Goal: Task Accomplishment & Management: Use online tool/utility

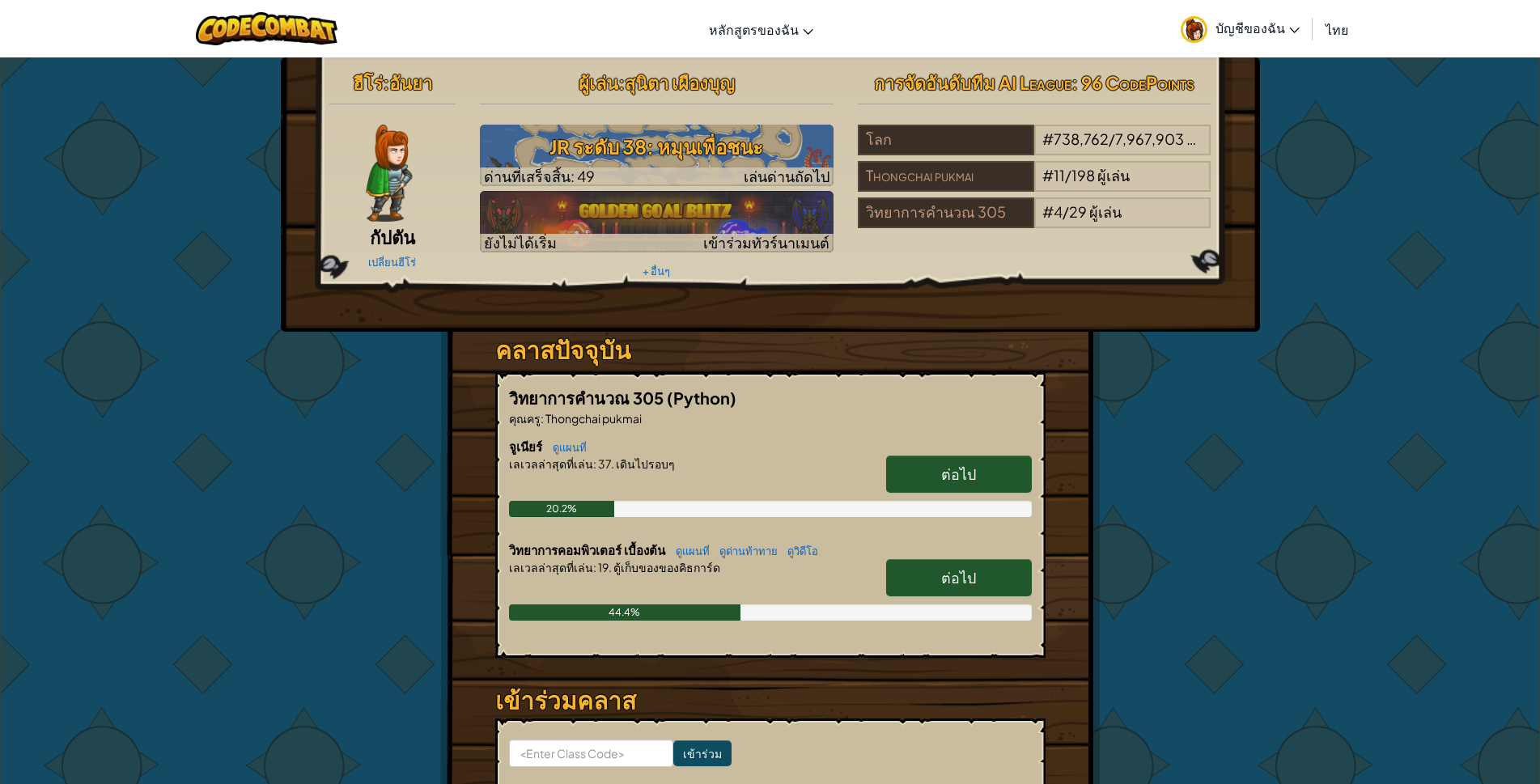
click at [1011, 576] on link "ต่อไป" at bounding box center [959, 577] width 145 height 37
select select "th"
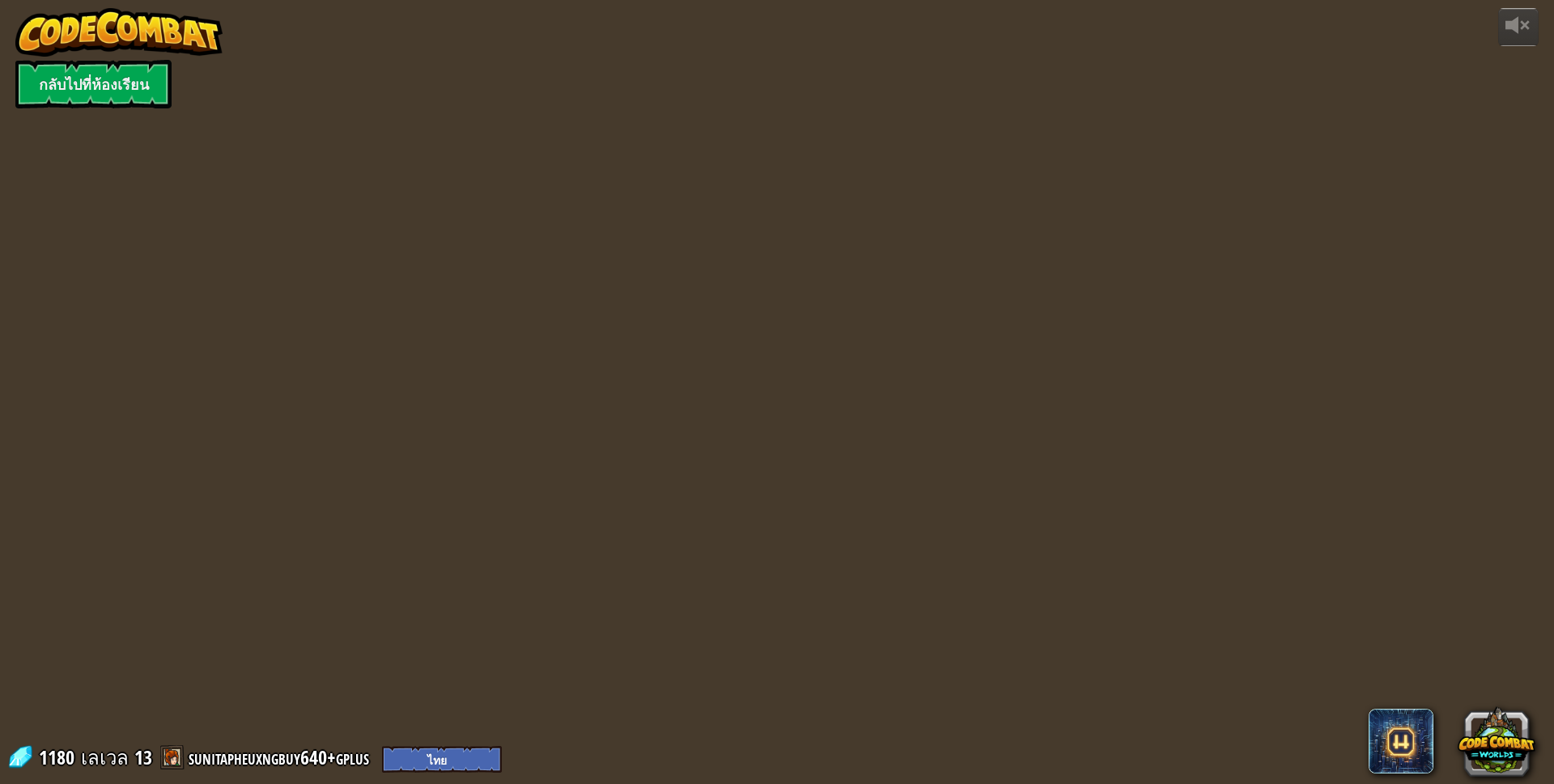
click at [1011, 577] on div "powered by กลับไปที่ห้องเรียน 1180 เลเวล 13 sunitapheuxngbuy640+gplus English (…" at bounding box center [777, 392] width 1554 height 784
select select "th"
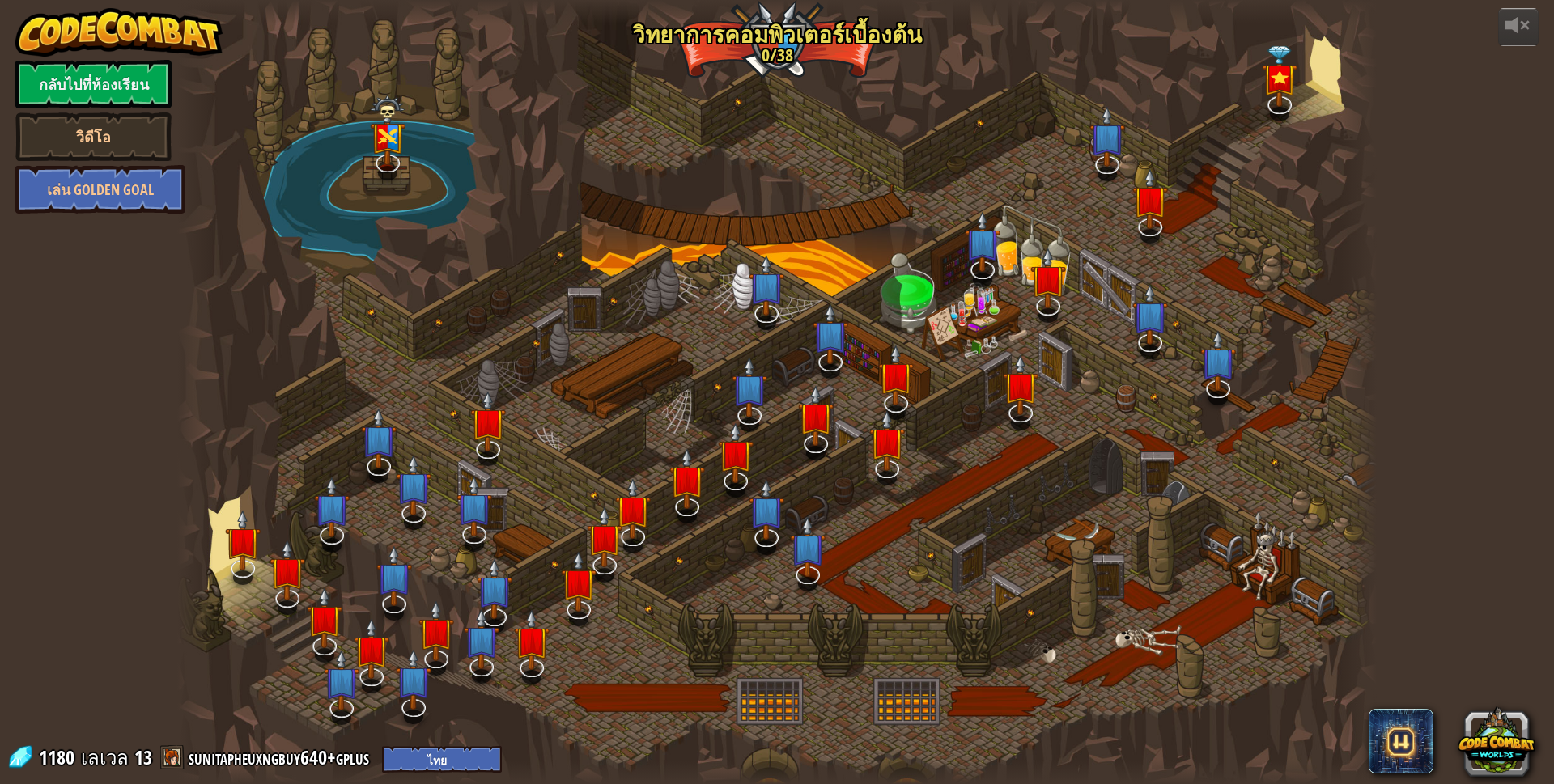
select select "th"
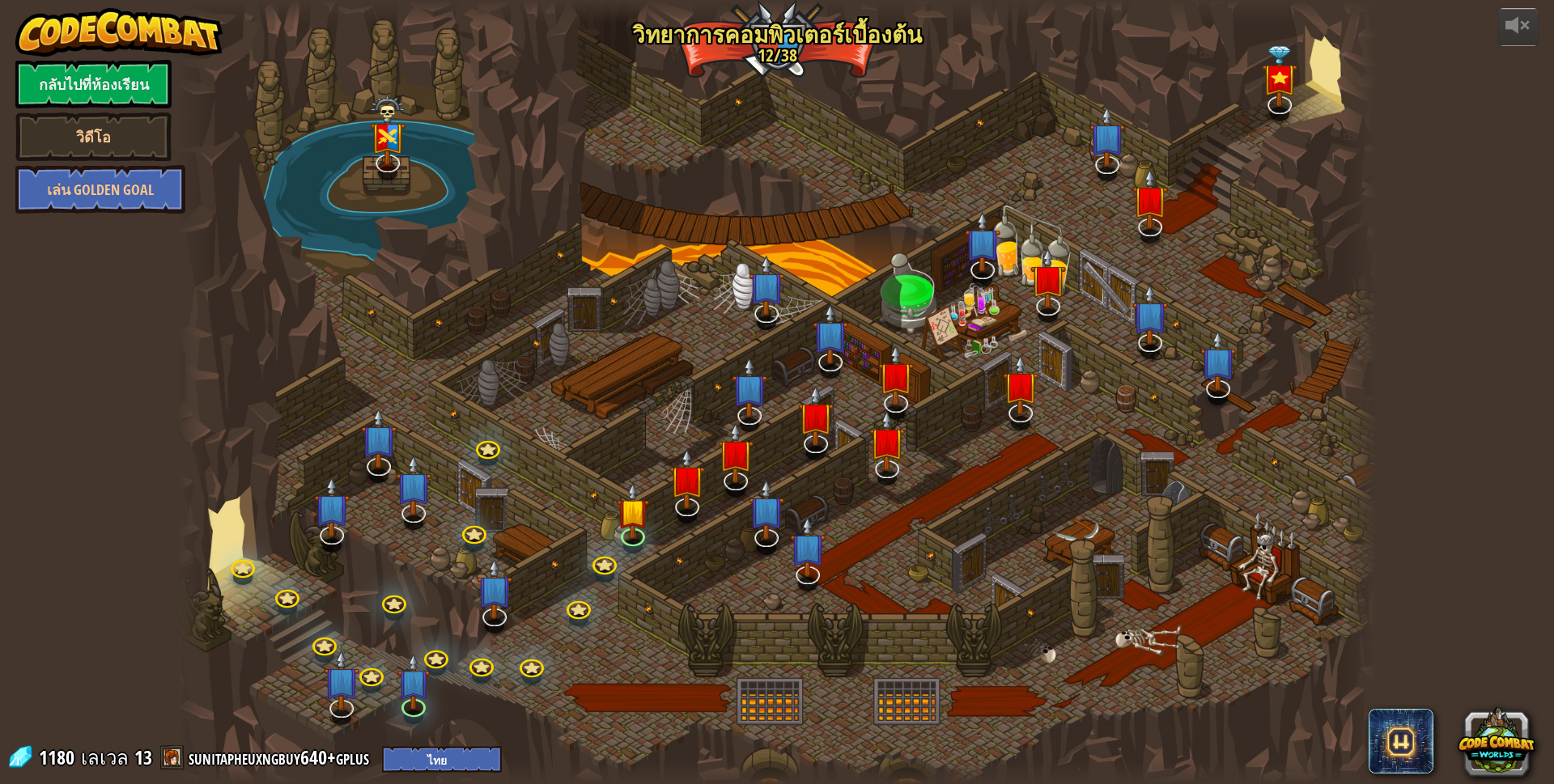
select select "th"
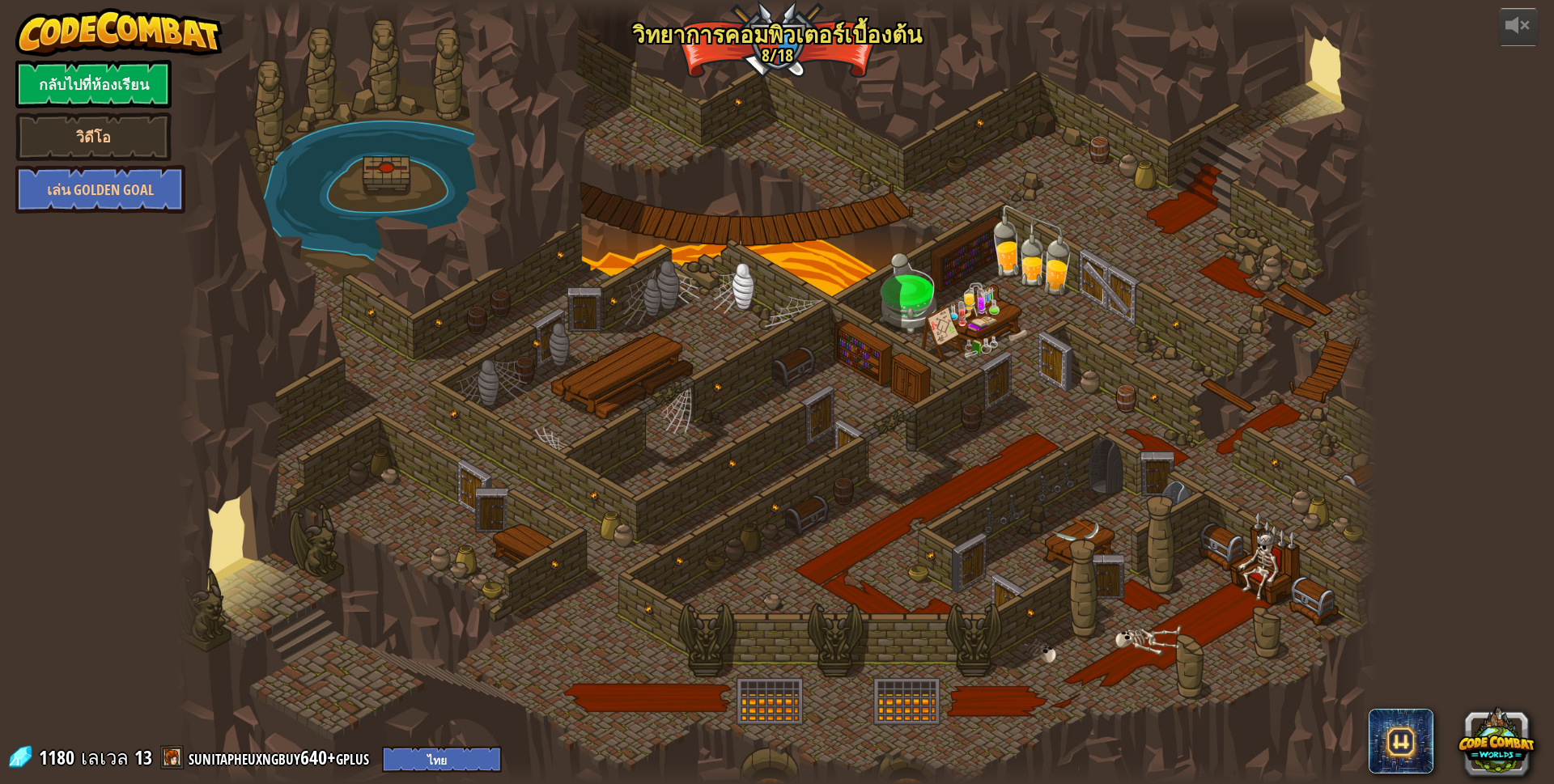
select select "th"
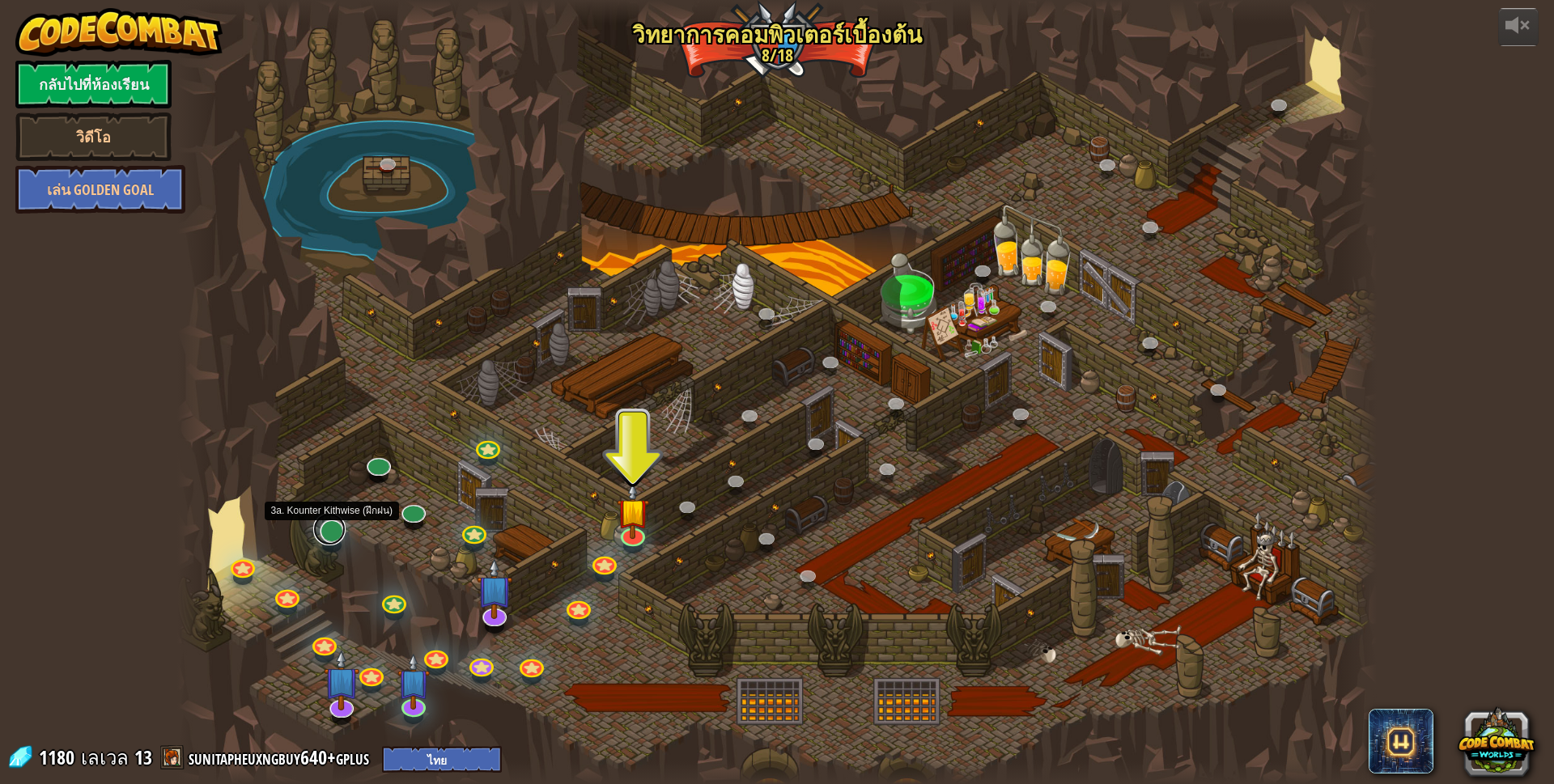
click at [336, 528] on link at bounding box center [329, 529] width 32 height 32
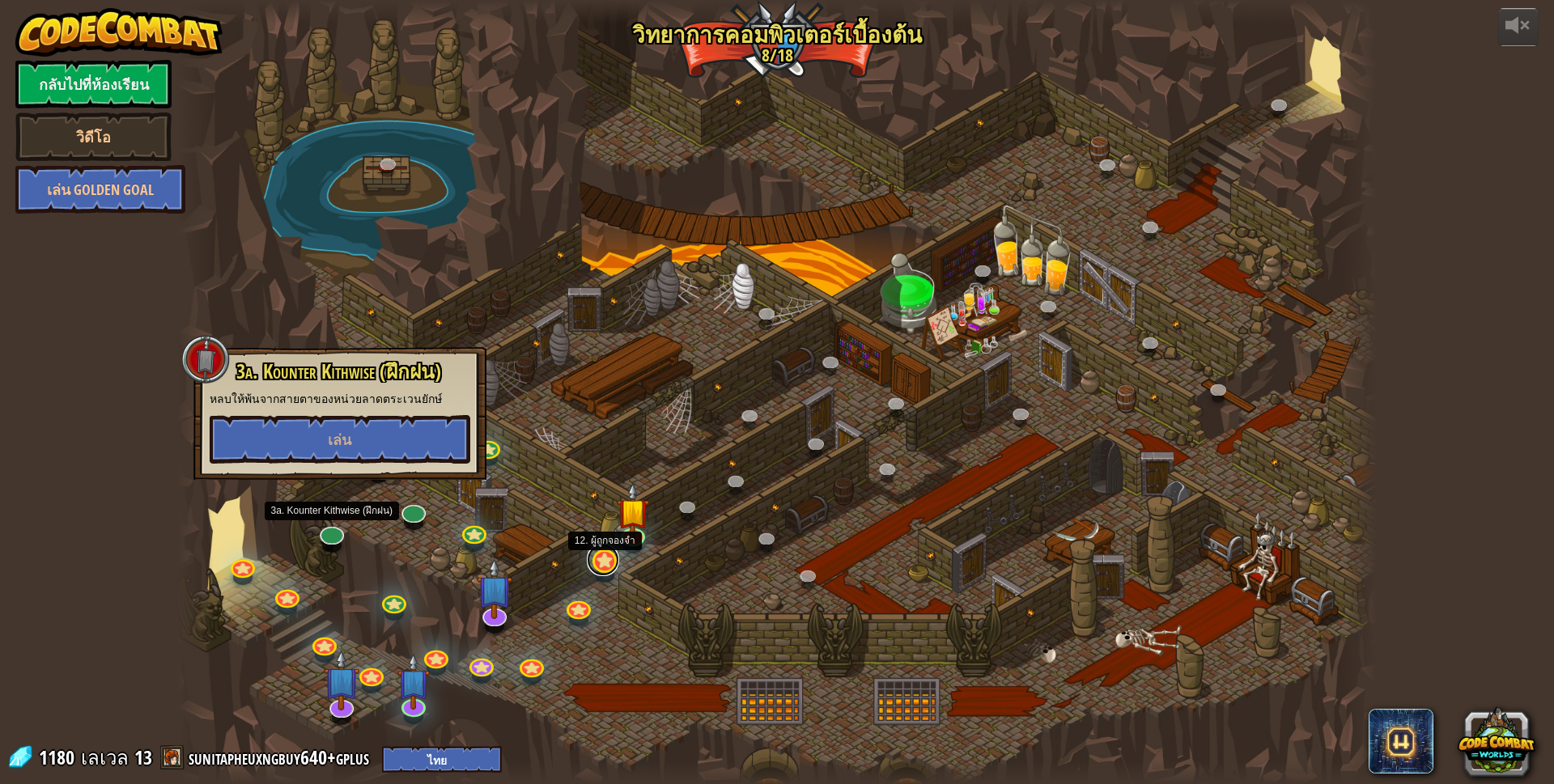
click at [594, 562] on link at bounding box center [603, 559] width 32 height 32
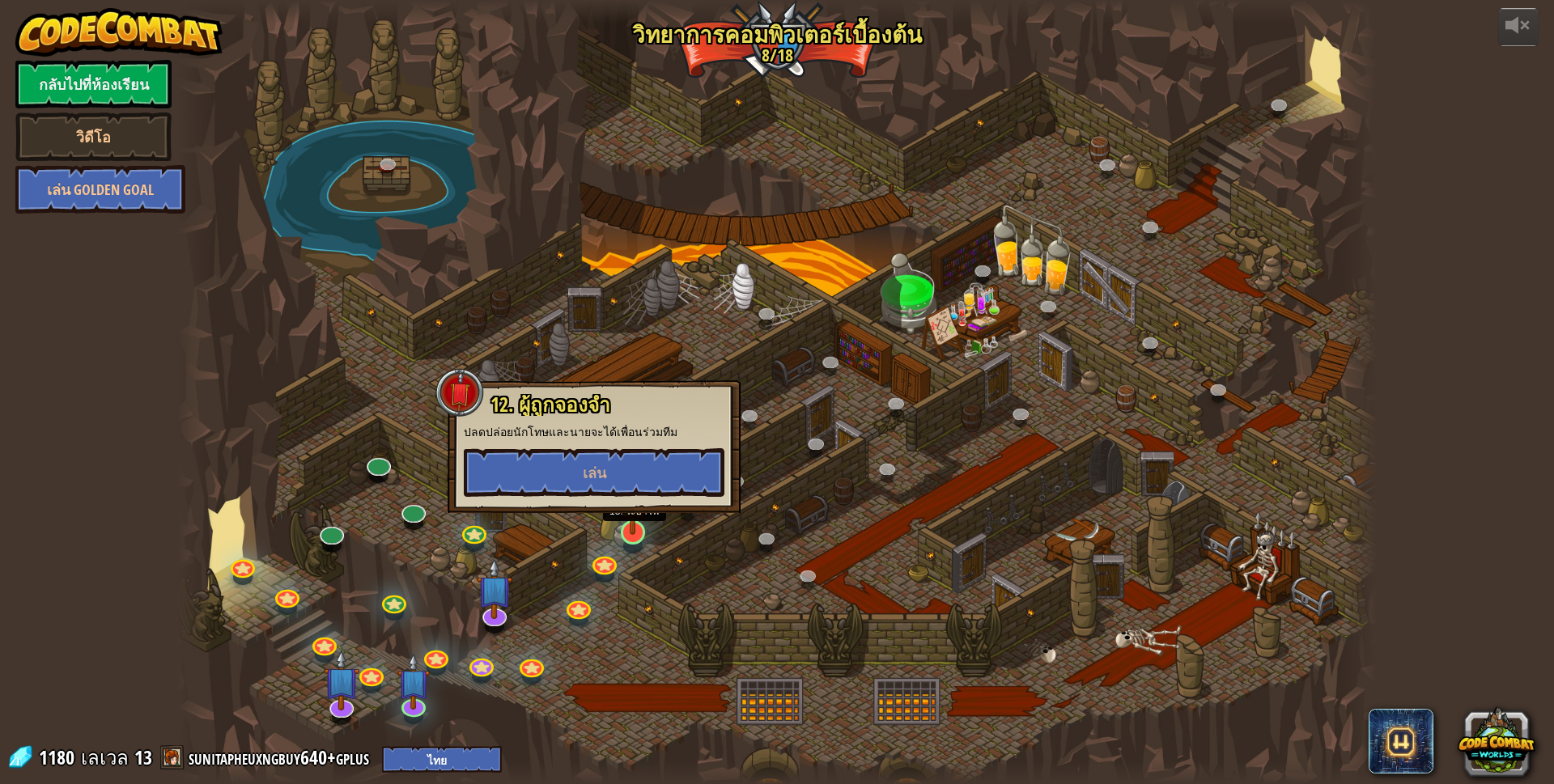
click at [633, 534] on img at bounding box center [632, 498] width 32 height 74
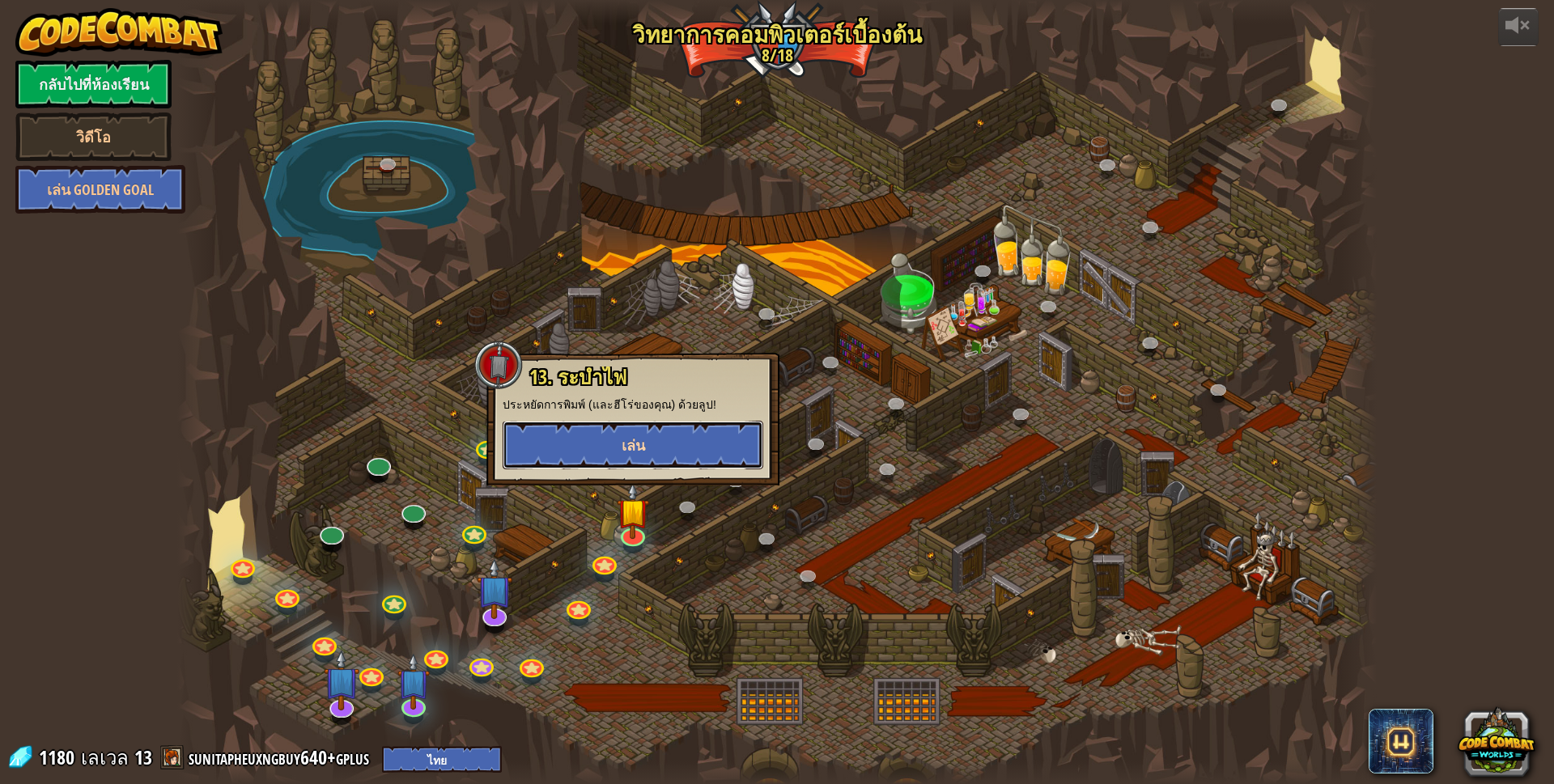
click at [688, 440] on button "เล่น" at bounding box center [632, 445] width 261 height 48
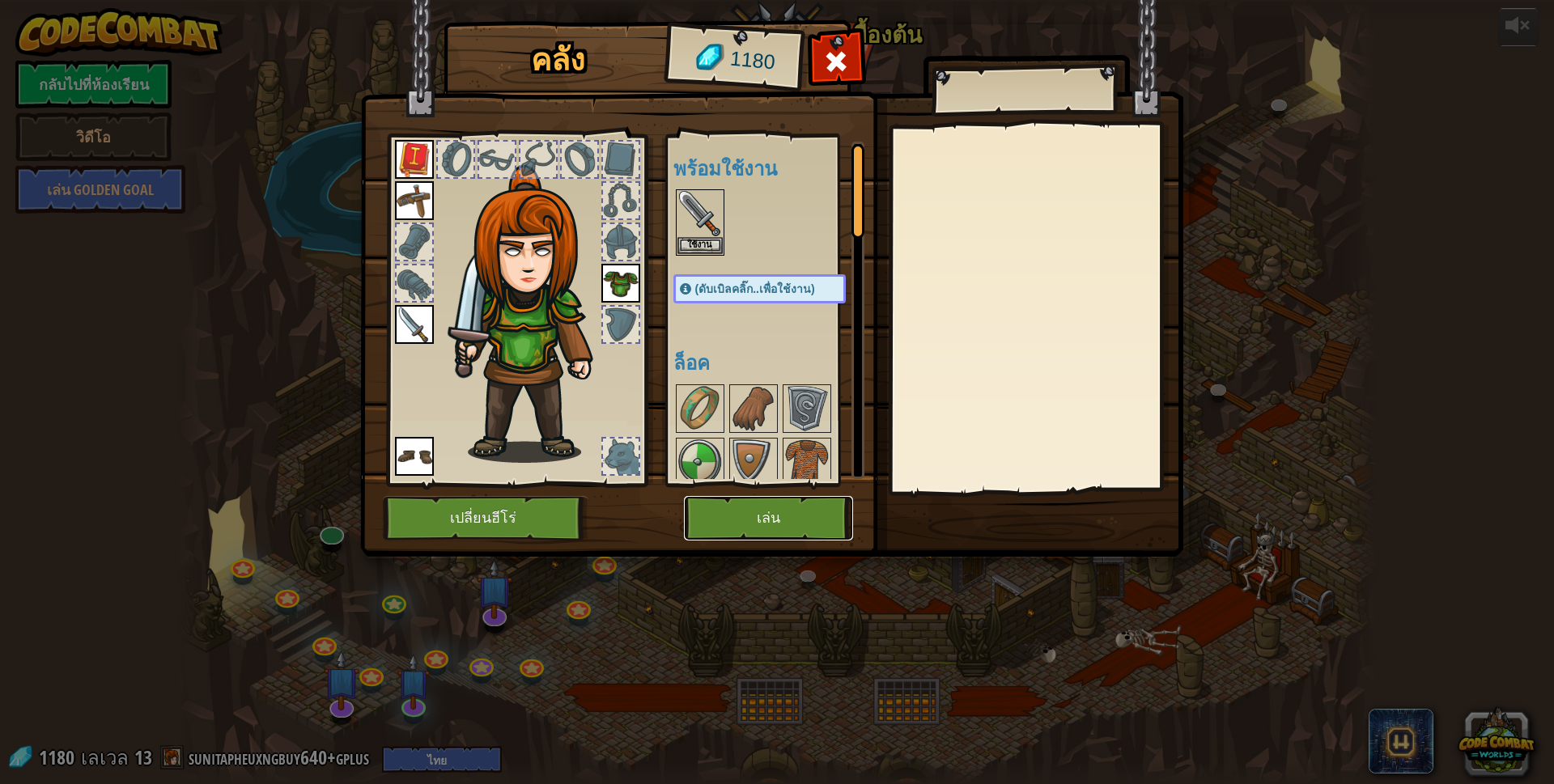
click at [715, 516] on button "เล่น" at bounding box center [768, 517] width 169 height 44
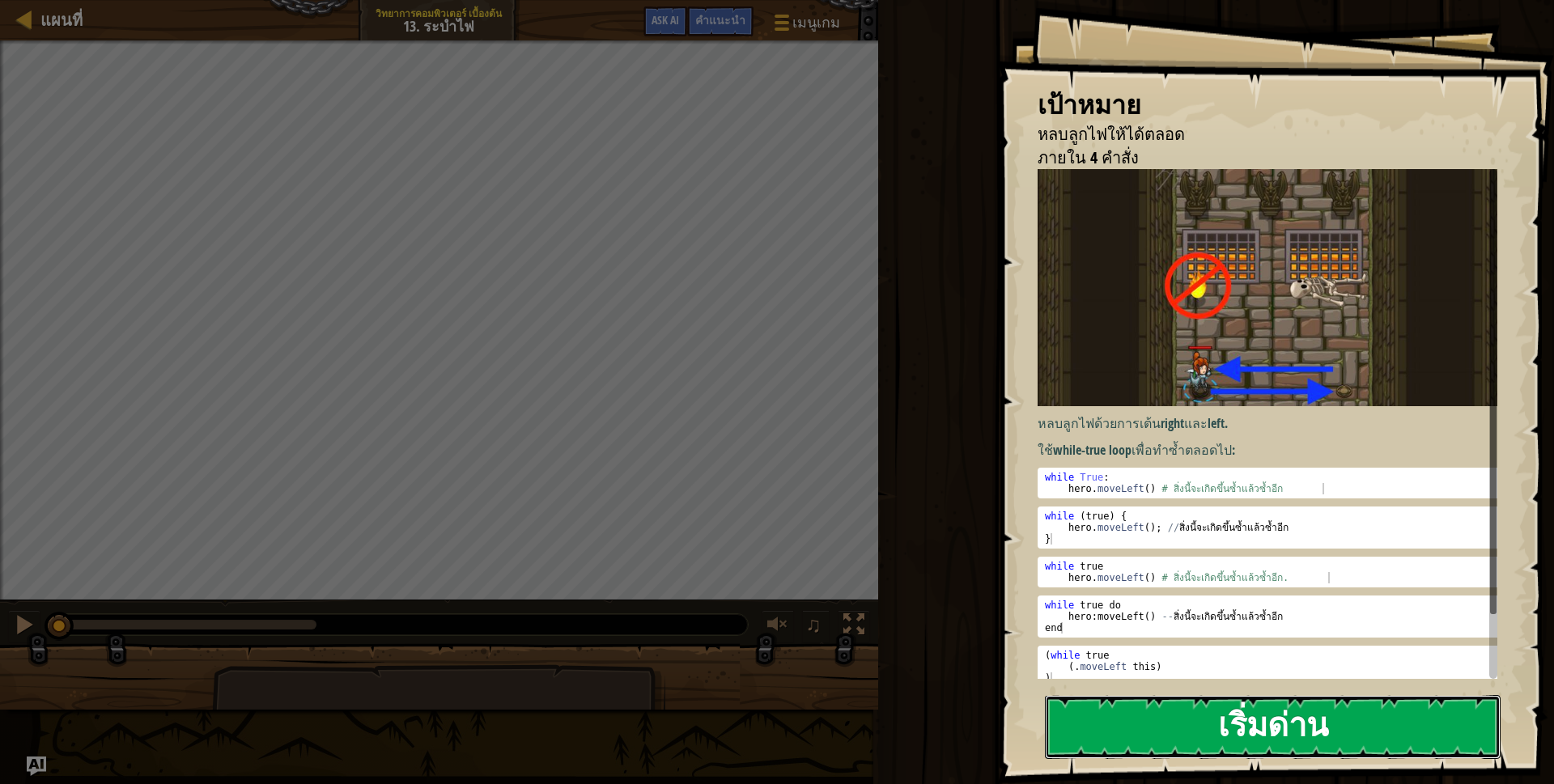
click at [1116, 700] on button "เริ่มด่าน" at bounding box center [1273, 727] width 455 height 64
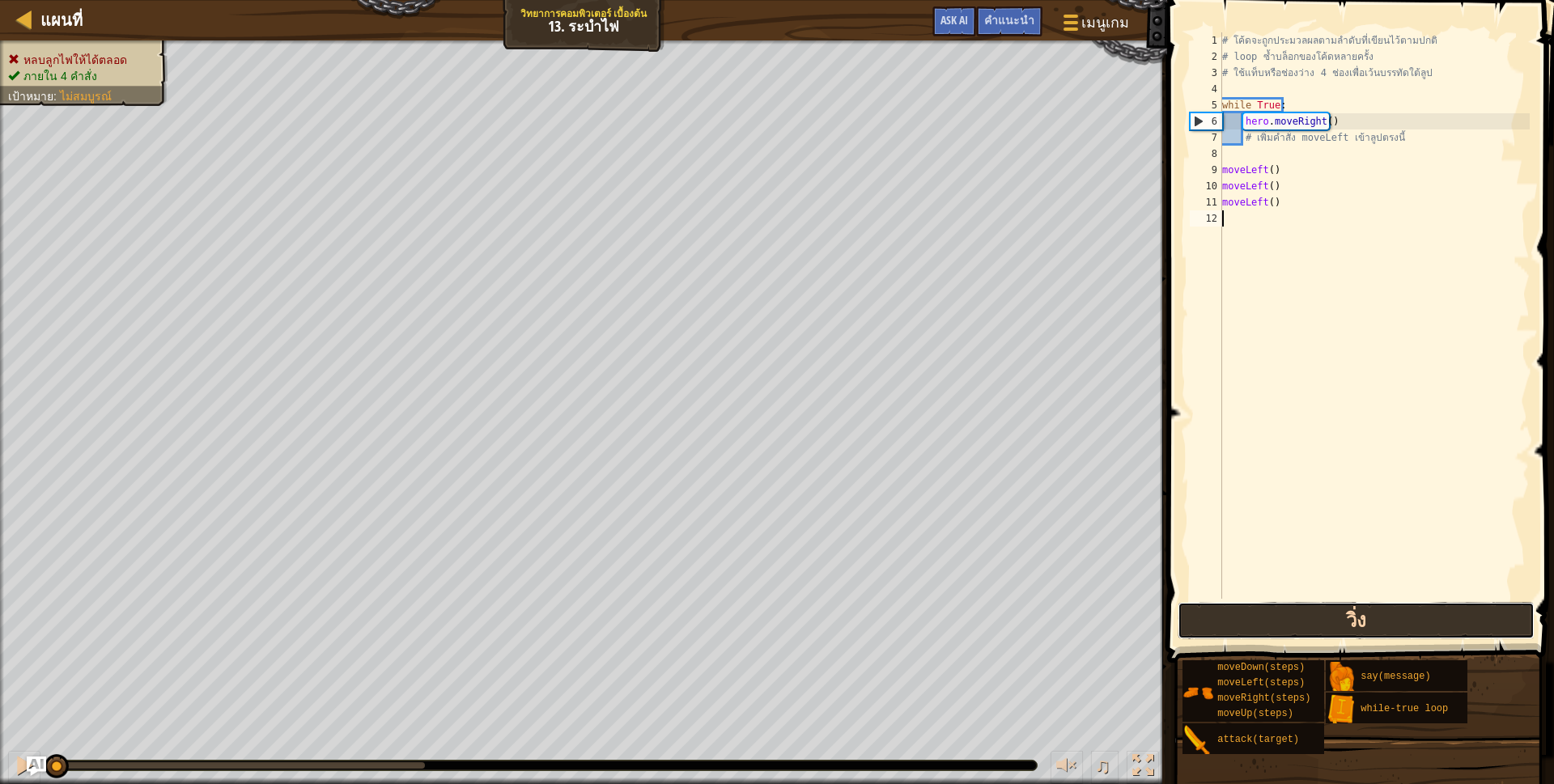
click at [1370, 613] on button "วิ่ง" at bounding box center [1356, 620] width 357 height 37
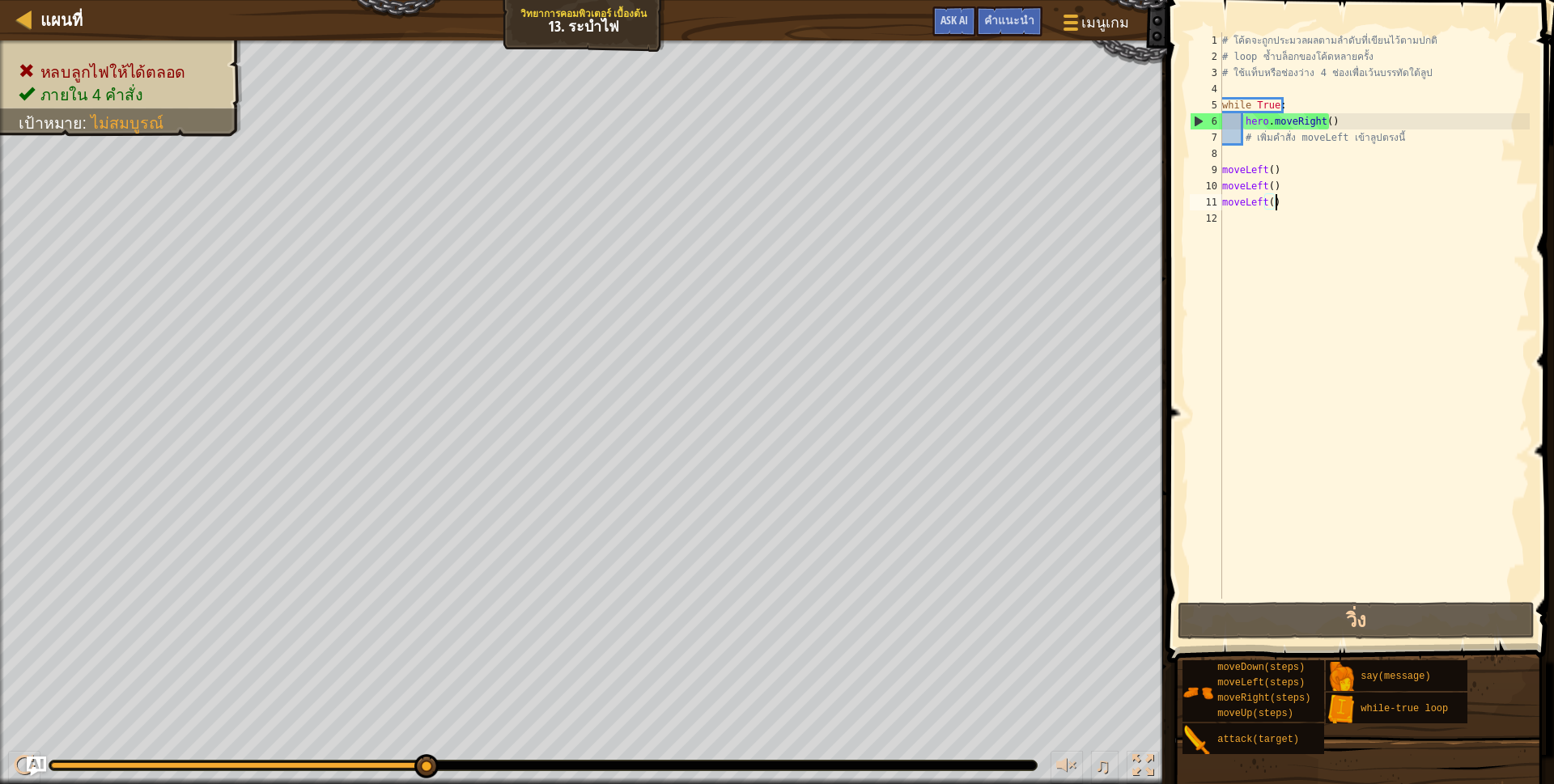
click at [1295, 196] on div "# โค้ดจะถูกประมวลผลตามลำดับที่เขียนไว้ตามปกติ # loop ซ้ำบล็อกของโค้ดหลายครั้ง #…" at bounding box center [1374, 331] width 311 height 599
type textarea "m"
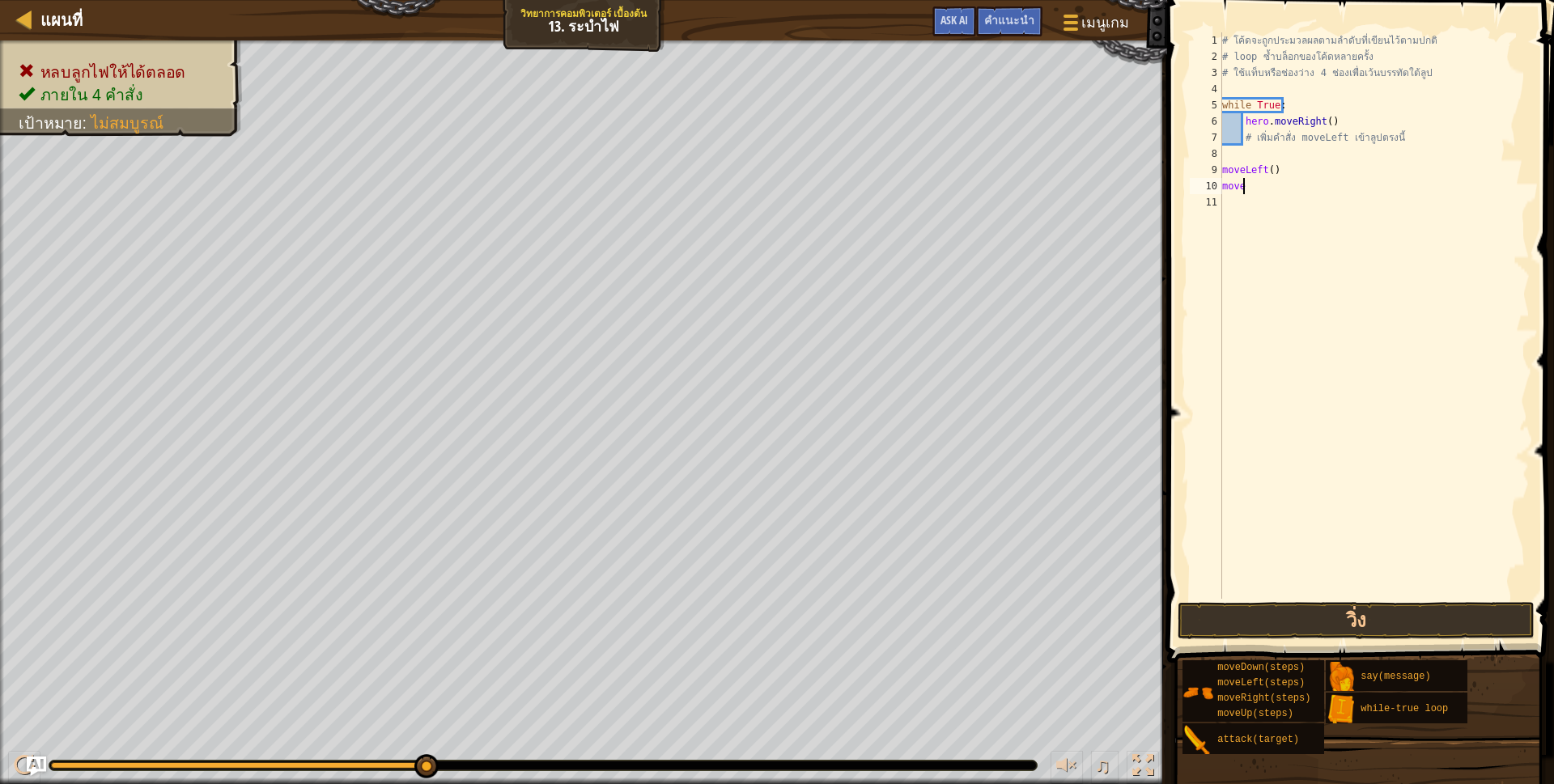
type textarea "m"
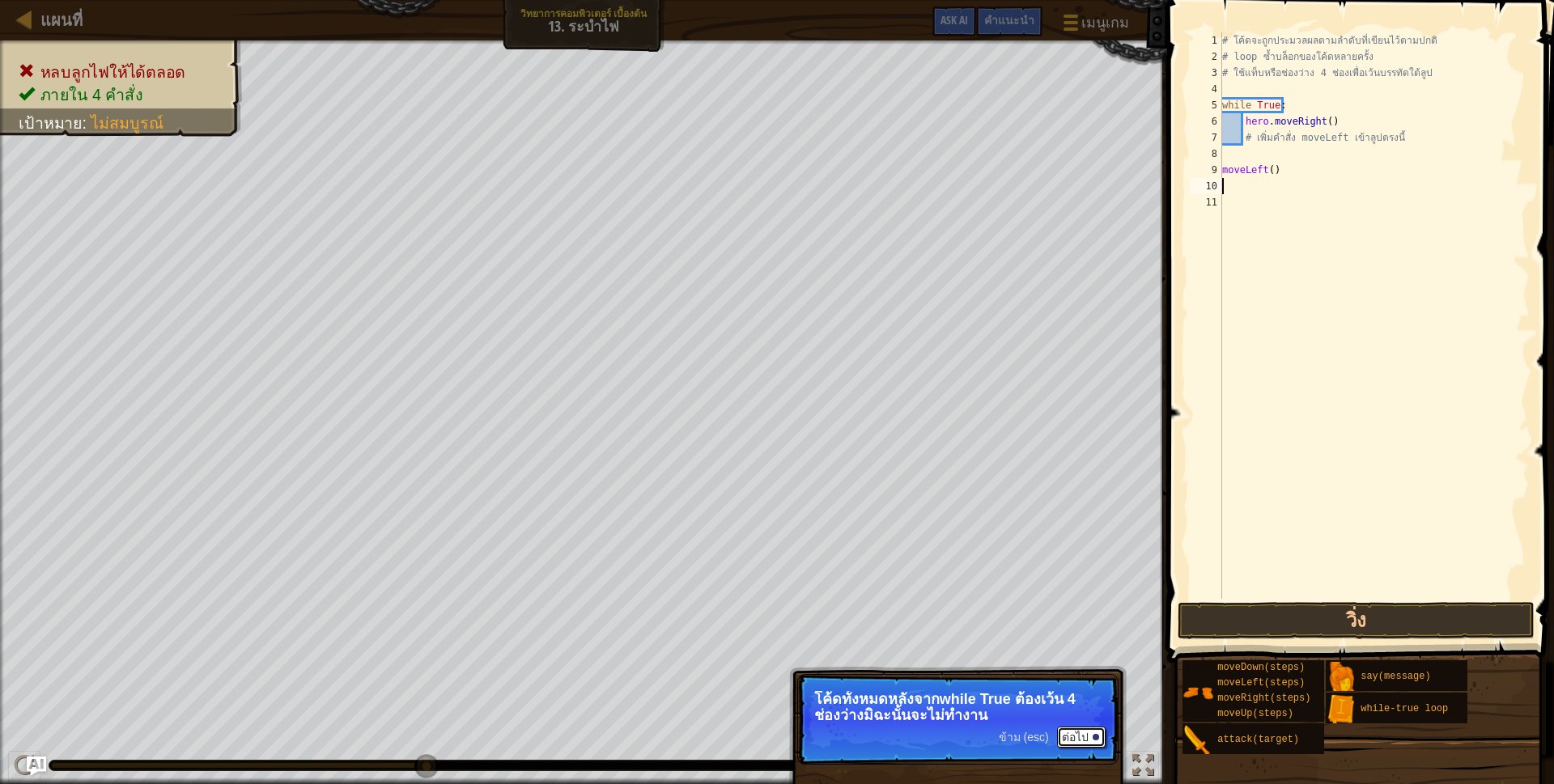
click at [1081, 728] on button "ต่อไป" at bounding box center [1081, 736] width 48 height 21
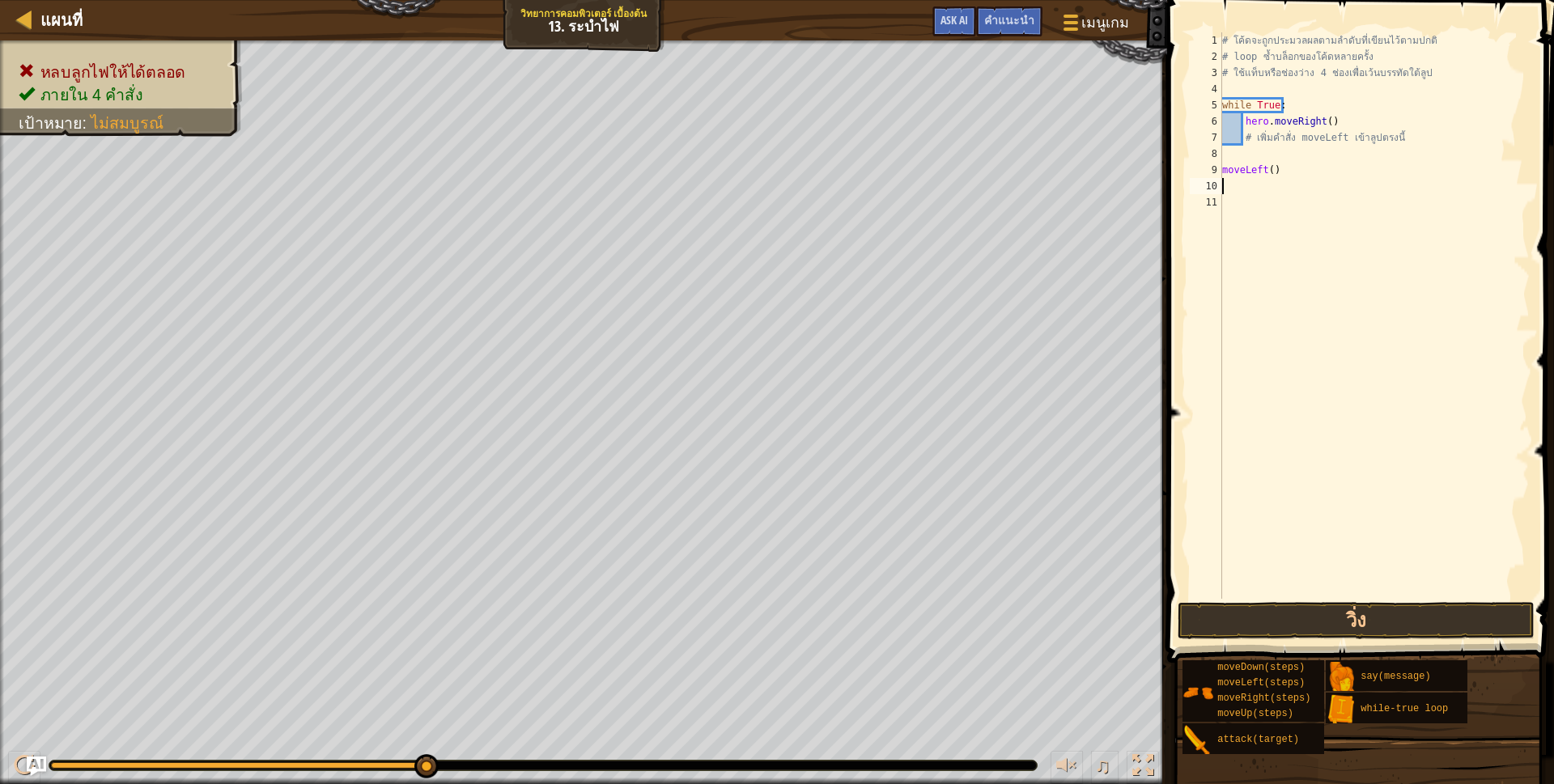
scroll to position [8, 0]
click at [1007, 25] on span "คำแนะนำ" at bounding box center [1009, 20] width 50 height 16
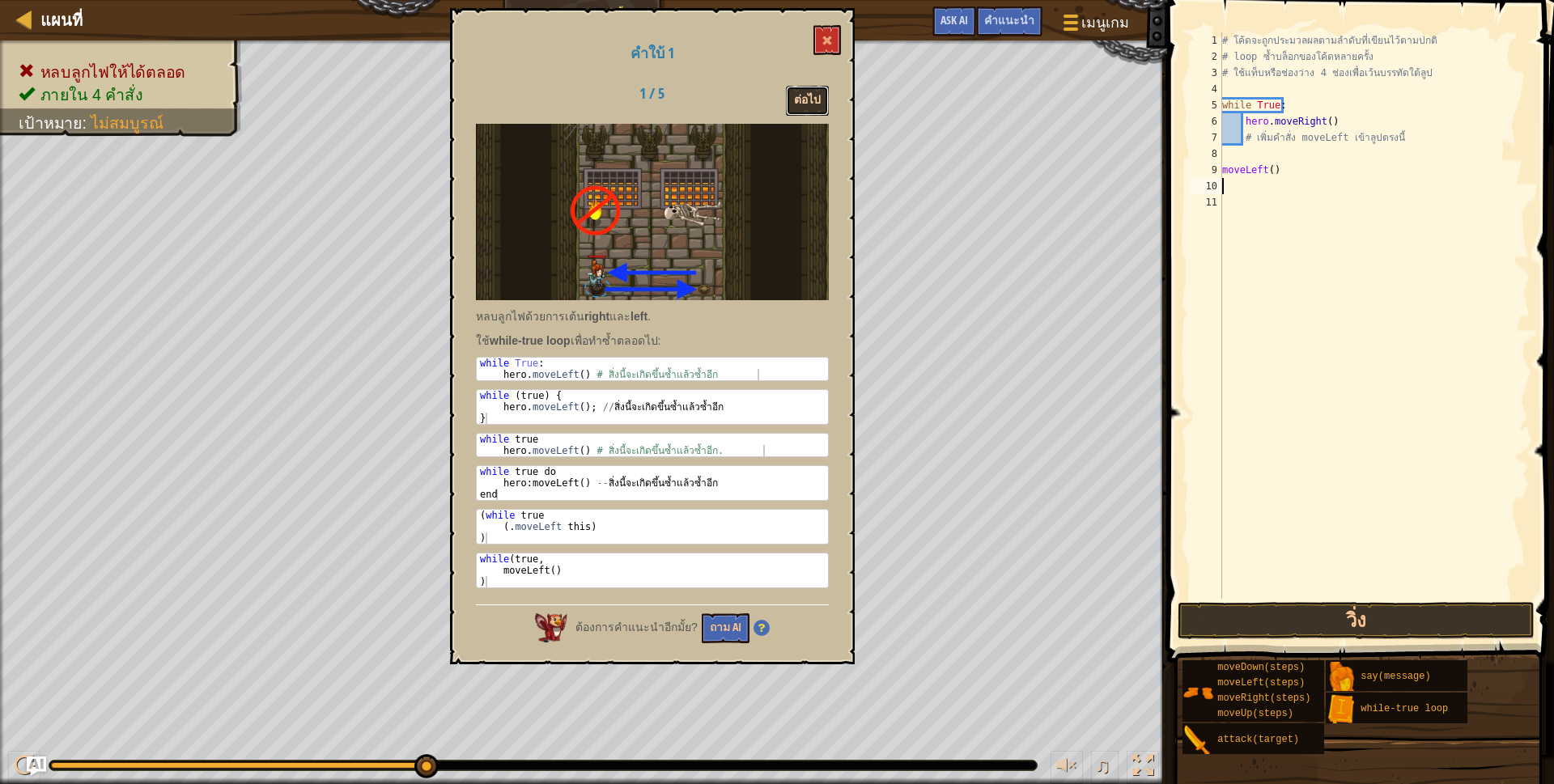
click at [797, 105] on button "ต่อไป" at bounding box center [808, 100] width 43 height 30
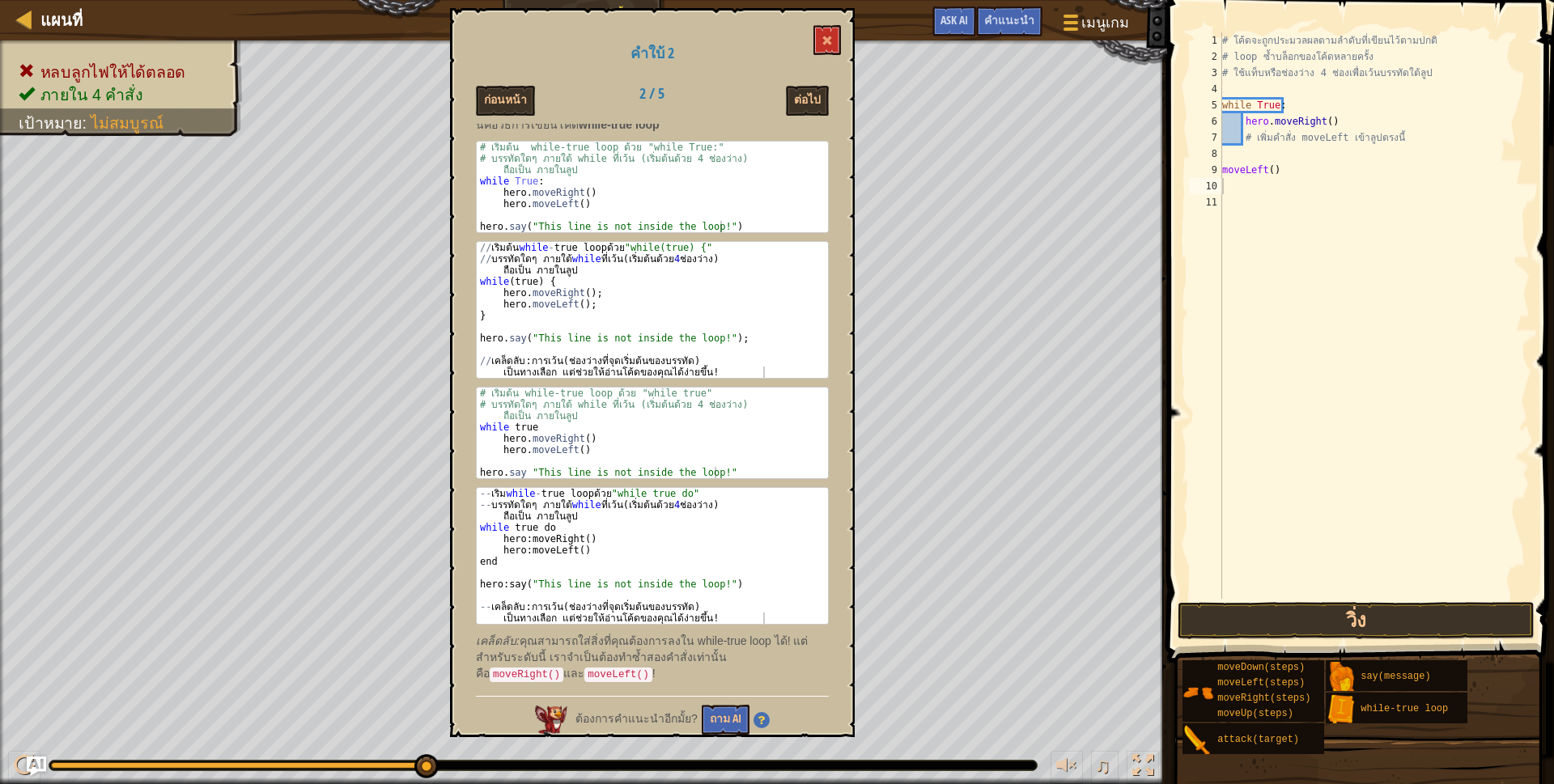
scroll to position [0, 0]
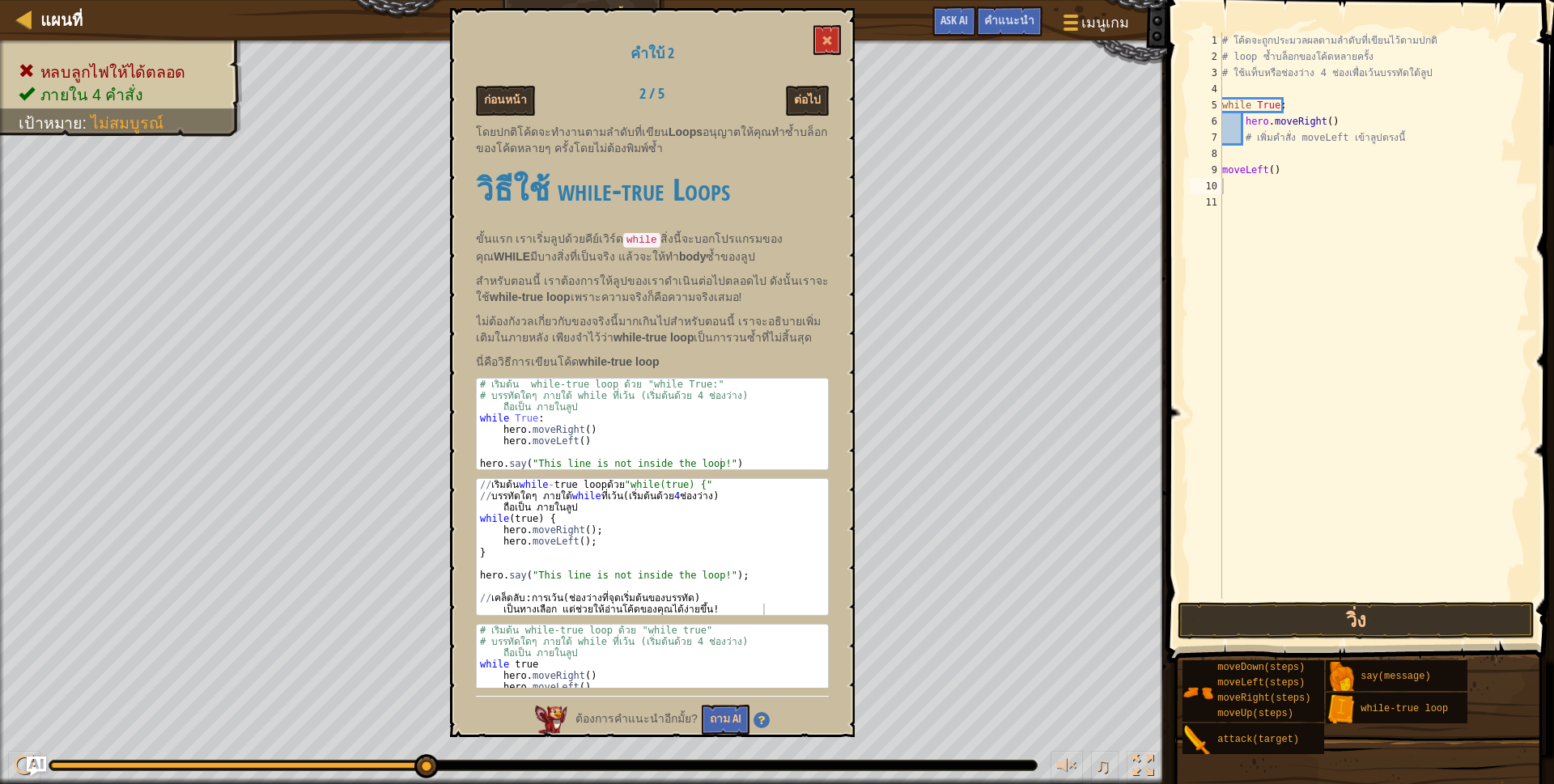
click at [834, 111] on div "ต่อไป" at bounding box center [777, 100] width 126 height 30
click at [800, 84] on div "คำใบ้ 2 ก่อนหน้า 2 / 5 ต่อไป โดยปกติโค้ดจะทำงานตามลำดับที่เขียน Loops อนุญาตให้…" at bounding box center [652, 372] width 404 height 729
click at [803, 93] on button "ต่อไป" at bounding box center [808, 100] width 43 height 30
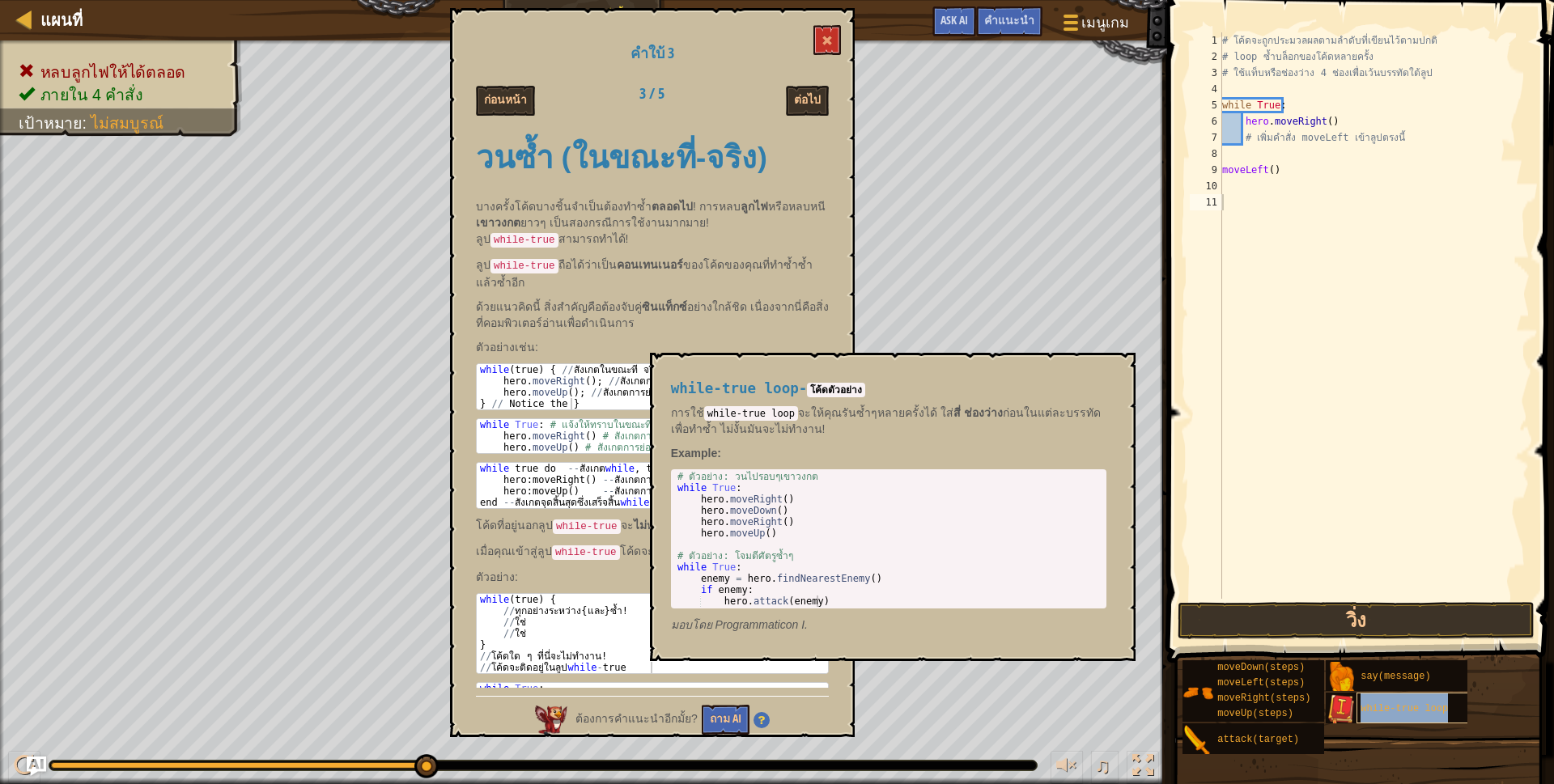
type textarea "while-true loop"
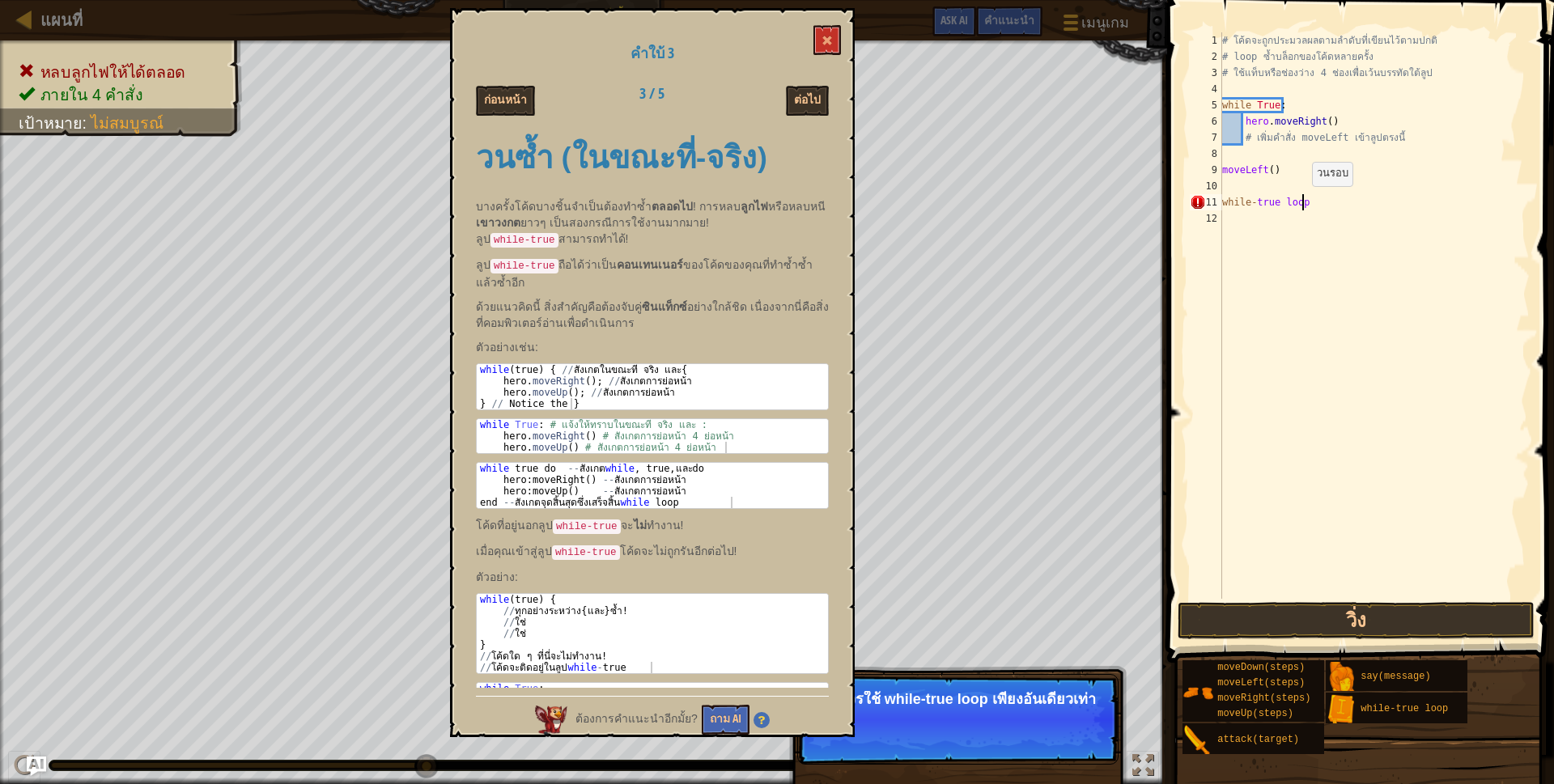
click at [1304, 202] on div "# โค้ดจะถูกประมวลผลตามลำดับที่เขียนไว้ตามปกติ # loop ซ้ำบล็อกของโค้ดหลายครั้ง #…" at bounding box center [1374, 331] width 311 height 599
click at [828, 35] on span at bounding box center [827, 40] width 11 height 11
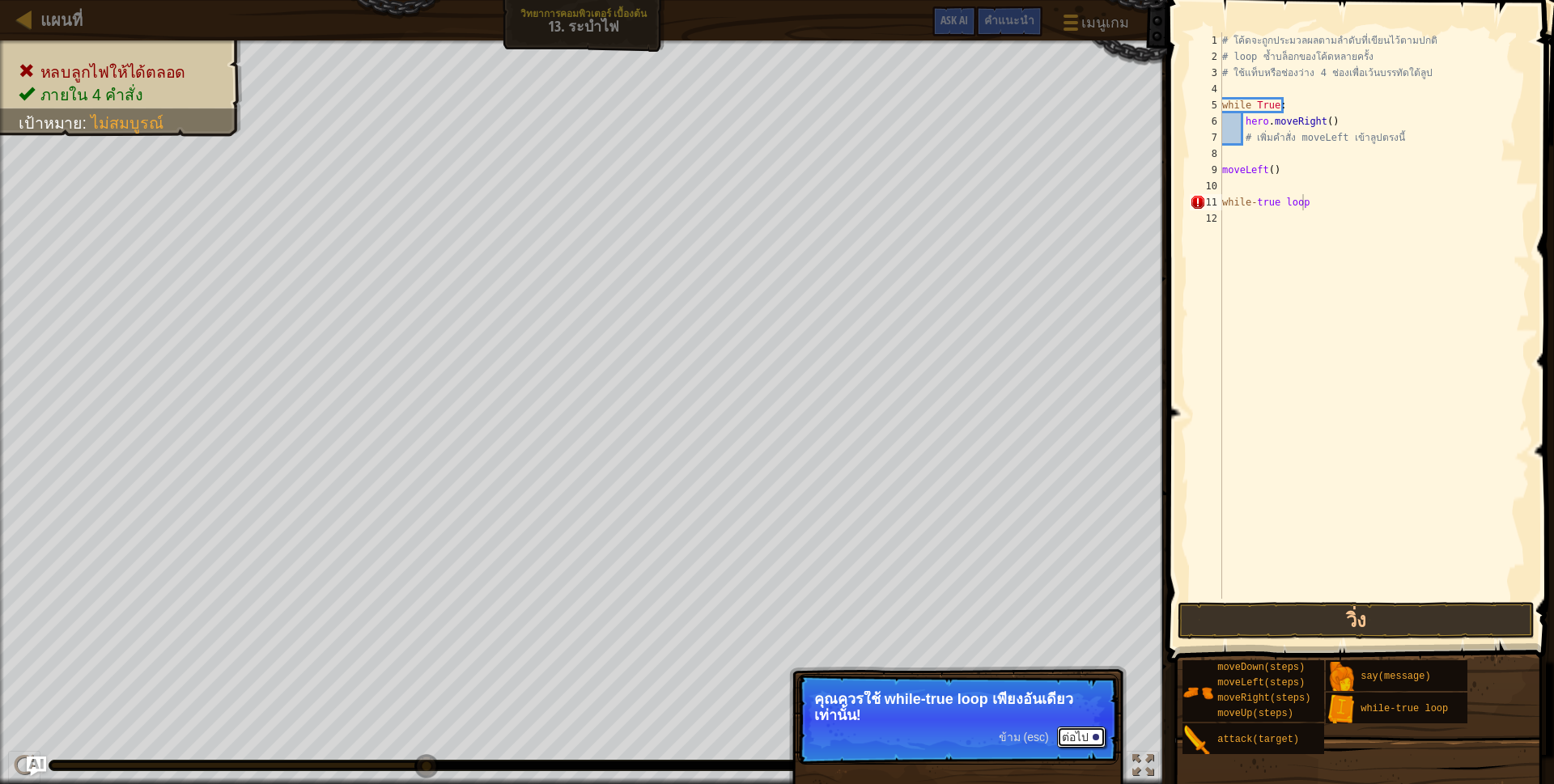
click at [1062, 742] on button "ต่อไป" at bounding box center [1081, 736] width 48 height 21
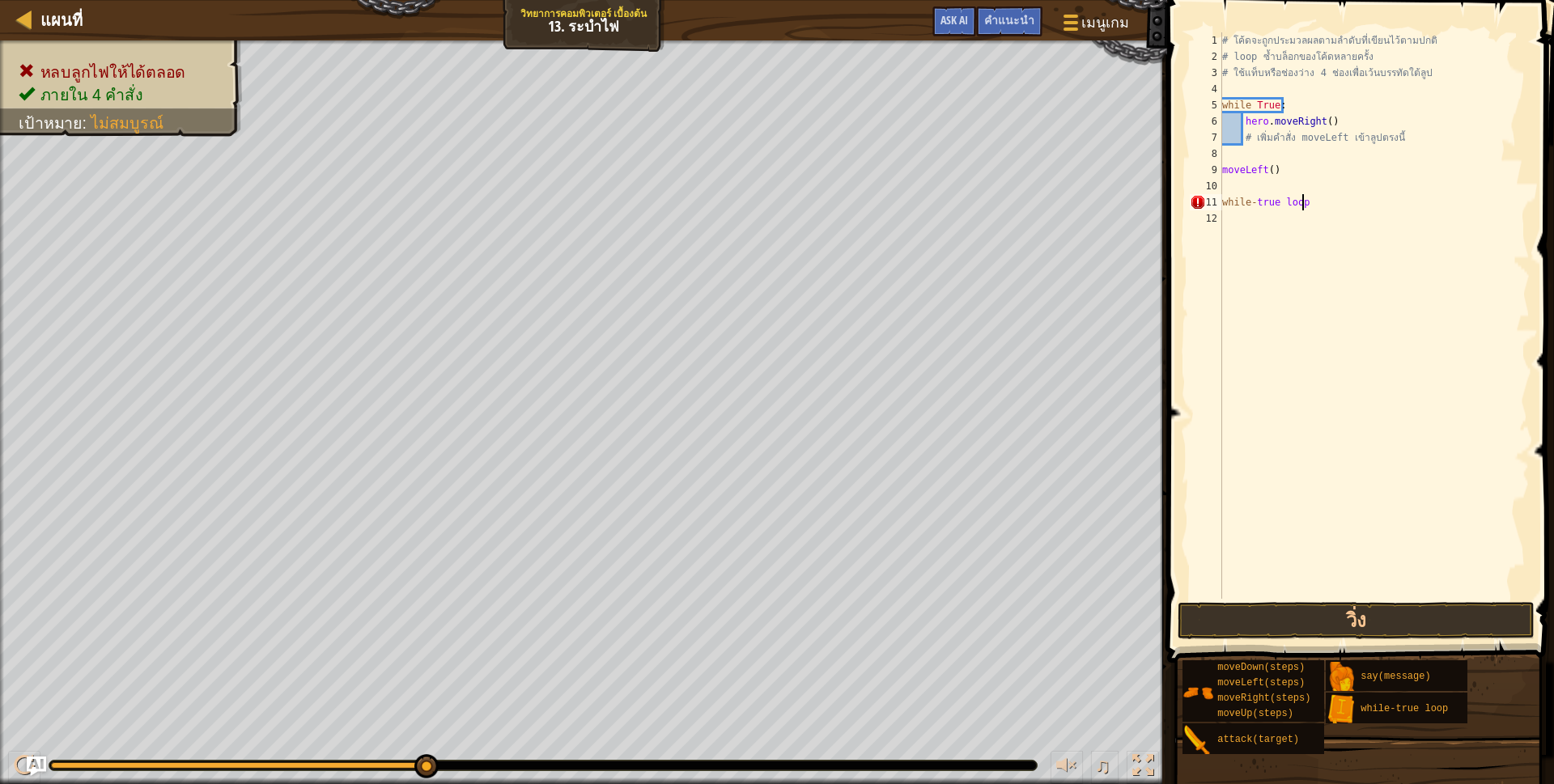
scroll to position [8, 66]
click at [1264, 183] on div "# โค้ดจะถูกประมวลผลตามลำดับที่เขียนไว้ตามปกติ # loop ซ้ำบล็อกของโค้ดหลายครั้ง #…" at bounding box center [1374, 331] width 311 height 599
click at [1308, 186] on div "# โค้ดจะถูกประมวลผลตามลำดับที่เขียนไว้ตามปกติ # loop ซ้ำบล็อกของโค้ดหลายครั้ง #…" at bounding box center [1374, 331] width 311 height 599
click at [1280, 164] on div "# โค้ดจะถูกประมวลผลตามลำดับที่เขียนไว้ตามปกติ # loop ซ้ำบล็อกของโค้ดหลายครั้ง #…" at bounding box center [1374, 331] width 311 height 599
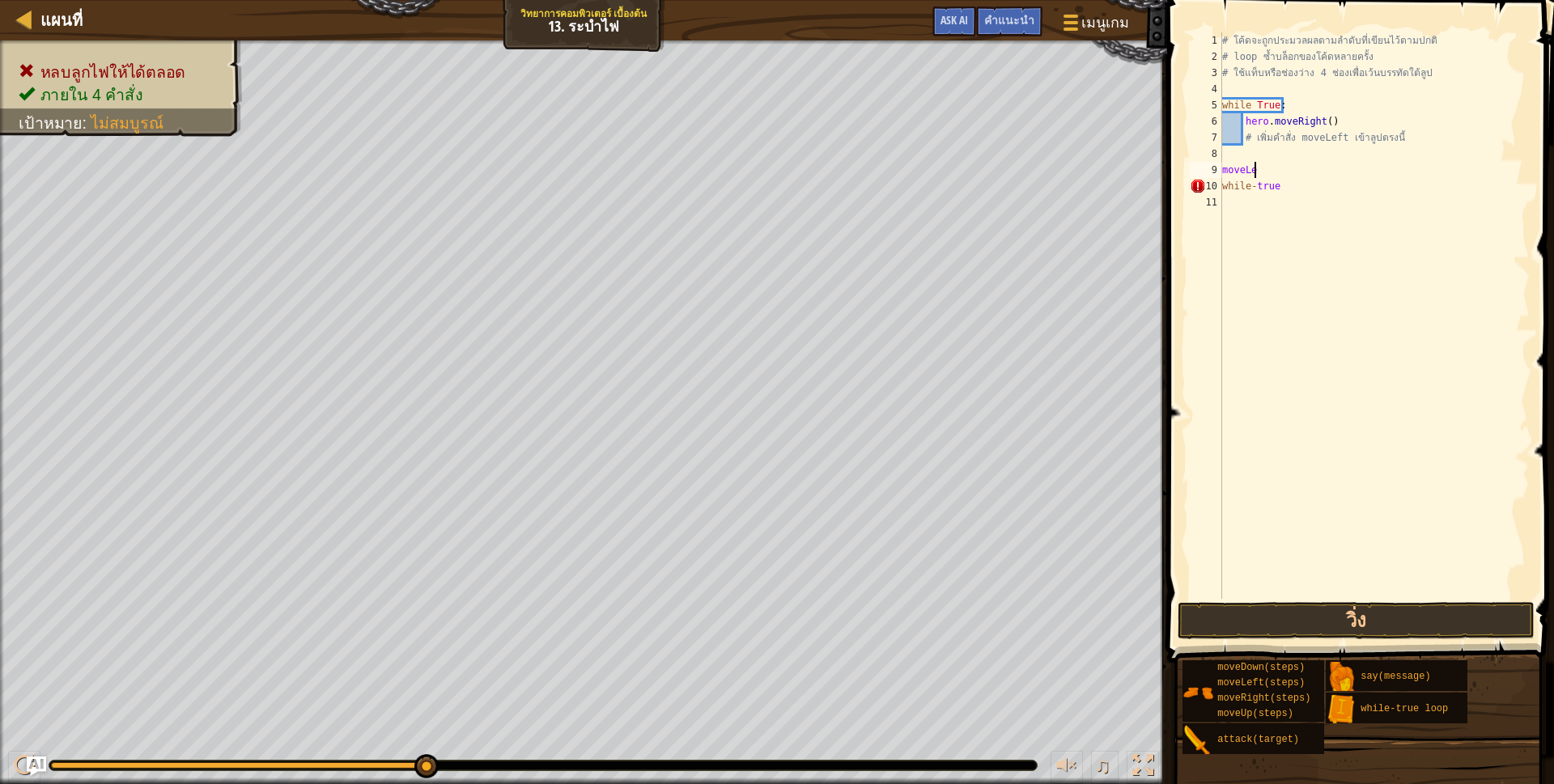
type textarea "m"
click at [1213, 202] on div "11" at bounding box center [1205, 202] width 32 height 16
click at [1253, 187] on div "# โค้ดจะถูกประมวลผลตามลำดับที่เขียนไว้ตามปกติ # loop ซ้ำบล็อกของโค้ดหลายครั้ง #…" at bounding box center [1374, 331] width 311 height 599
type textarea "true"
click at [1264, 187] on div "# โค้ดจะถูกประมวลผลตามลำดับที่เขียนไว้ตามปกติ # loop ซ้ำบล็อกของโค้ดหลายครั้ง #…" at bounding box center [1374, 331] width 311 height 599
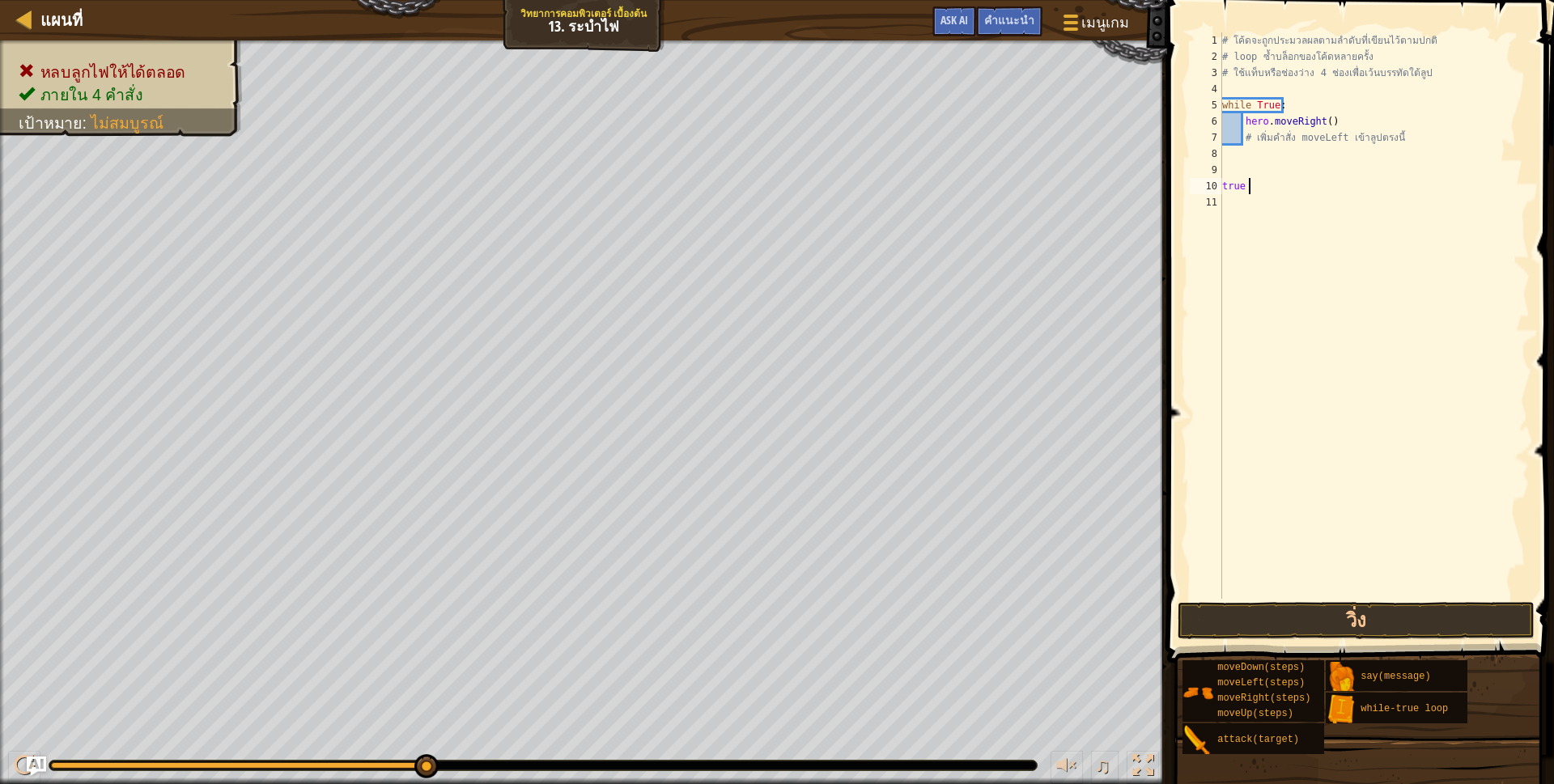
click at [1248, 268] on div "# โค้ดจะถูกประมวลผลตามลำดับที่เขียนไว้ตามปกติ # loop ซ้ำบล็อกของโค้ดหลายครั้ง #…" at bounding box center [1374, 331] width 311 height 599
click at [1372, 624] on button "วิ่ง" at bounding box center [1356, 620] width 357 height 37
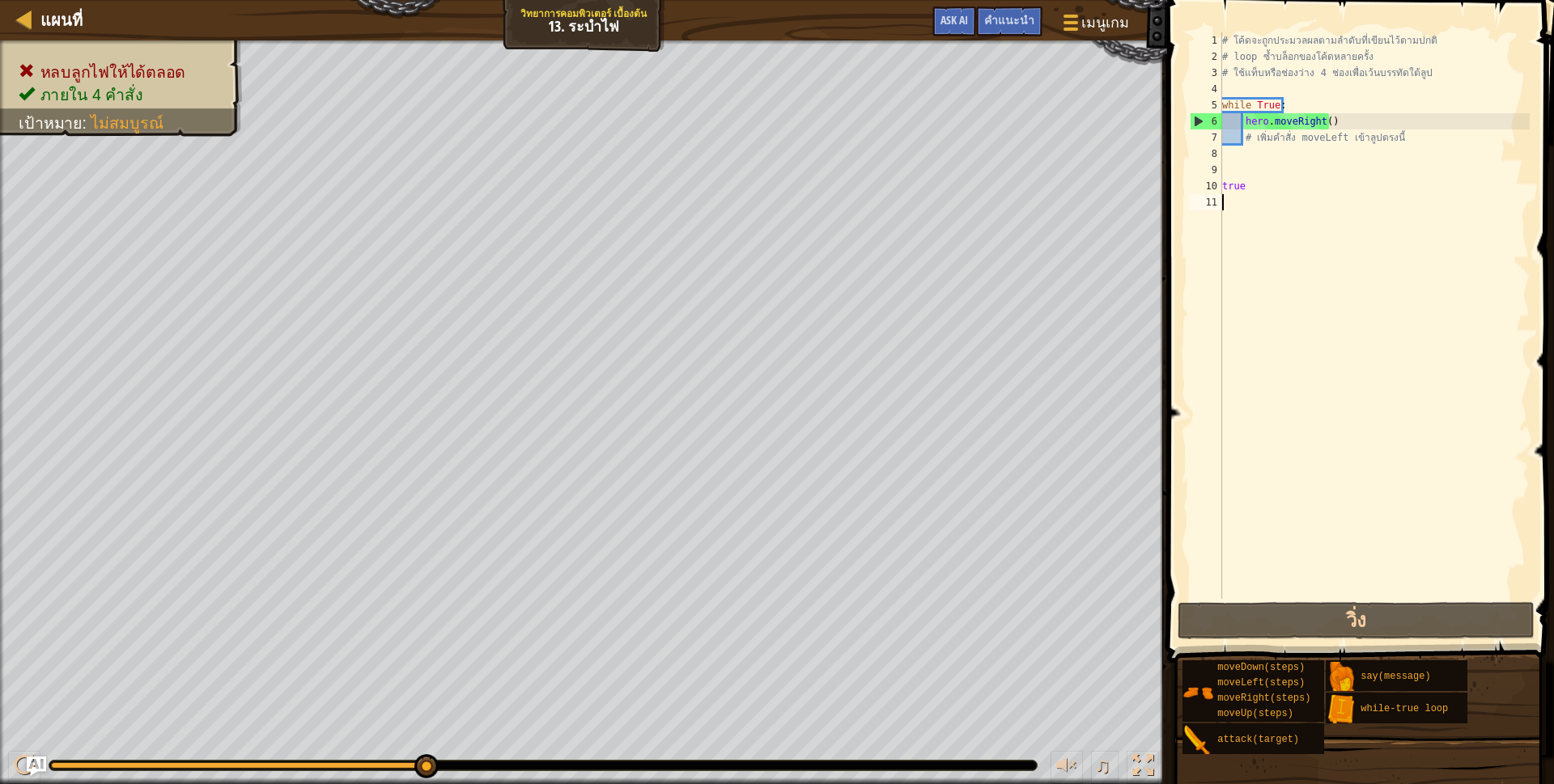
click at [1347, 127] on div "# โค้ดจะถูกประมวลผลตามลำดับที่เขียนไว้ตามปกติ # loop ซ้ำบล็อกของโค้ดหลายครั้ง #…" at bounding box center [1374, 331] width 311 height 599
drag, startPoint x: 1221, startPoint y: 186, endPoint x: 1253, endPoint y: 188, distance: 32.1
click at [1253, 188] on div "hero.moveRight() 1 2 3 4 5 6 7 8 9 10 11 # โค้ดจะถูกประมวลผลตามลำดับที่เขียนไว้…" at bounding box center [1357, 315] width 343 height 566
type textarea "true"
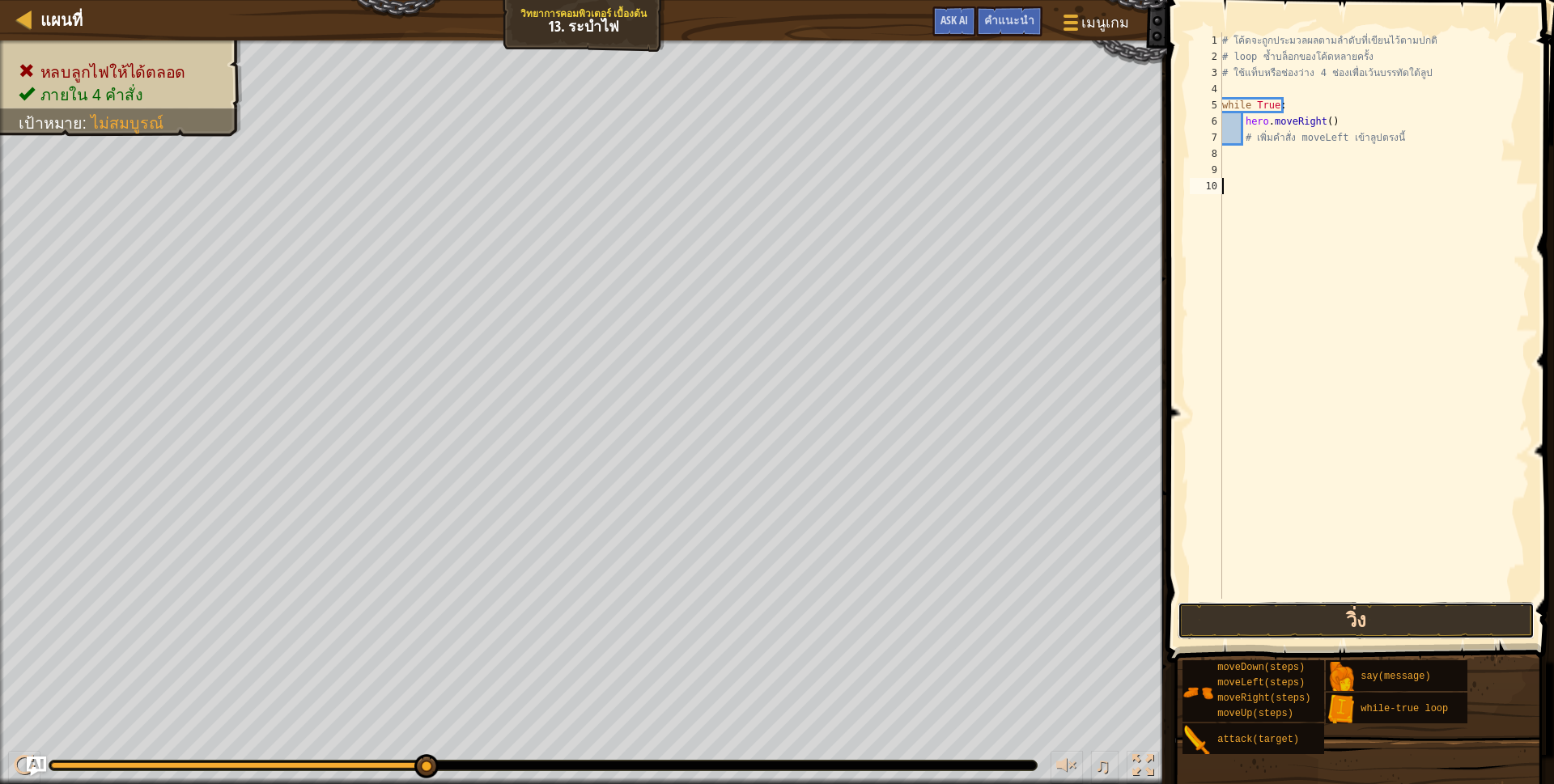
click at [1280, 606] on button "วิ่ง" at bounding box center [1356, 620] width 357 height 37
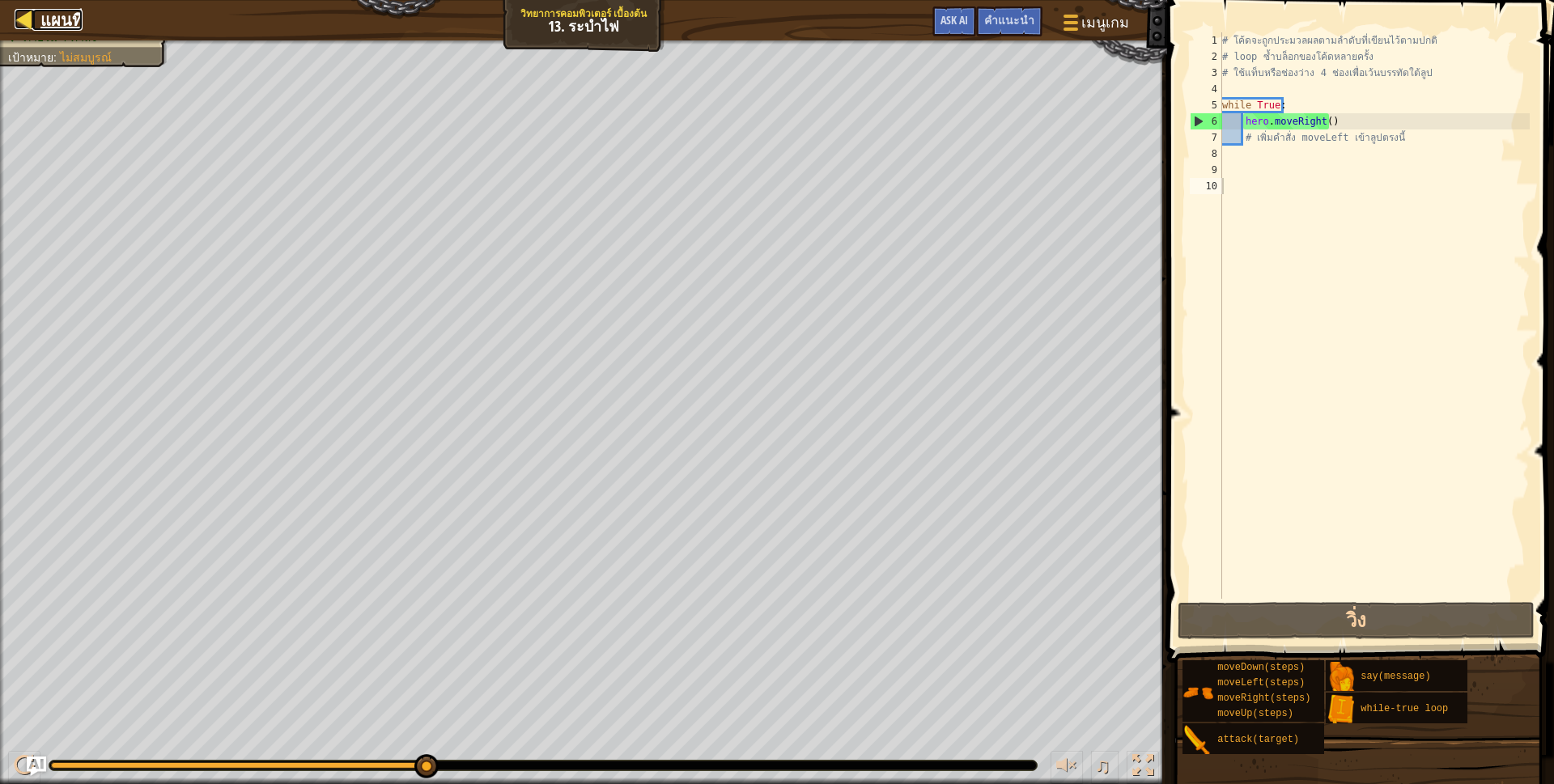
click at [29, 24] on div at bounding box center [24, 18] width 20 height 20
select select "th"
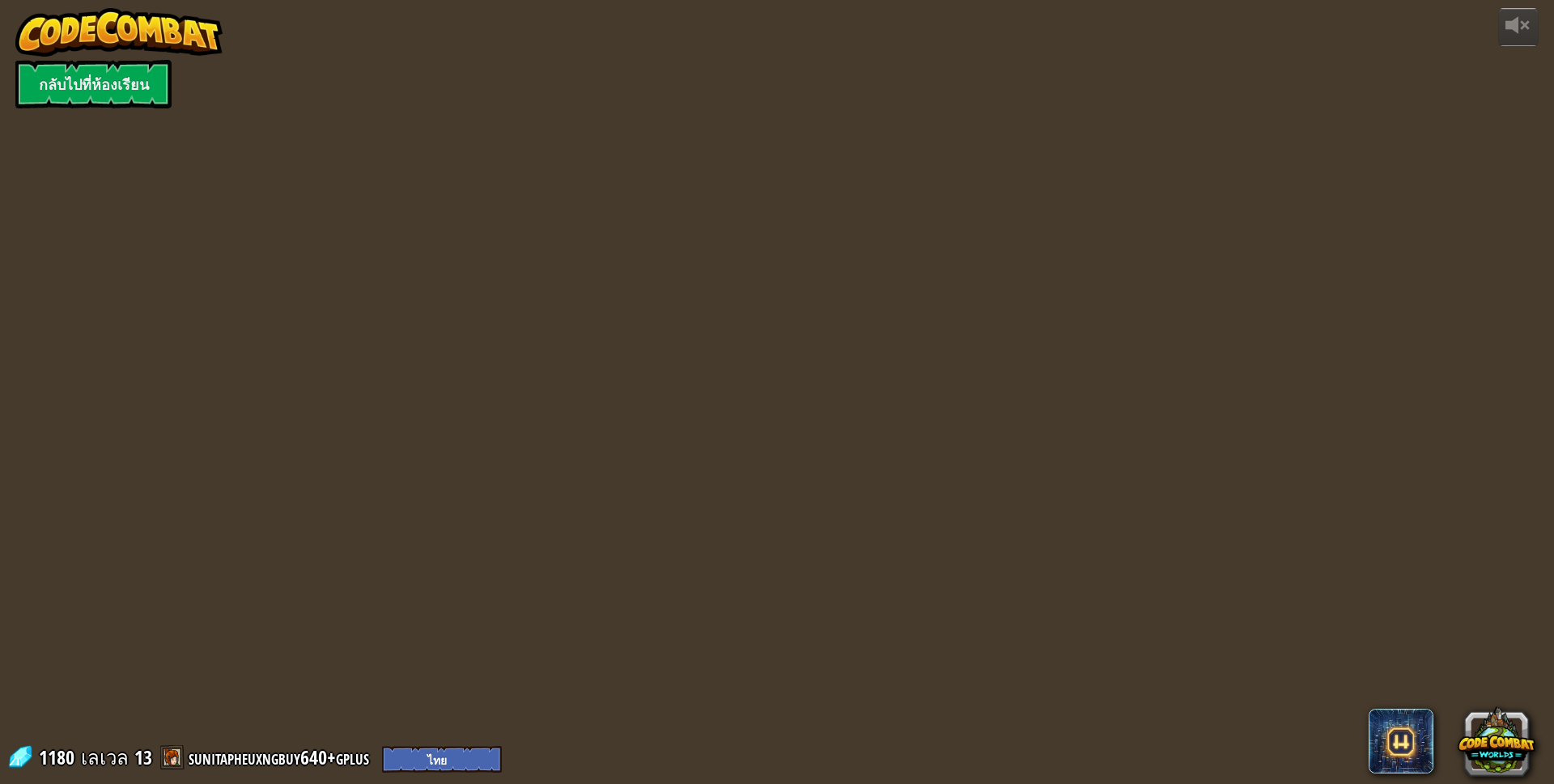
select select "th"
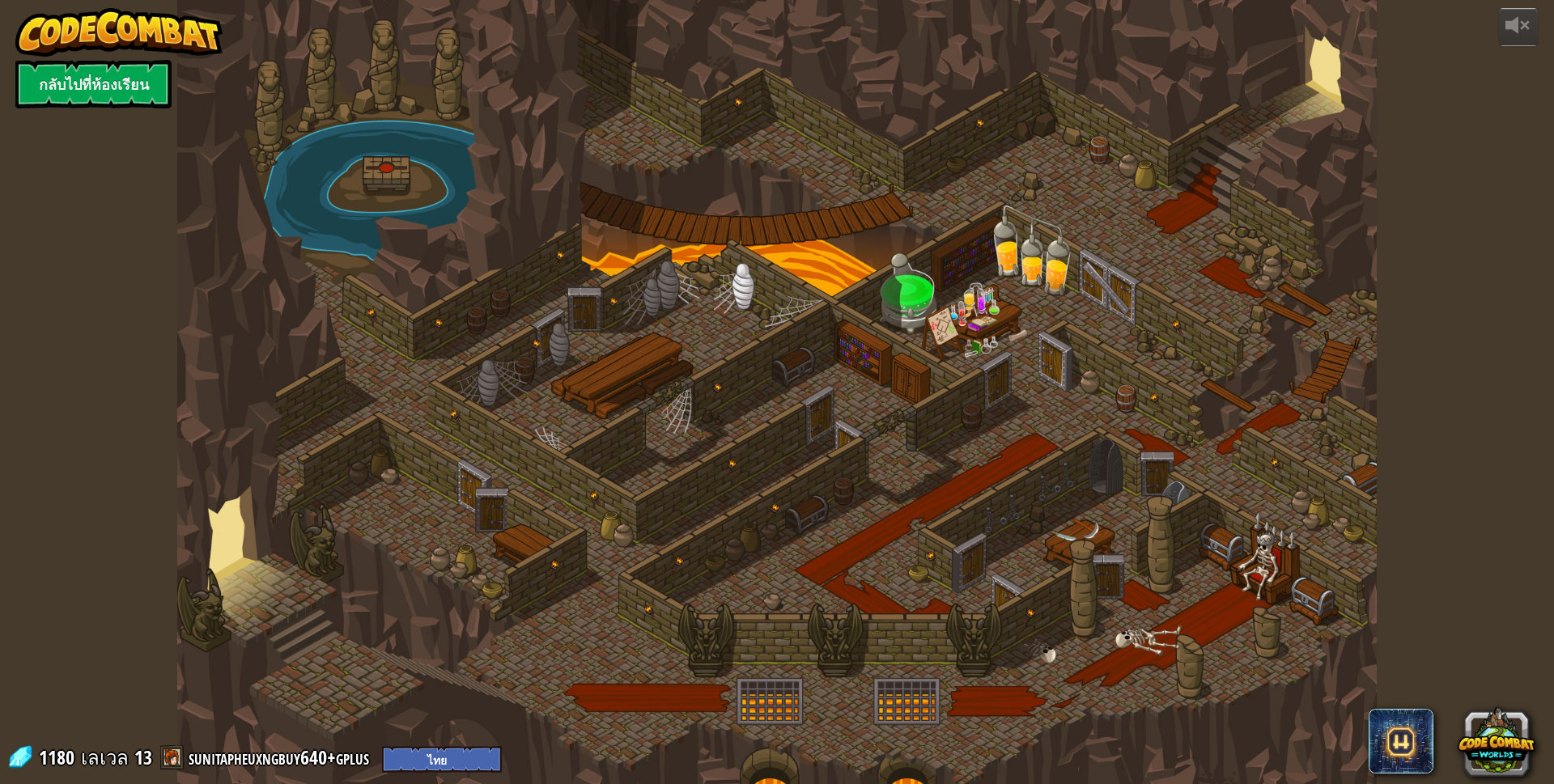
select select "th"
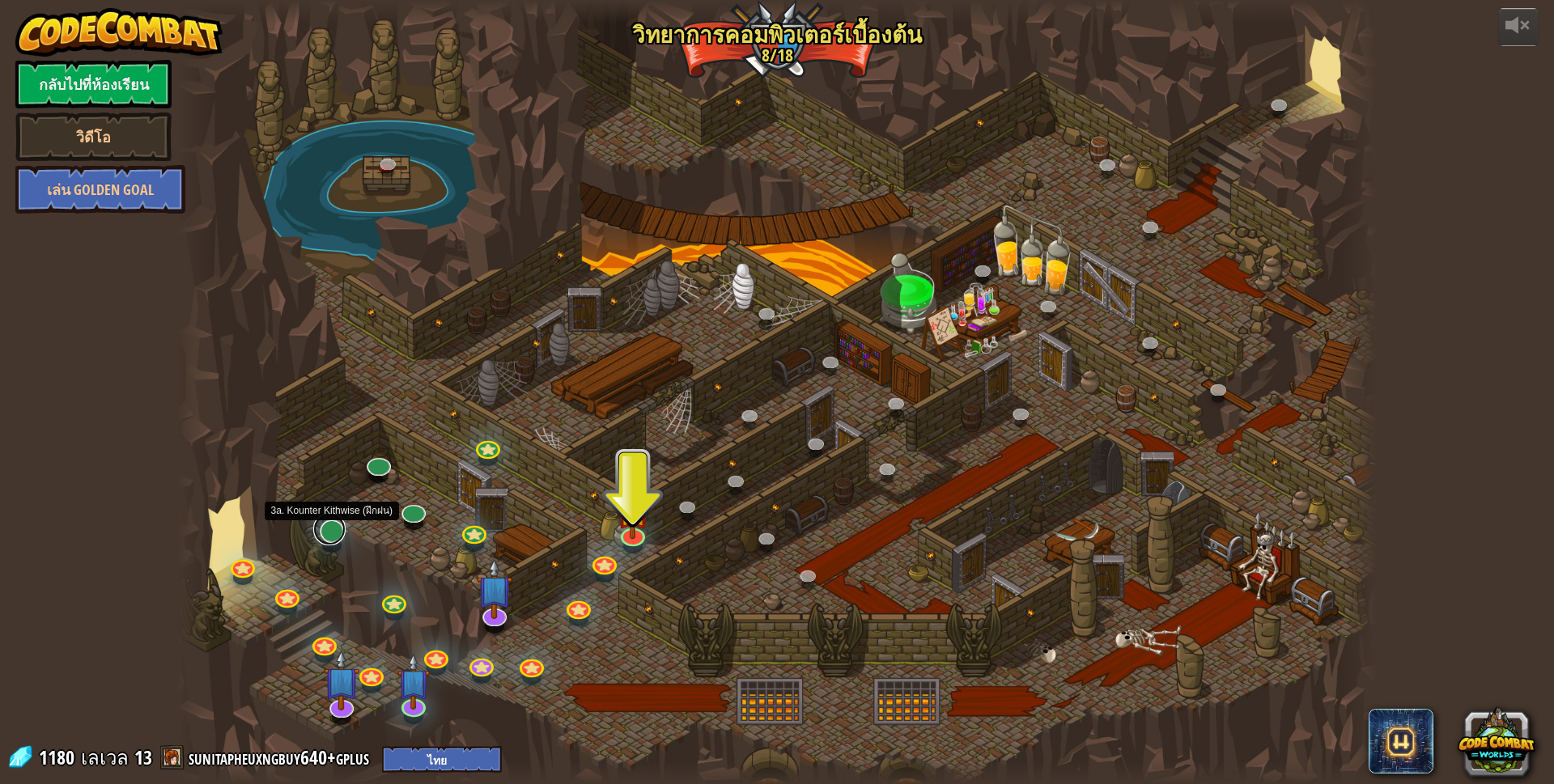
click at [341, 524] on link at bounding box center [329, 529] width 32 height 32
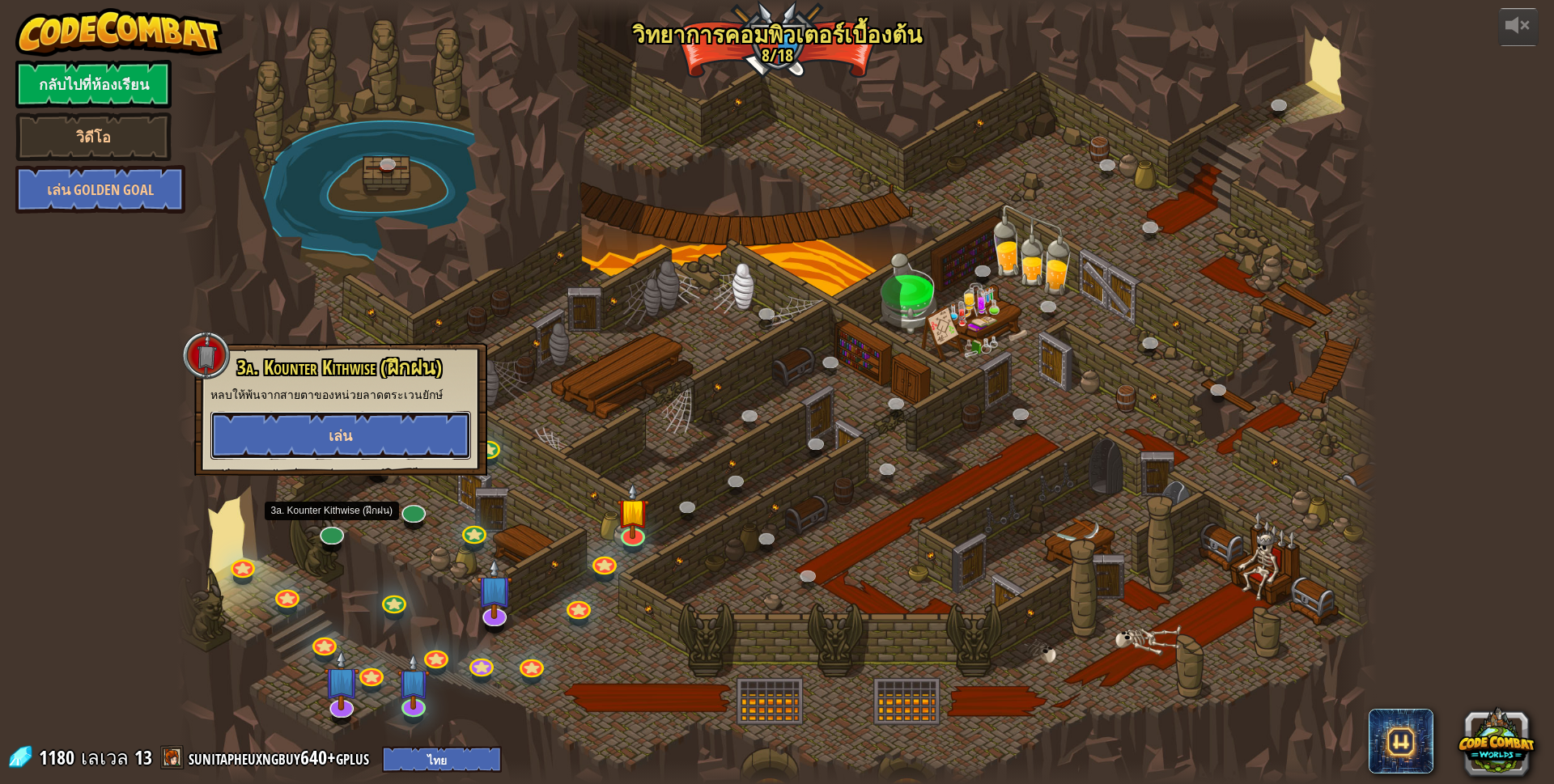
click at [361, 434] on button "เล่น" at bounding box center [340, 435] width 261 height 48
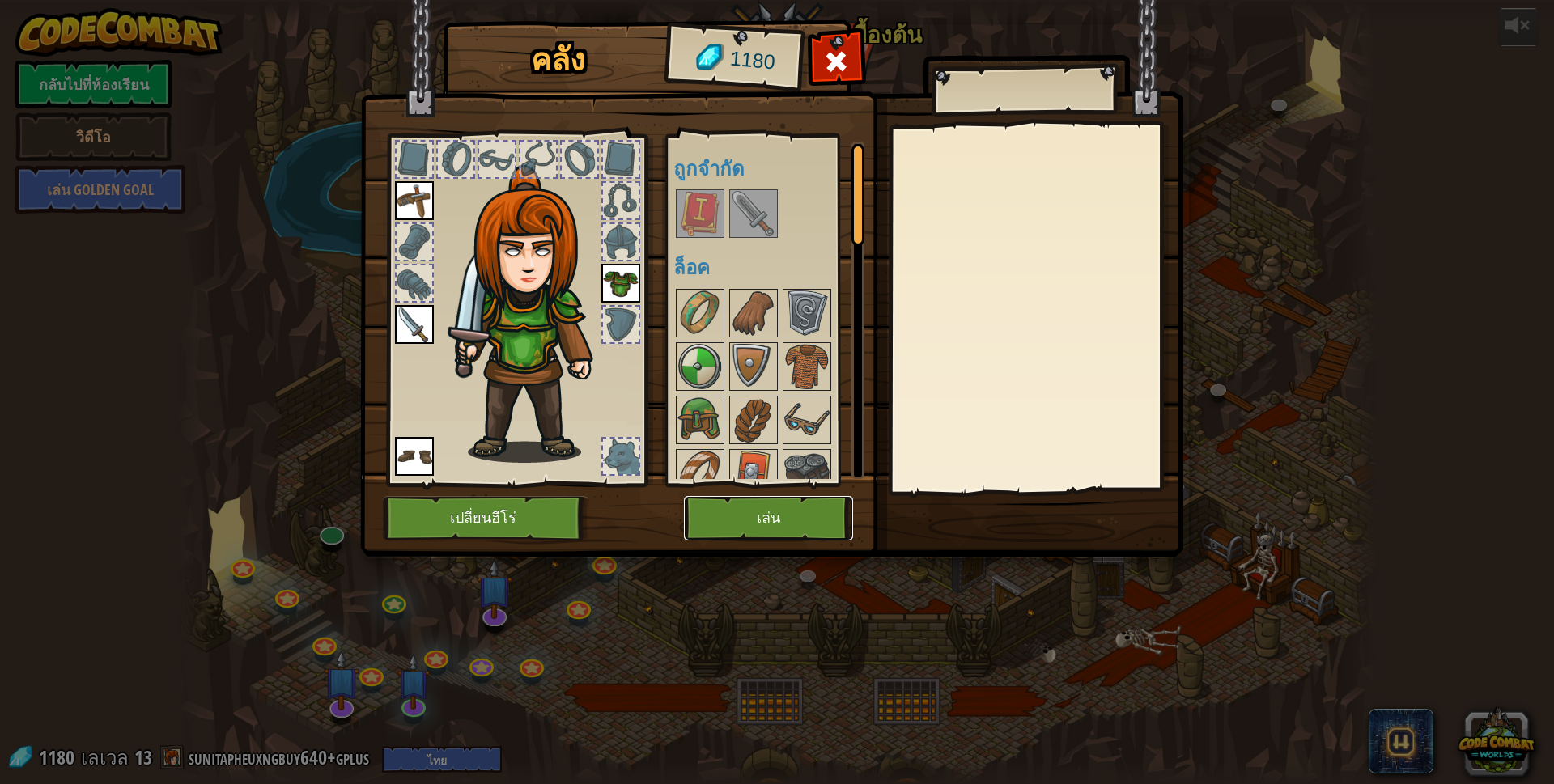
click at [780, 507] on button "เล่น" at bounding box center [768, 517] width 169 height 44
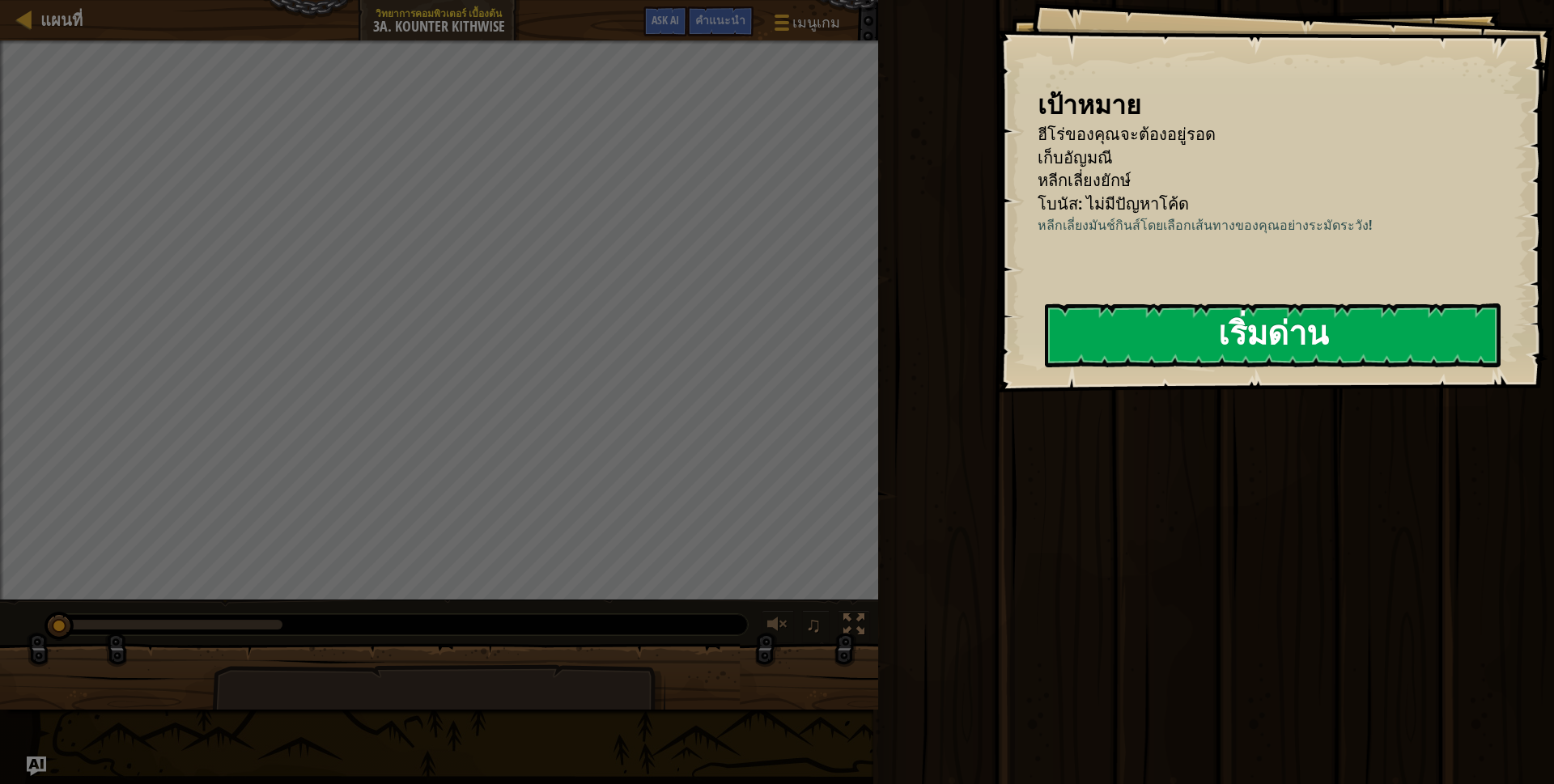
click at [1235, 315] on button "เริ่มด่าน" at bounding box center [1273, 336] width 455 height 64
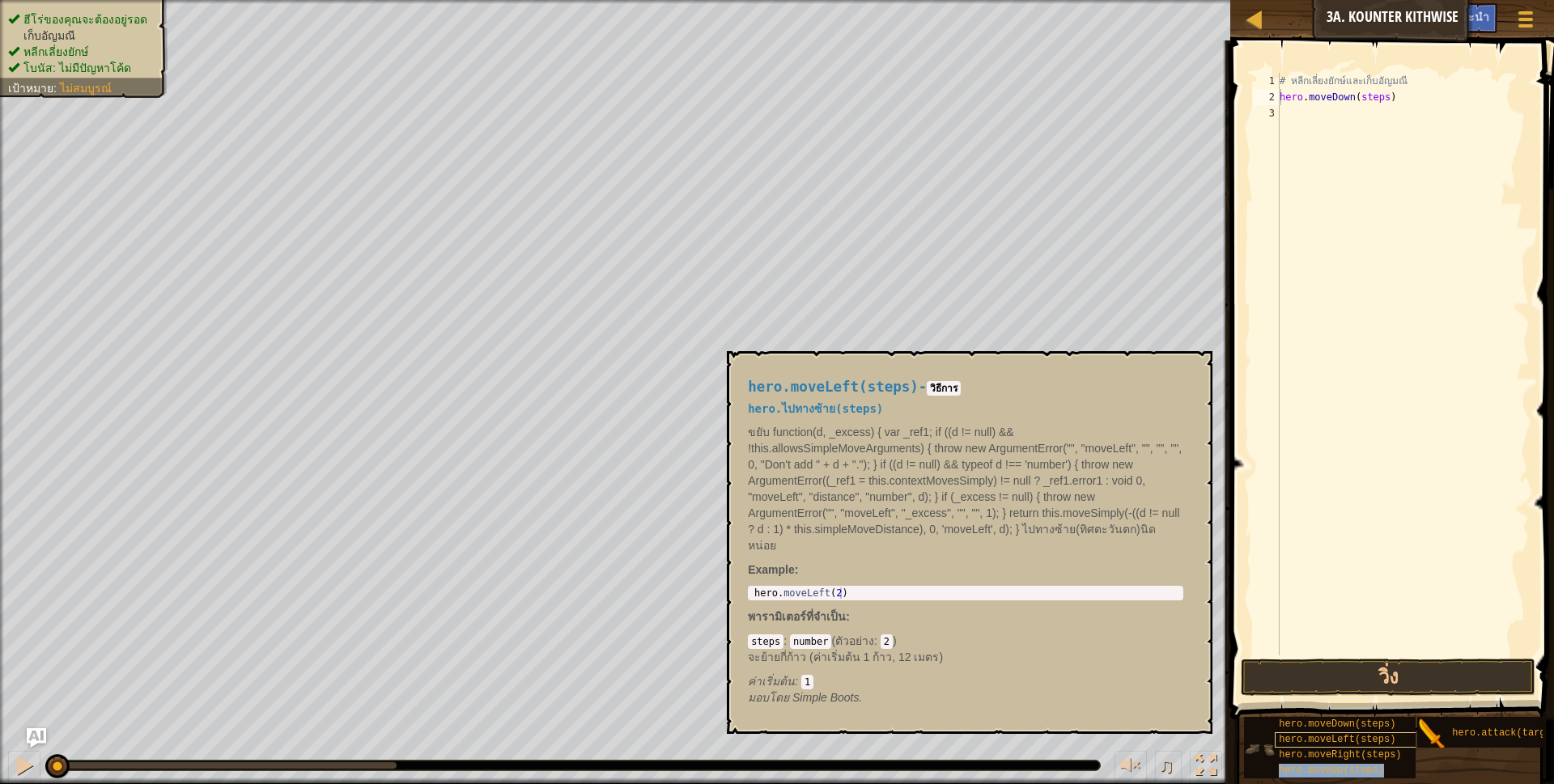
scroll to position [14, 0]
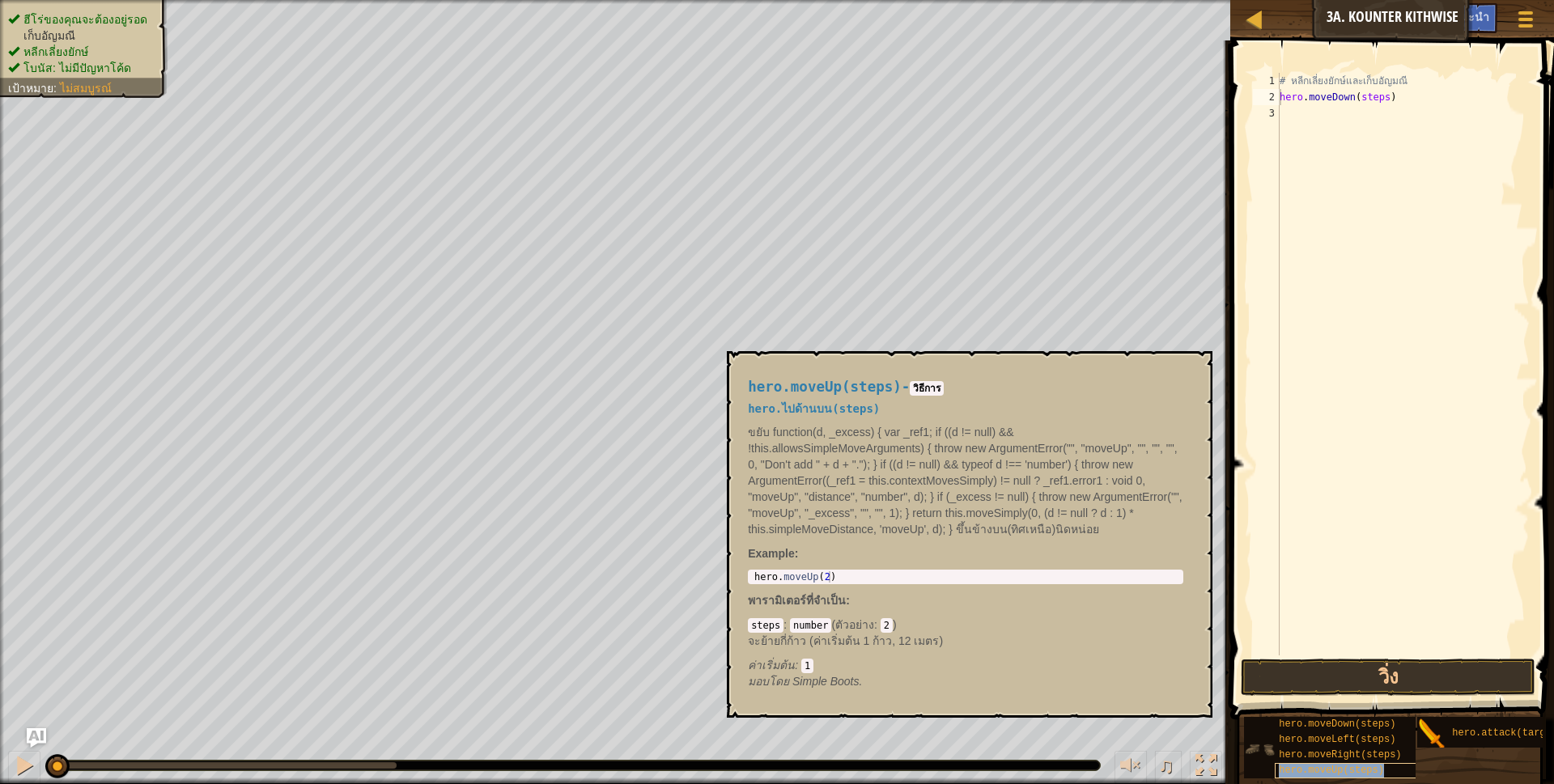
click at [1325, 764] on span "hero.moveUp(steps)" at bounding box center [1332, 769] width 106 height 11
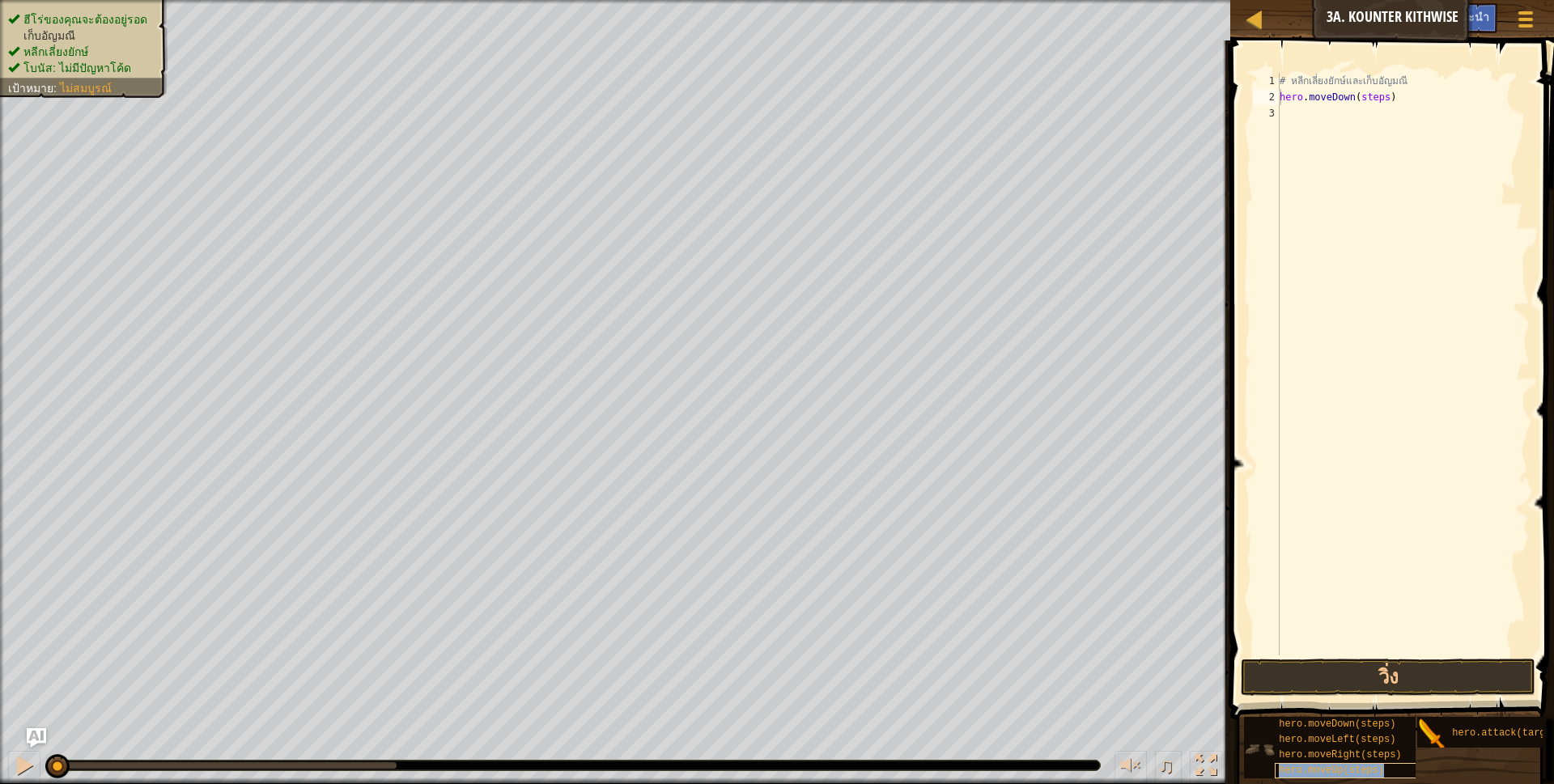
click at [1325, 764] on span "hero.moveUp(steps)" at bounding box center [1332, 769] width 106 height 11
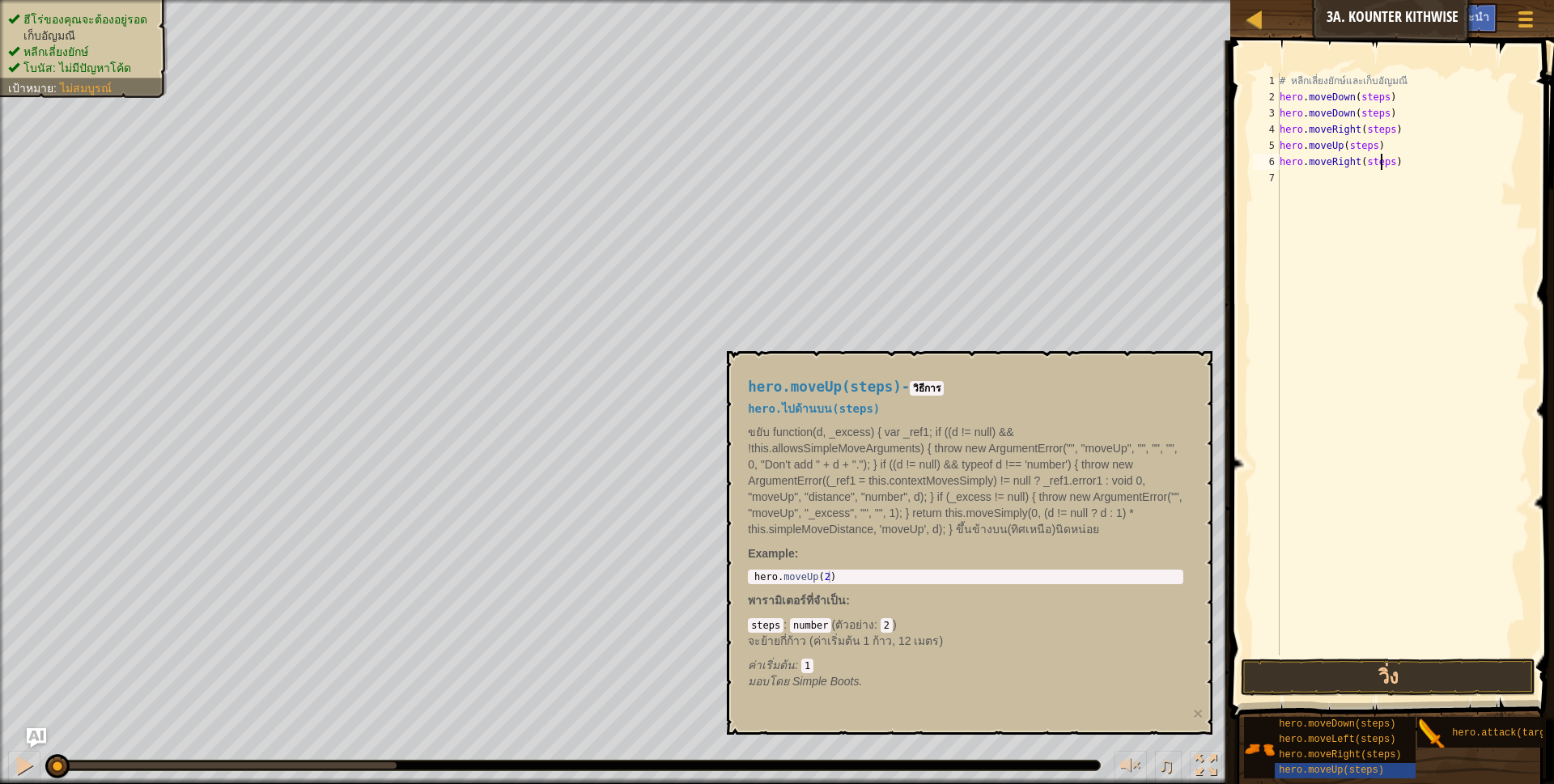
click at [1382, 163] on div "# หลีกเลี่ยงยักษ์และเก็บอัญมณี hero . moveDown ( steps ) hero . moveDown ( step…" at bounding box center [1402, 380] width 254 height 614
drag, startPoint x: 1385, startPoint y: 164, endPoint x: 1359, endPoint y: 167, distance: 26.2
click at [1359, 167] on div "# หลีกเลี่ยงยักษ์และเก็บอัญมณี hero . moveDown ( steps ) hero . moveDown ( step…" at bounding box center [1402, 380] width 254 height 614
click at [1366, 148] on div "# หลีกเลี่ยงยักษ์และเก็บอัญมณี hero . moveDown ( steps ) hero . moveDown ( step…" at bounding box center [1402, 380] width 254 height 614
click at [1368, 145] on div "# หลีกเลี่ยงยักษ์และเก็บอัญมณี hero . moveDown ( steps ) hero . moveDown ( step…" at bounding box center [1402, 380] width 254 height 614
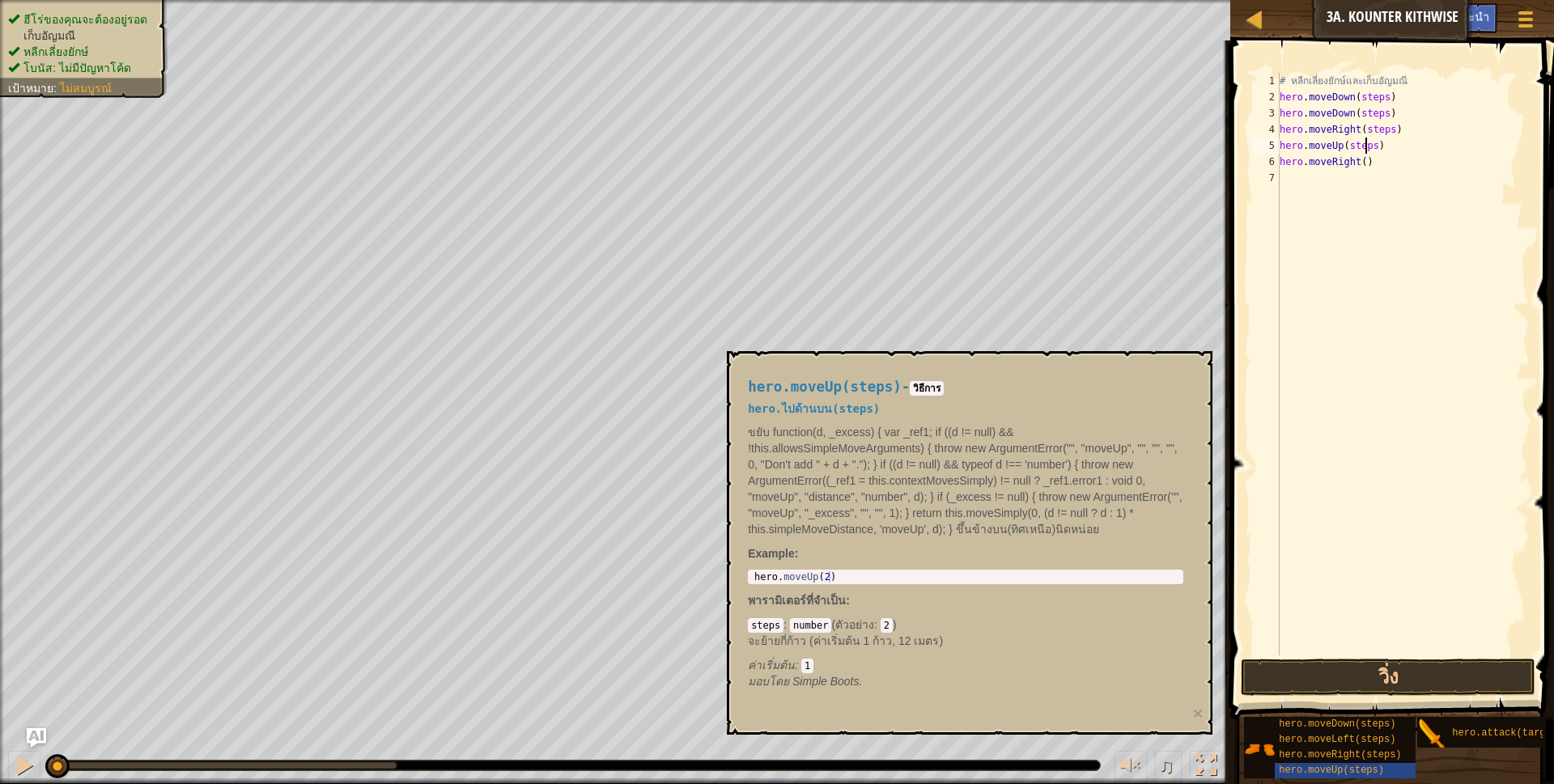
click at [1370, 145] on div "# หลีกเลี่ยงยักษ์และเก็บอัญมณี hero . moveDown ( steps ) hero . moveDown ( step…" at bounding box center [1402, 380] width 254 height 614
drag, startPoint x: 1370, startPoint y: 145, endPoint x: 1359, endPoint y: 148, distance: 11.4
click at [1359, 148] on div "# หลีกเลี่ยงยักษ์และเก็บอัญมณี hero . moveDown ( steps ) hero . moveDown ( step…" at bounding box center [1402, 380] width 254 height 614
click at [1383, 125] on div "# หลีกเลี่ยงยักษ์และเก็บอัญมณี hero . moveDown ( steps ) hero . moveDown ( step…" at bounding box center [1402, 380] width 254 height 614
click at [1383, 133] on div "# หลีกเลี่ยงยักษ์และเก็บอัญมณี hero . moveDown ( steps ) hero . moveDown ( step…" at bounding box center [1402, 380] width 254 height 614
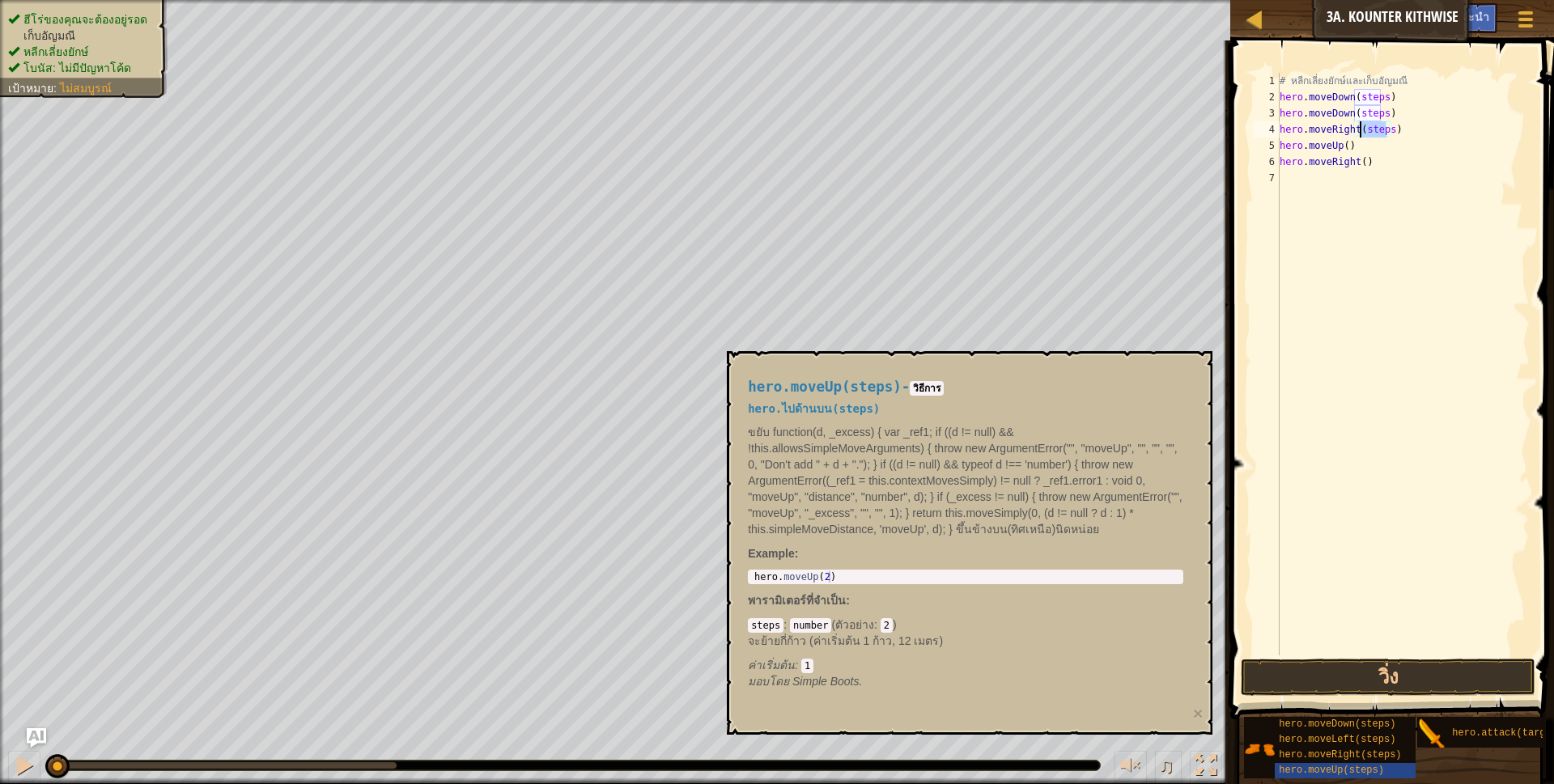
drag, startPoint x: 1383, startPoint y: 133, endPoint x: 1367, endPoint y: 133, distance: 16.0
click at [1367, 133] on div "# หลีกเลี่ยงยักษ์และเก็บอัญมณี hero . moveDown ( steps ) hero . moveDown ( step…" at bounding box center [1402, 380] width 254 height 614
drag, startPoint x: 1354, startPoint y: 113, endPoint x: 1381, endPoint y: 112, distance: 27.0
click at [1381, 112] on div "# หลีกเลี่ยงยักษ์และเก็บอัญมณี hero . moveDown ( steps ) hero . moveDown ( step…" at bounding box center [1402, 380] width 254 height 614
drag, startPoint x: 1357, startPoint y: 100, endPoint x: 1382, endPoint y: 95, distance: 25.5
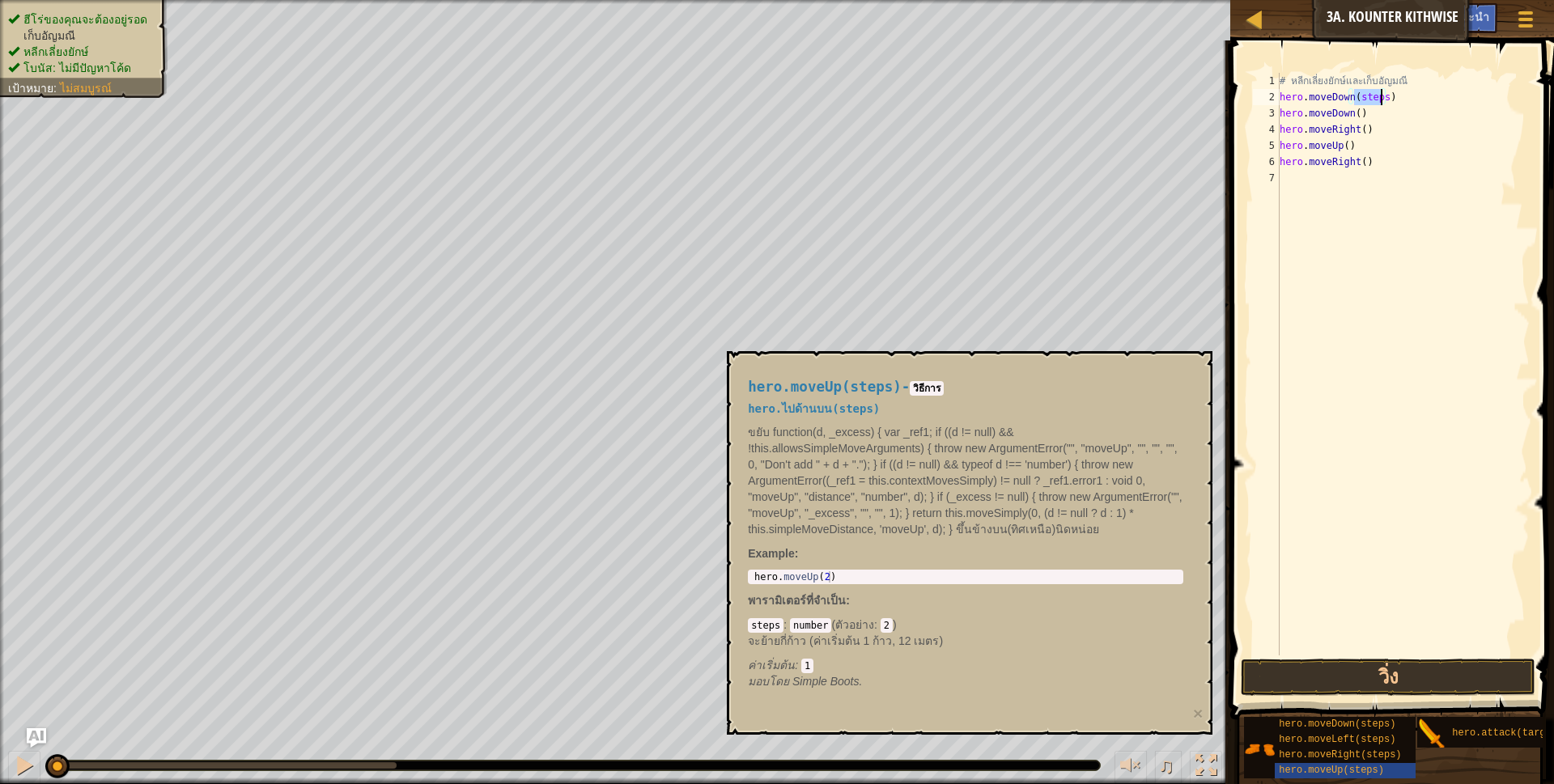
click at [1382, 95] on div "# หลีกเลี่ยงยักษ์และเก็บอัญมณี hero . moveDown ( steps ) hero . moveDown ( ) he…" at bounding box center [1402, 380] width 254 height 614
type textarea "hero.moveDown()"
click at [1312, 677] on button "วิ่ง" at bounding box center [1388, 677] width 295 height 37
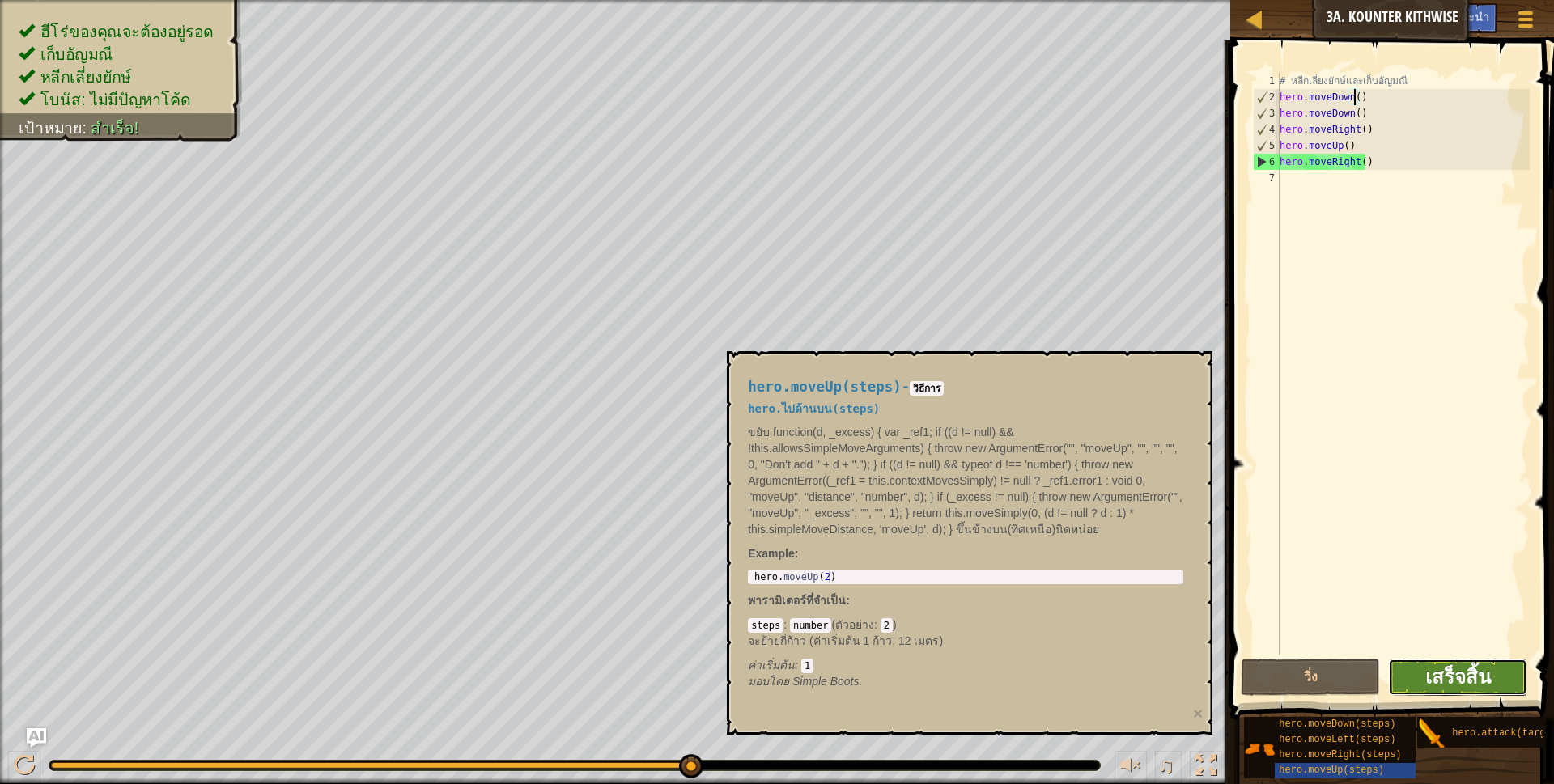
click at [1457, 677] on span "เสร็จสิ้น" at bounding box center [1458, 676] width 66 height 26
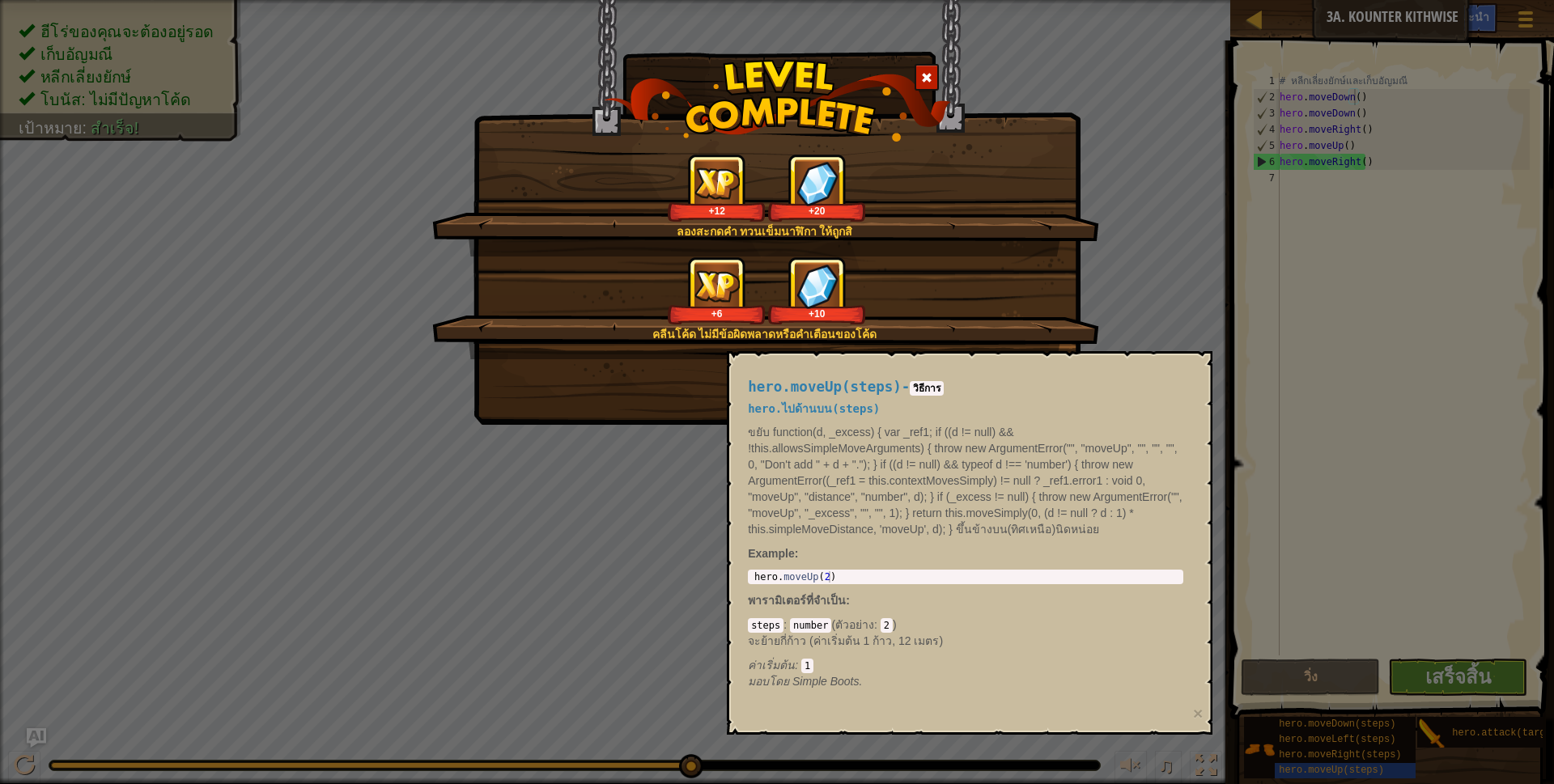
drag, startPoint x: 1359, startPoint y: 739, endPoint x: 1362, endPoint y: 722, distance: 17.3
click at [1362, 722] on div "ลองสะกดคำ ทวนเข็มนาฬิกา ให้ถูกสิ +12 +20 คลีนโค้ด ไม่มีข้อผิดพลาดหรือคำเตือนของ…" at bounding box center [777, 392] width 1554 height 784
click at [1539, 461] on div "ลองสะกดคำ ทวนเข็มนาฬิกา ให้ถูกสิ +12 +20 คลีนโค้ด ไม่มีข้อผิดพลาดหรือคำเตือนของ…" at bounding box center [777, 392] width 1554 height 784
click at [1342, 513] on div "ลองสะกดคำ ทวนเข็มนาฬิกา ให้ถูกสิ +12 +20 คลีนโค้ด ไม่มีข้อผิดพลาดหรือคำเตือนของ…" at bounding box center [777, 392] width 1554 height 784
click at [936, 325] on div "คลีนโค้ด ไม่มีข้อผิดพลาดหรือคำเตือนของโค้ด +6 +10" at bounding box center [765, 307] width 667 height 103
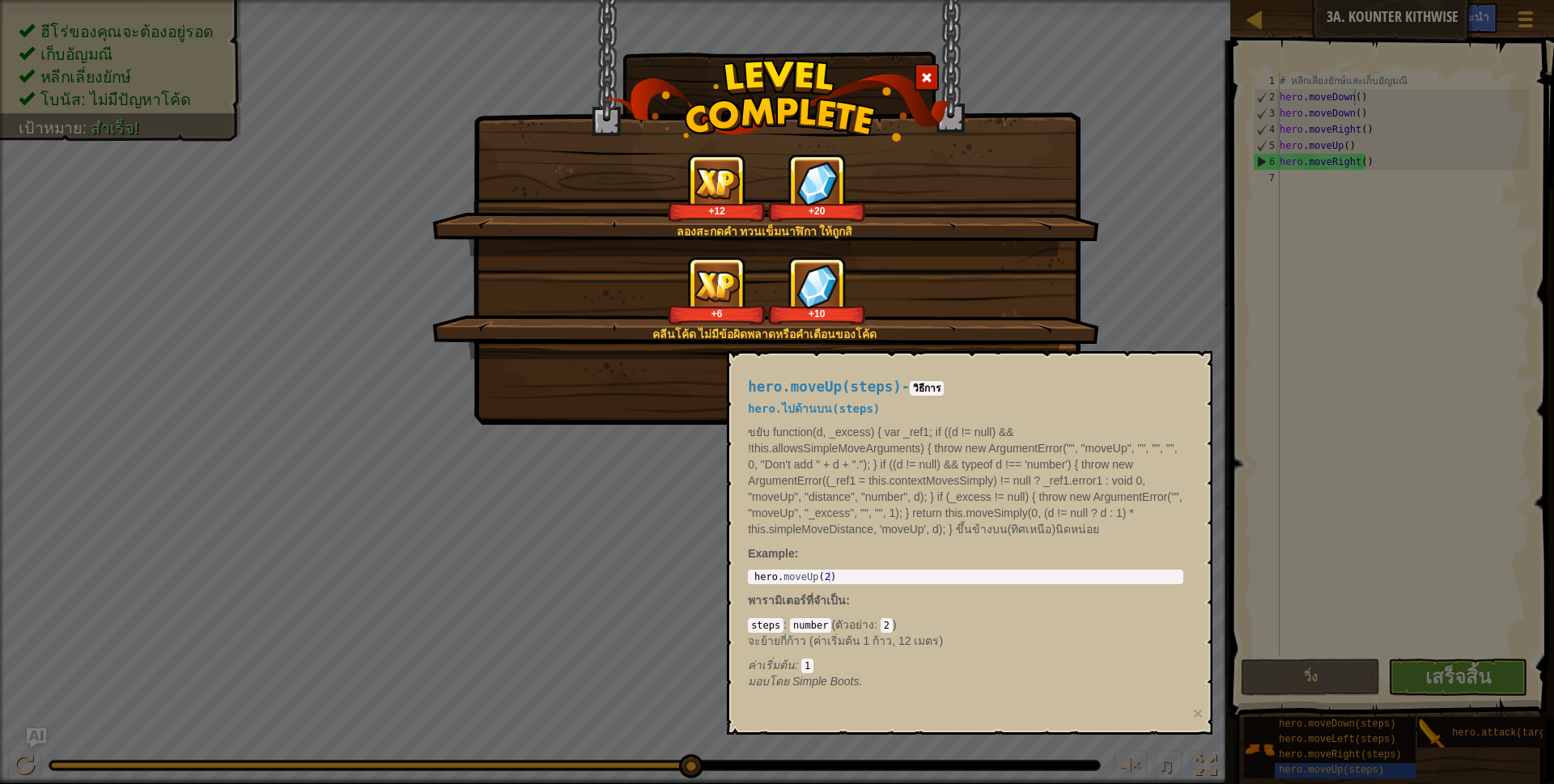
drag, startPoint x: 864, startPoint y: 365, endPoint x: 878, endPoint y: 400, distance: 37.7
click at [864, 370] on div "hero.moveUp(steps) - [PERSON_NAME] hero.ไปด้านบน(steps) ขยับ function(d, _exces…" at bounding box center [965, 535] width 458 height 341
click at [893, 393] on div "hero.moveUp(steps) - [PERSON_NAME] hero.ไปด้านบน(steps) ขยับ function(d, _exces…" at bounding box center [965, 535] width 458 height 341
click at [1037, 325] on div "คลีนโค้ด ไม่มีข้อผิดพลาดหรือคำเตือนของโค้ด +6 +10" at bounding box center [765, 307] width 667 height 103
click at [1391, 190] on div "ลองสะกดคำ ทวนเข็มนาฬิกา ให้ถูกสิ +12 +20 คลีนโค้ด ไม่มีข้อผิดพลาดหรือคำเตือนของ…" at bounding box center [777, 392] width 1554 height 784
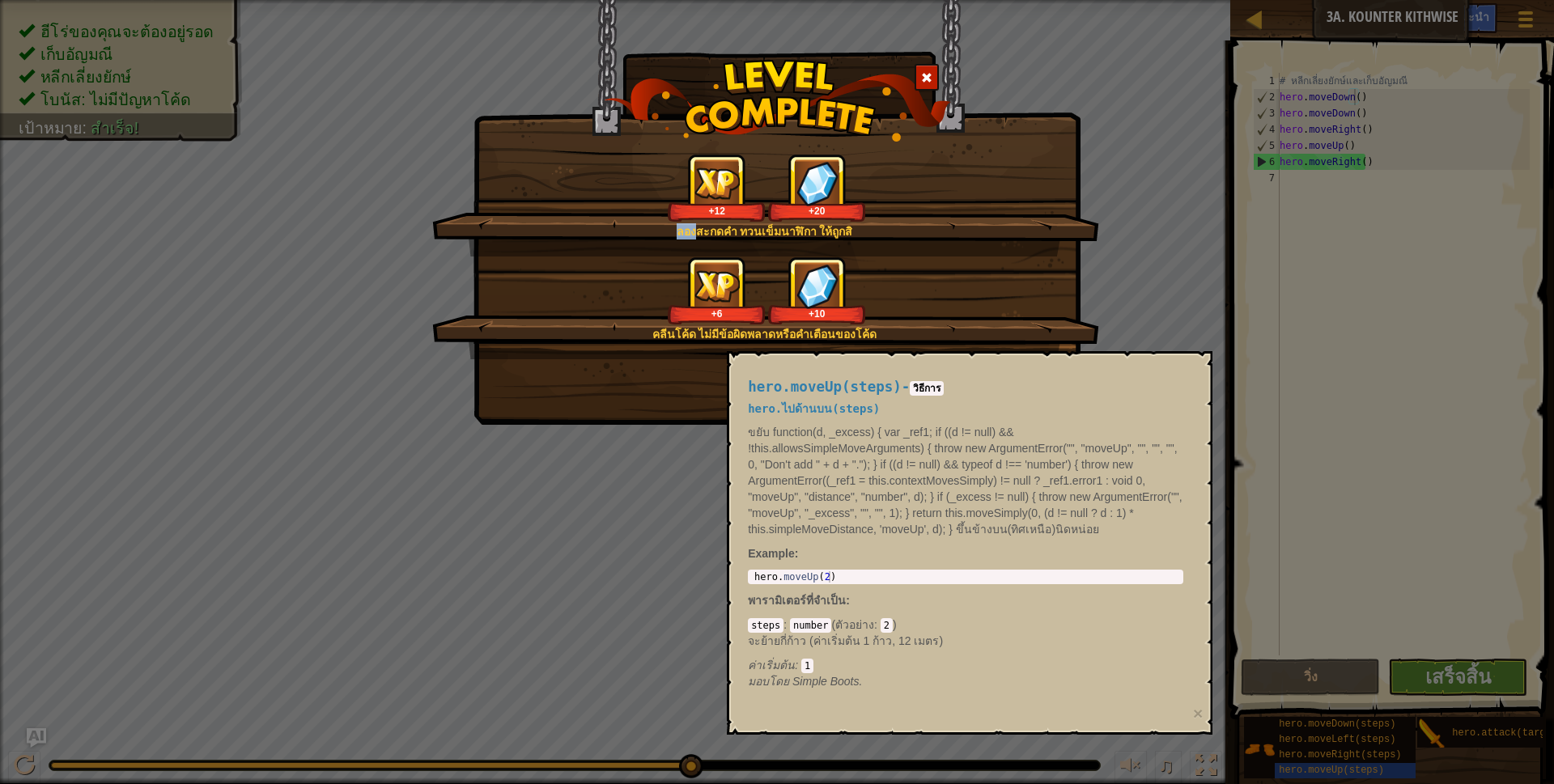
click at [1393, 190] on div "ลองสะกดคำ ทวนเข็มนาฬิกา ให้ถูกสิ +12 +20 คลีนโค้ด ไม่มีข้อผิดพลาดหรือคำเตือนของ…" at bounding box center [777, 392] width 1554 height 784
drag, startPoint x: 1448, startPoint y: 371, endPoint x: 1216, endPoint y: 283, distance: 248.1
click at [1225, 292] on div "ลองสะกดคำ ทวนเข็มนาฬิกา ให้ถูกสิ +12 +20 คลีนโค้ด ไม่มีข้อผิดพลาดหรือคำเตือนของ…" at bounding box center [777, 392] width 1554 height 784
drag, startPoint x: 438, startPoint y: 59, endPoint x: 176, endPoint y: 23, distance: 264.5
click at [407, 53] on div "ลองสะกดคำ ทวนเข็มนาฬิกา ให้ถูกสิ +12 +20 คลีนโค้ด ไม่มีข้อผิดพลาดหรือคำเตือนของ…" at bounding box center [777, 392] width 1554 height 784
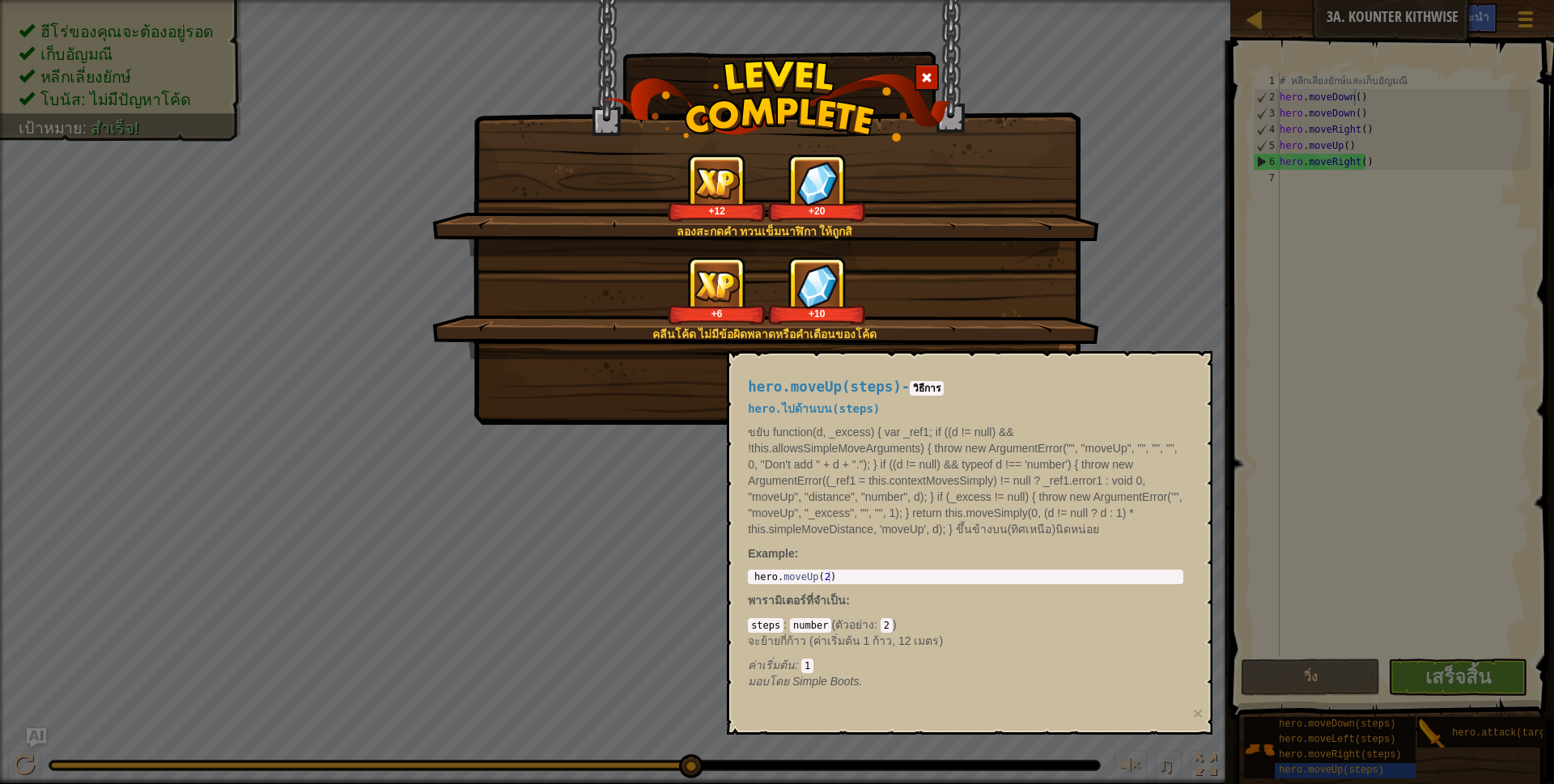
select select "th"
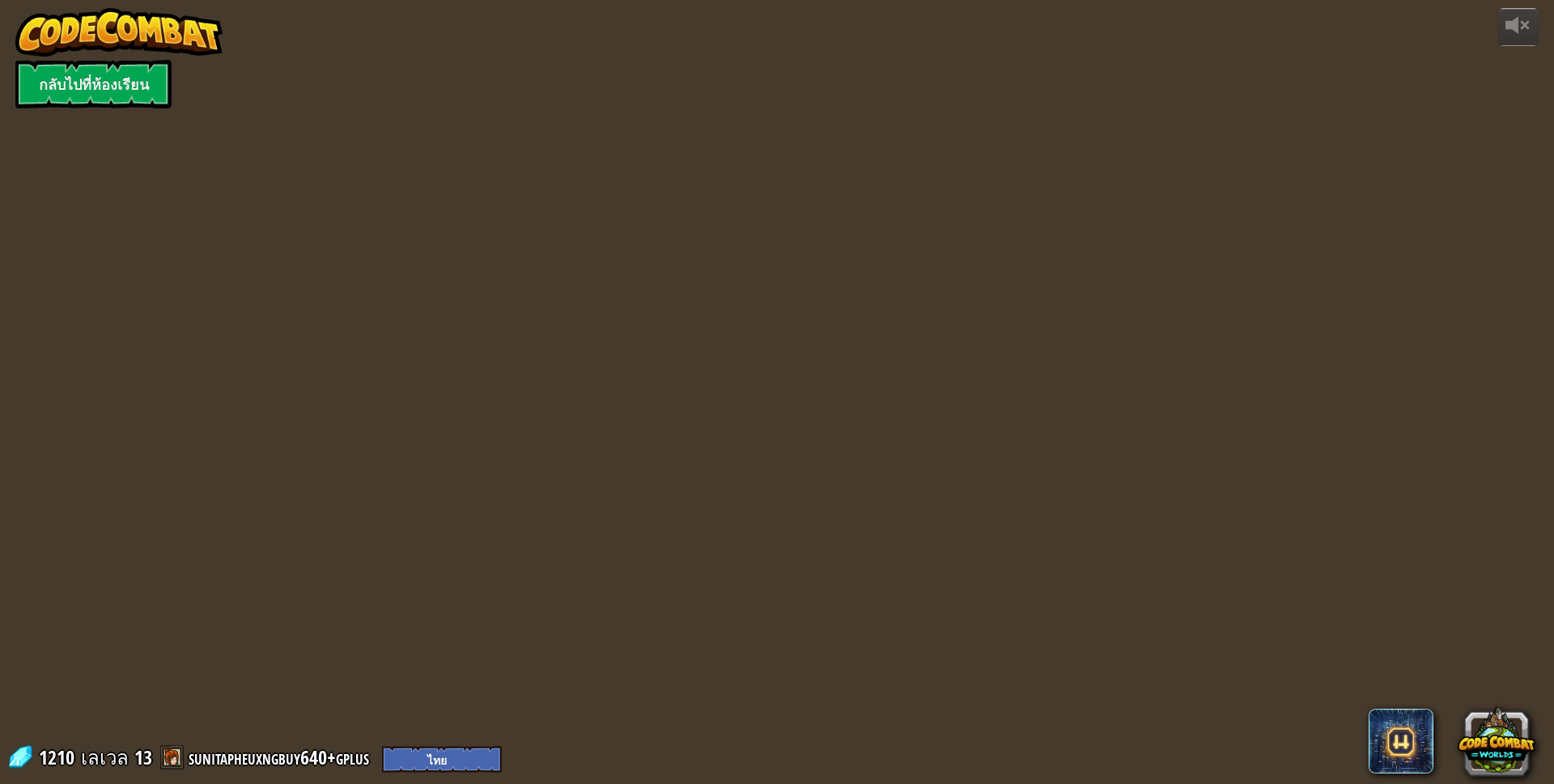
select select "th"
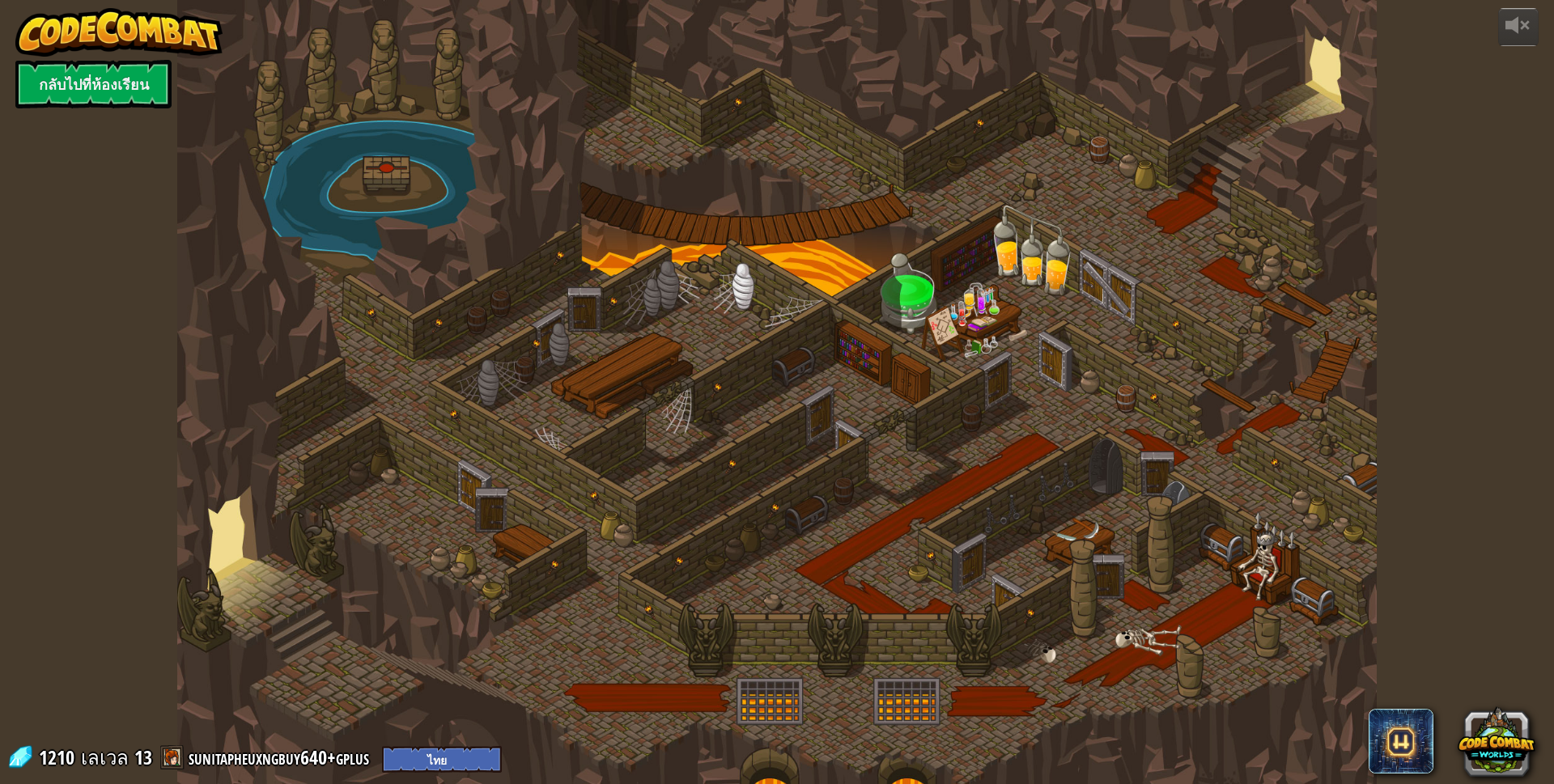
select select "th"
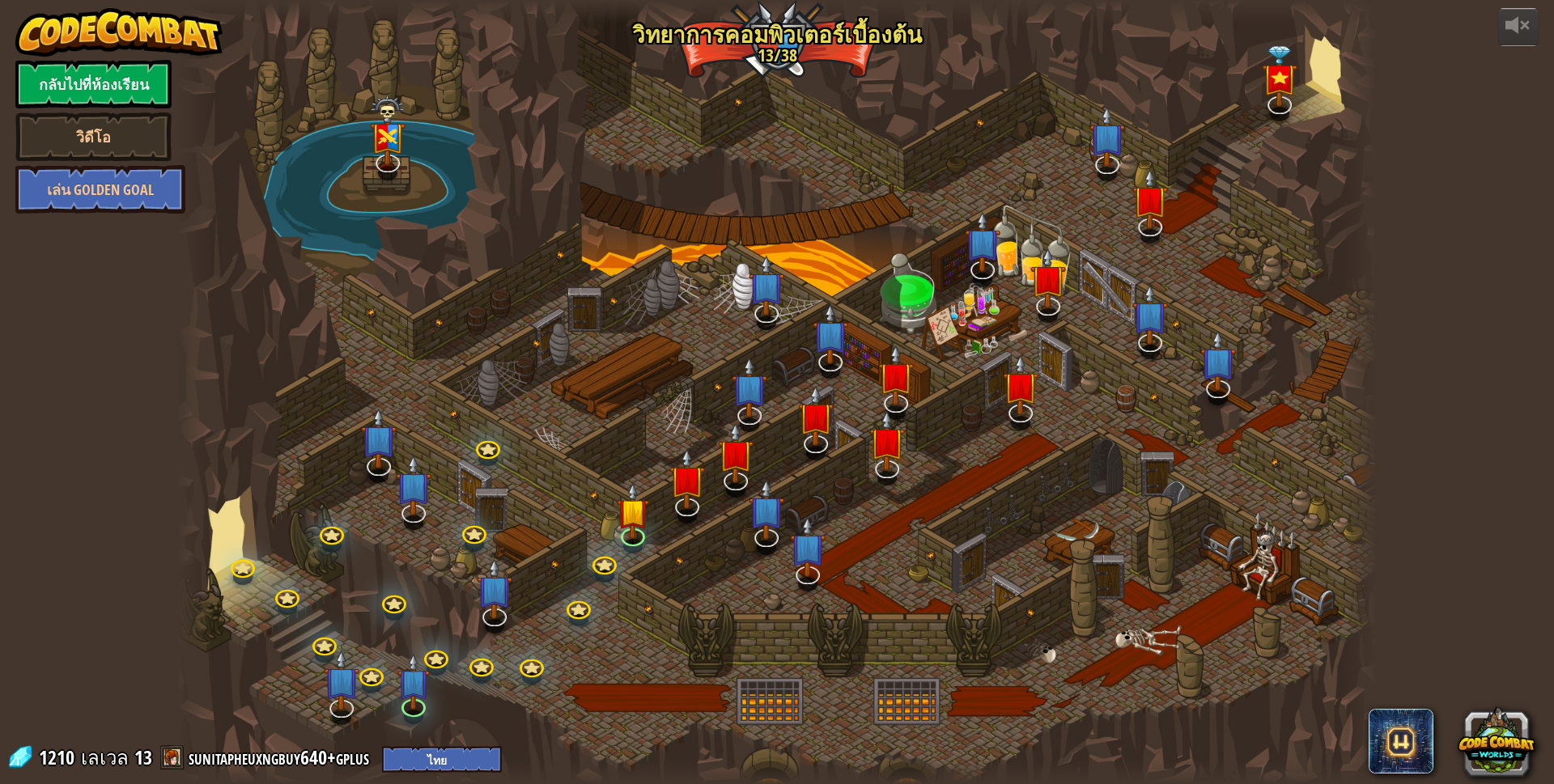
select select "th"
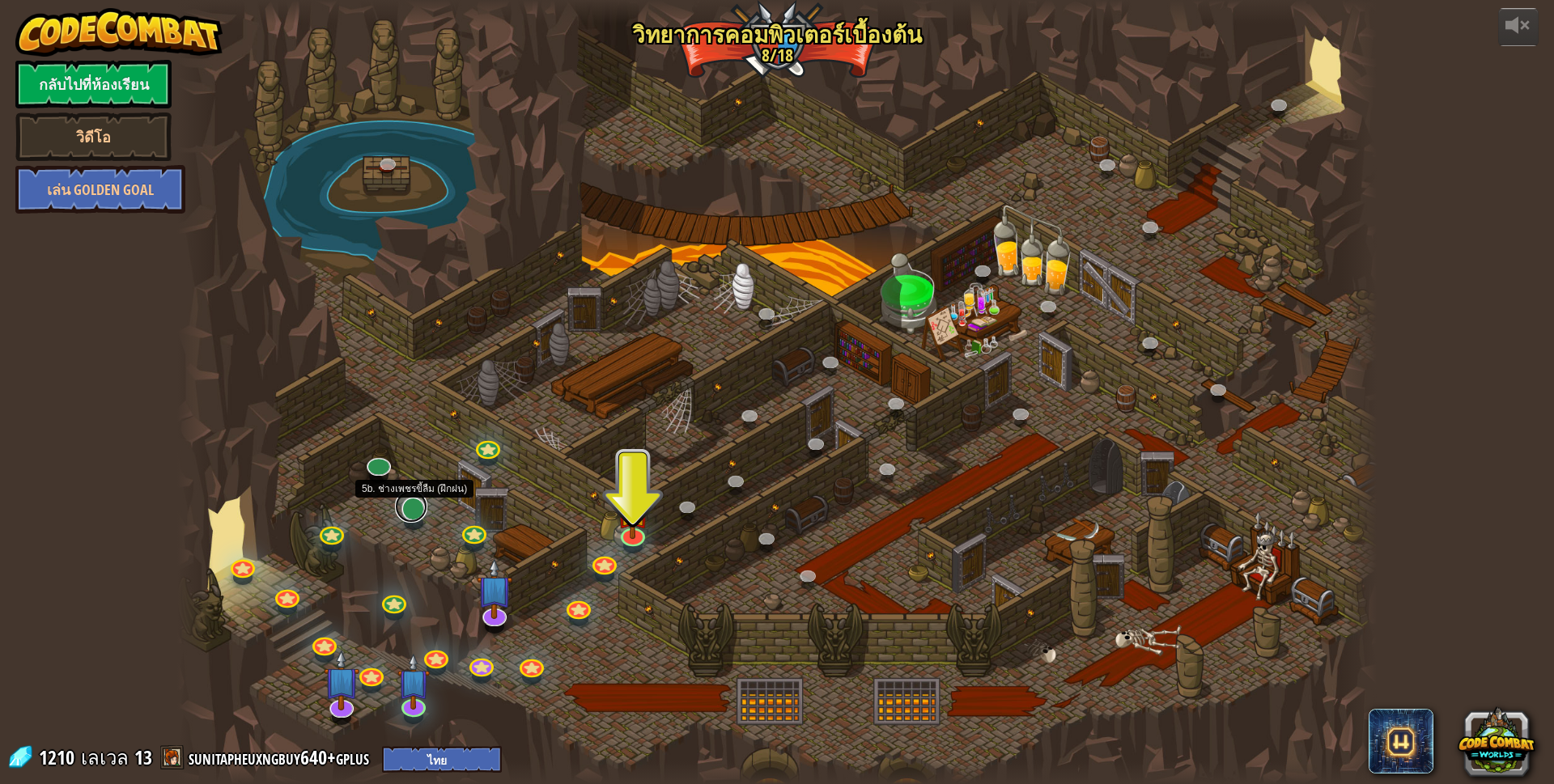
click at [420, 508] on link at bounding box center [410, 505] width 32 height 32
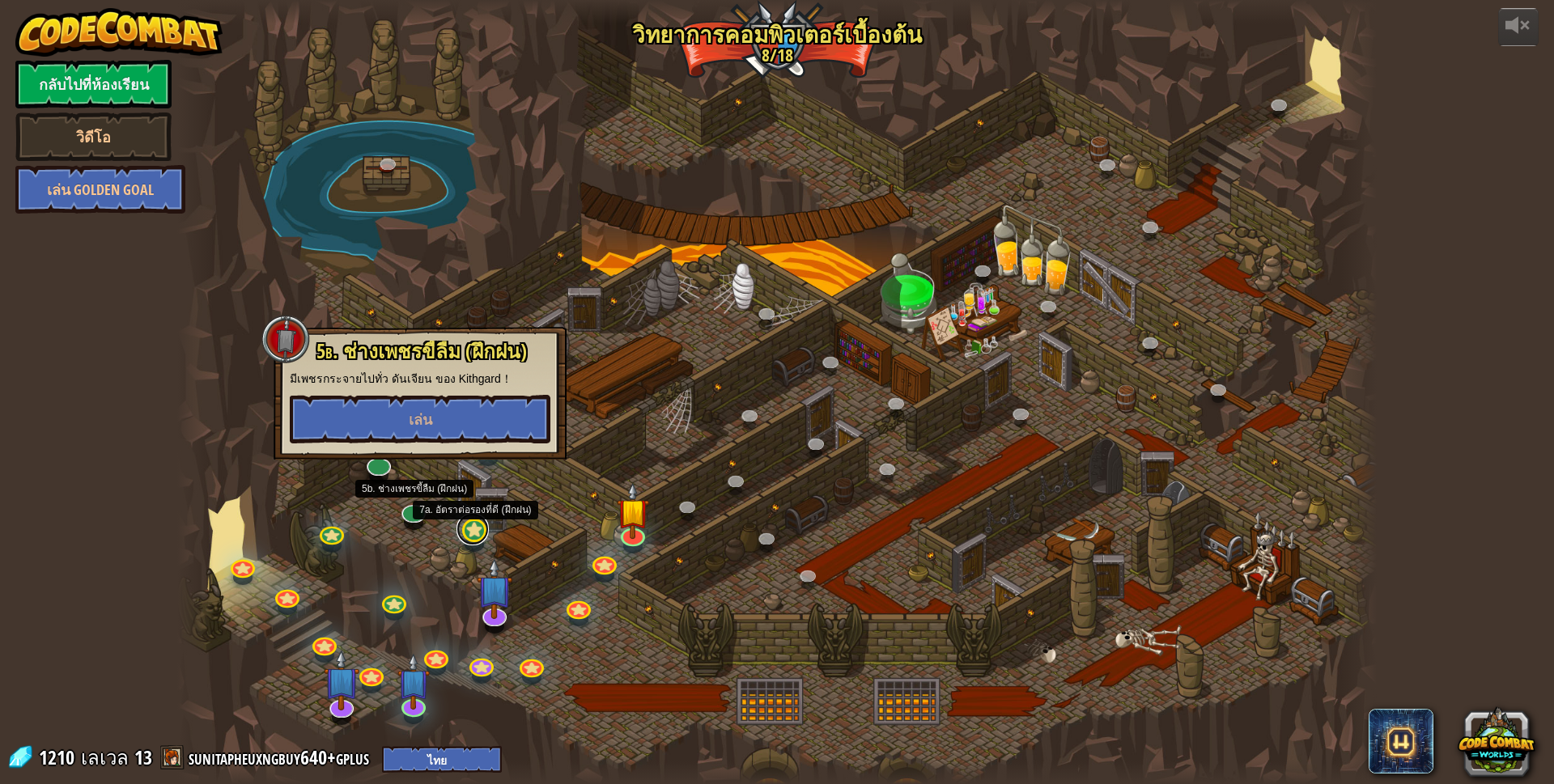
click at [469, 528] on link at bounding box center [472, 529] width 32 height 32
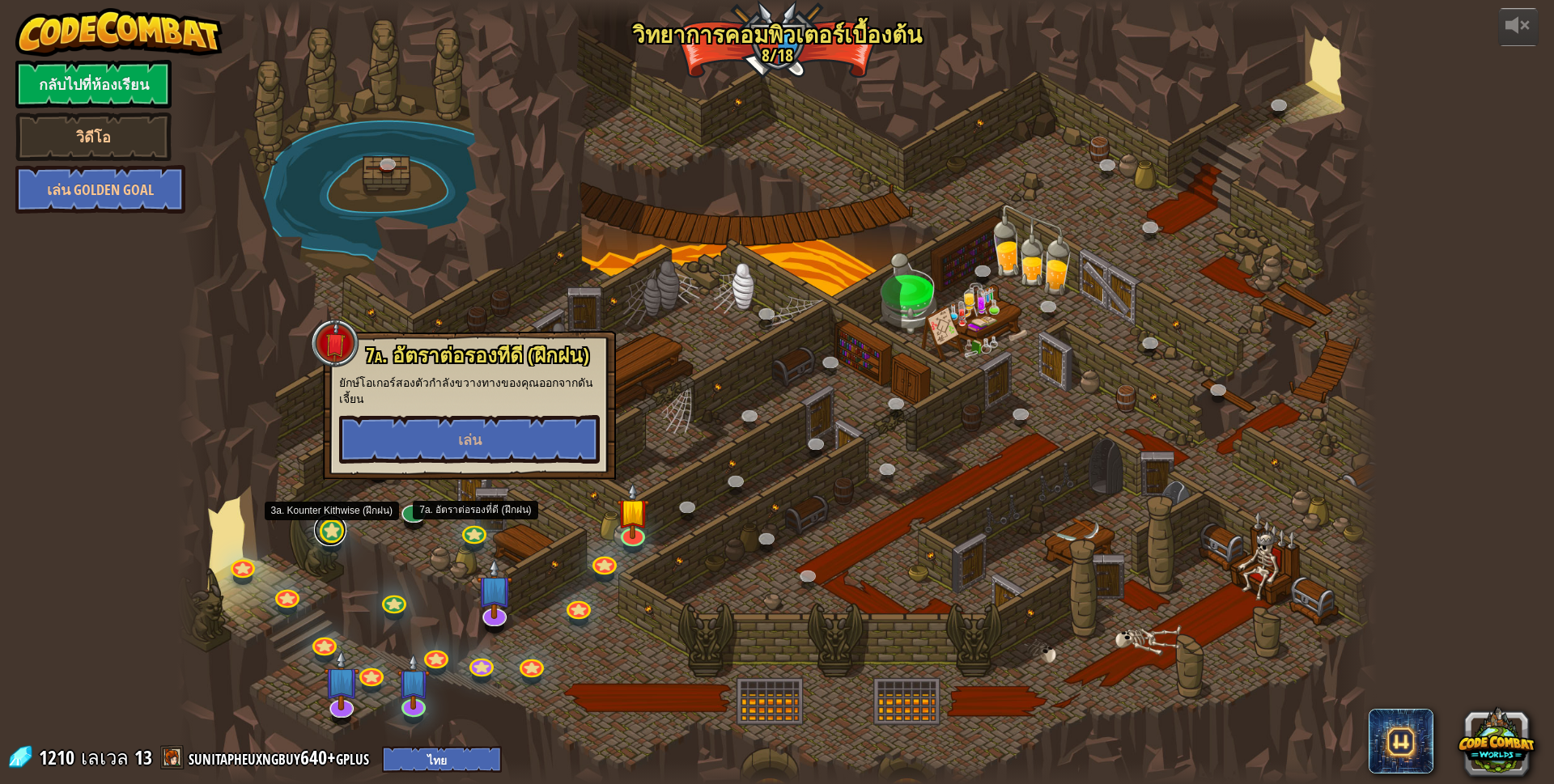
click at [339, 533] on link at bounding box center [330, 530] width 32 height 32
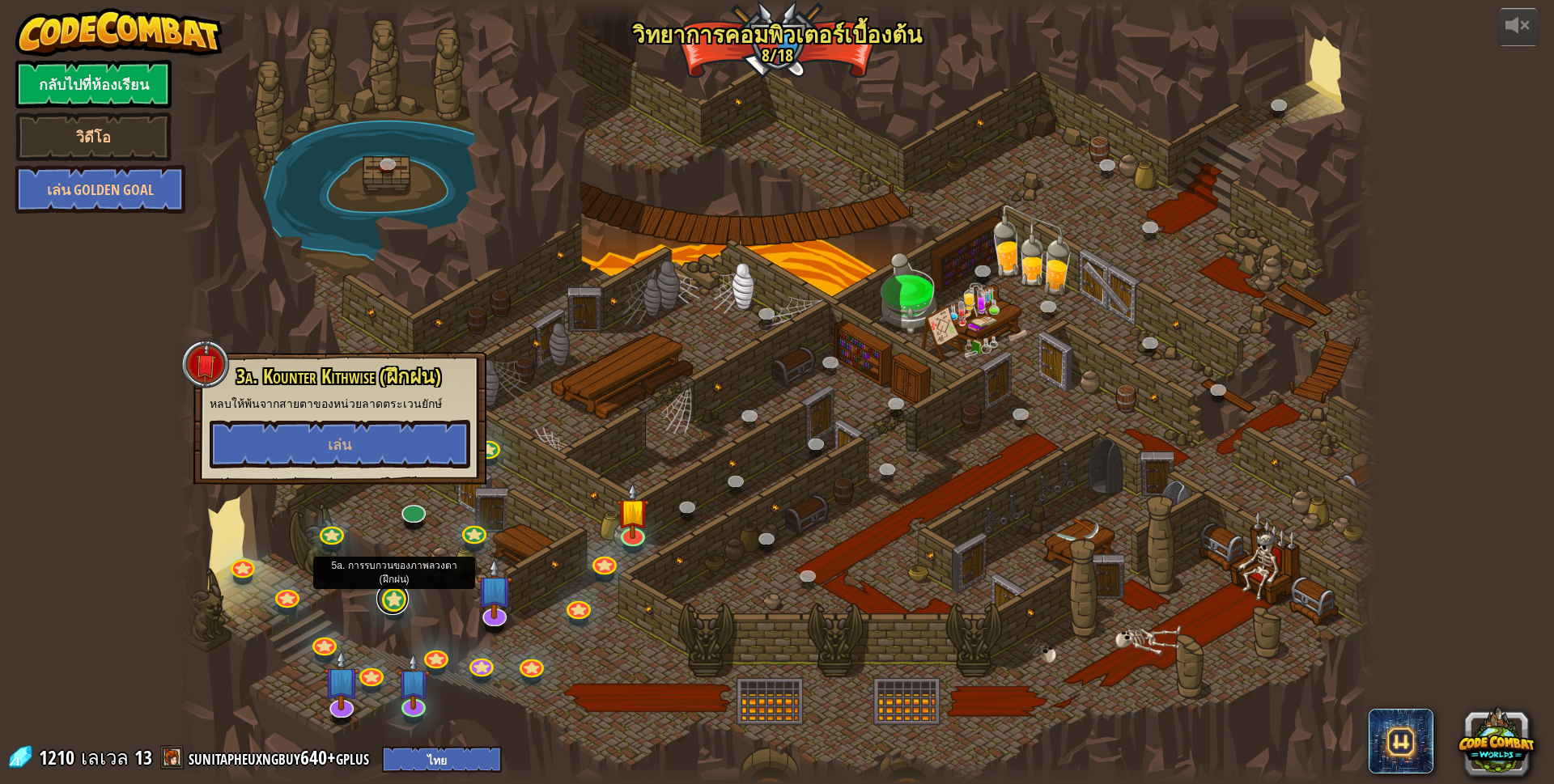
click at [399, 601] on link at bounding box center [392, 598] width 32 height 32
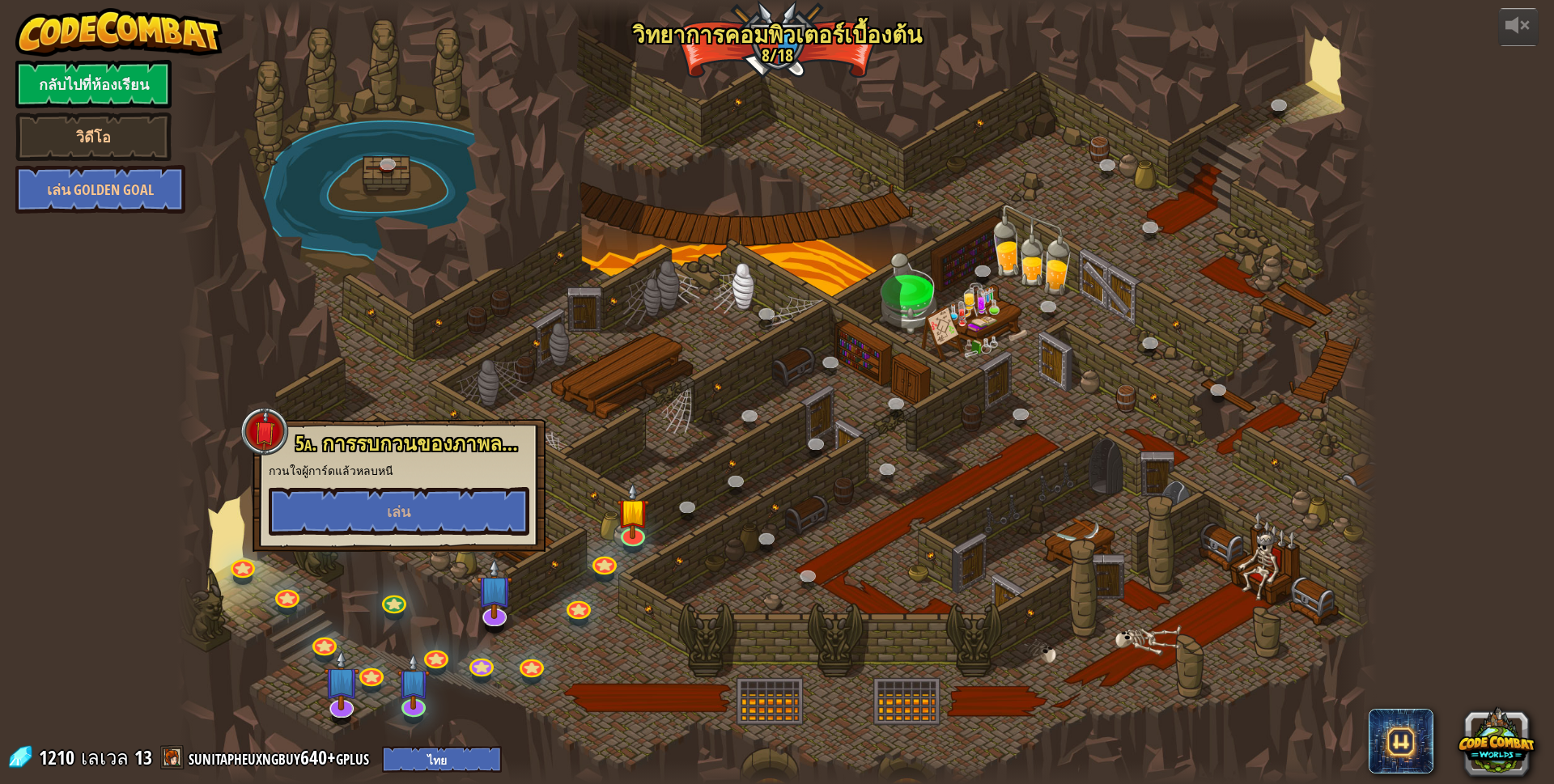
click at [552, 453] on div at bounding box center [777, 392] width 1200 height 784
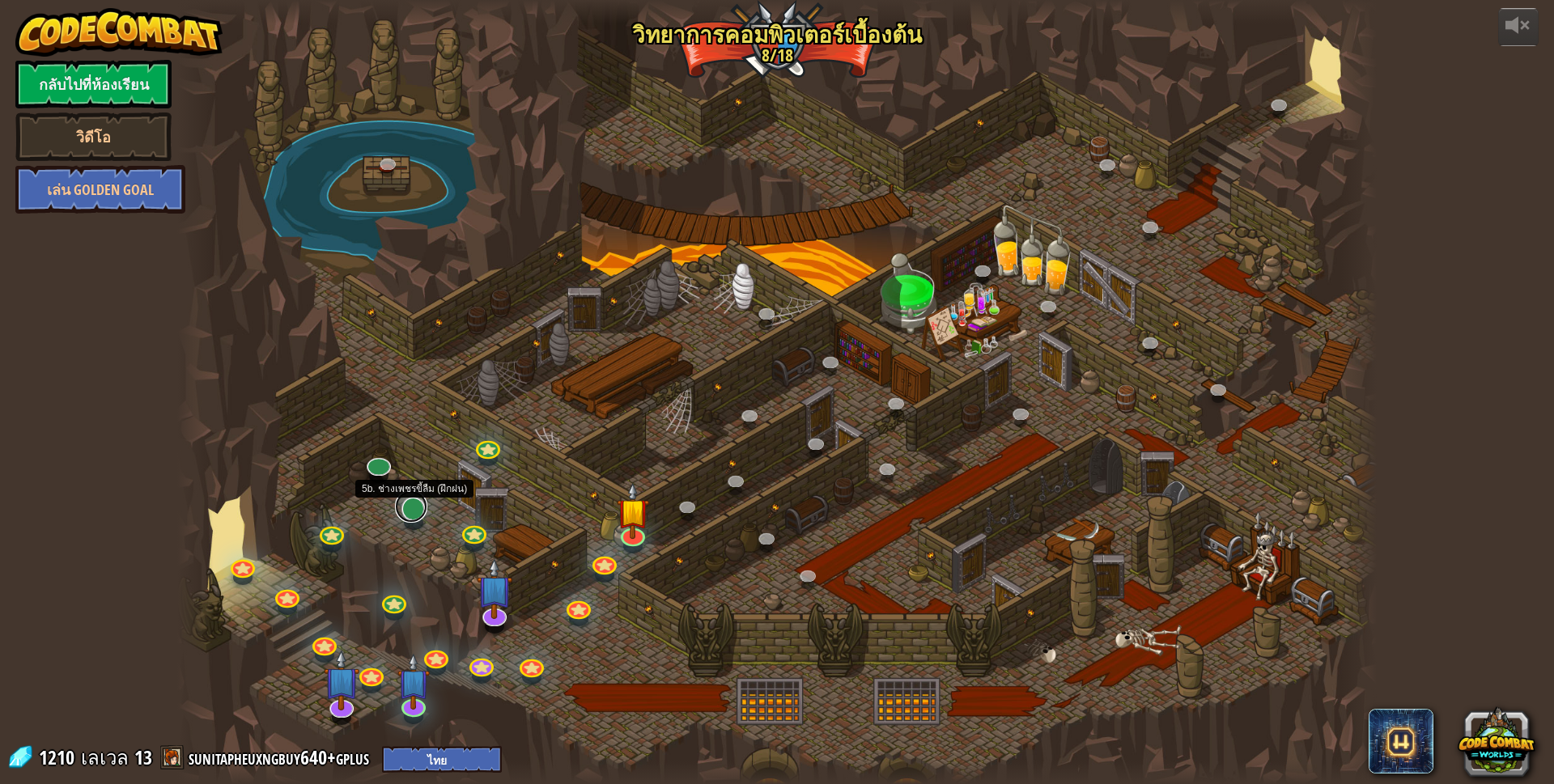
click at [419, 517] on link at bounding box center [410, 505] width 32 height 32
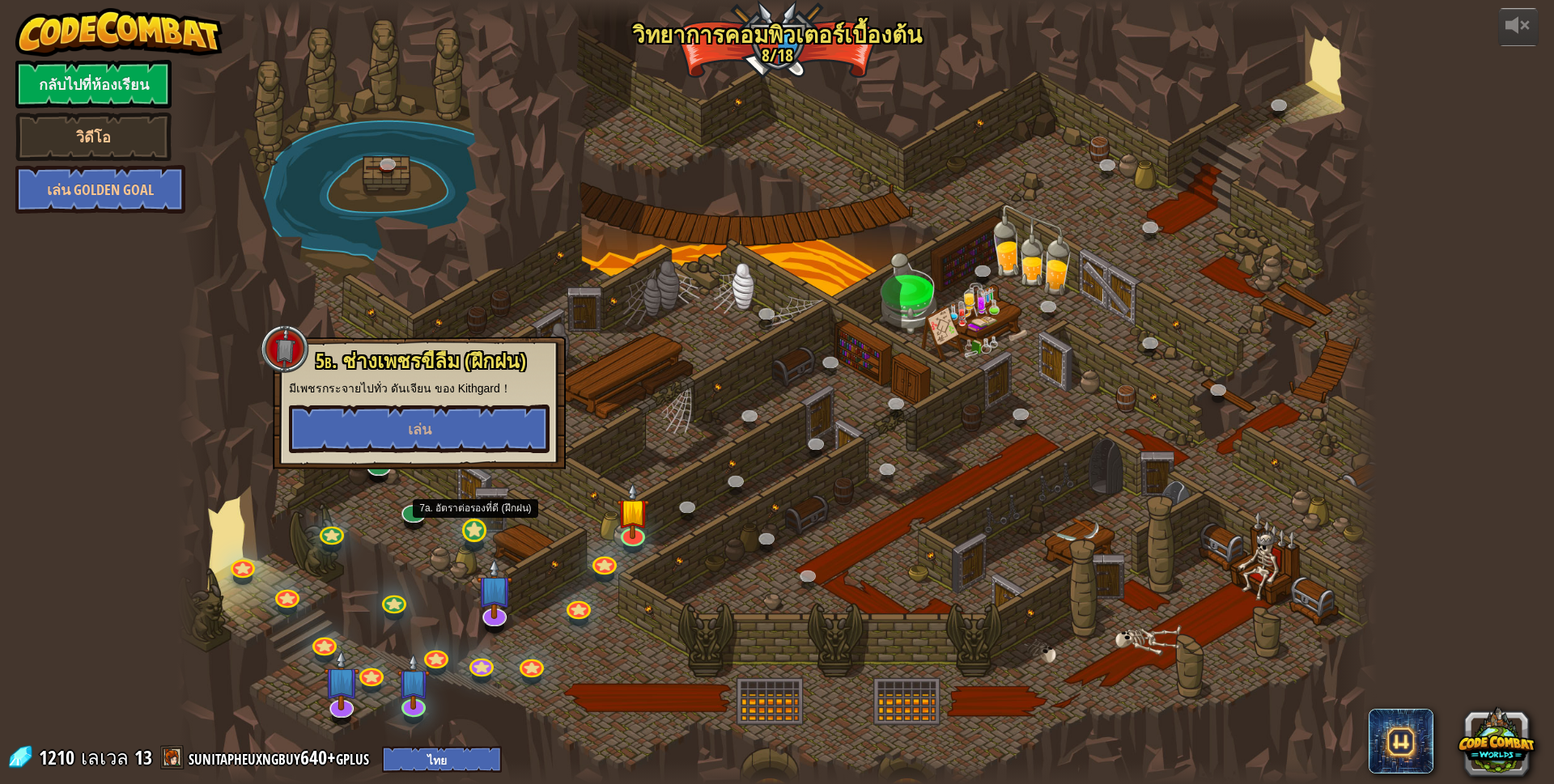
click at [462, 542] on div "25. Kithgard ประตู (ล็อค) หนีออกจากคุกคิธการ์ด และอย่าให้ยามจับได้ 26. Wakka Ma…" at bounding box center [777, 392] width 1200 height 784
click at [469, 535] on link at bounding box center [472, 529] width 32 height 32
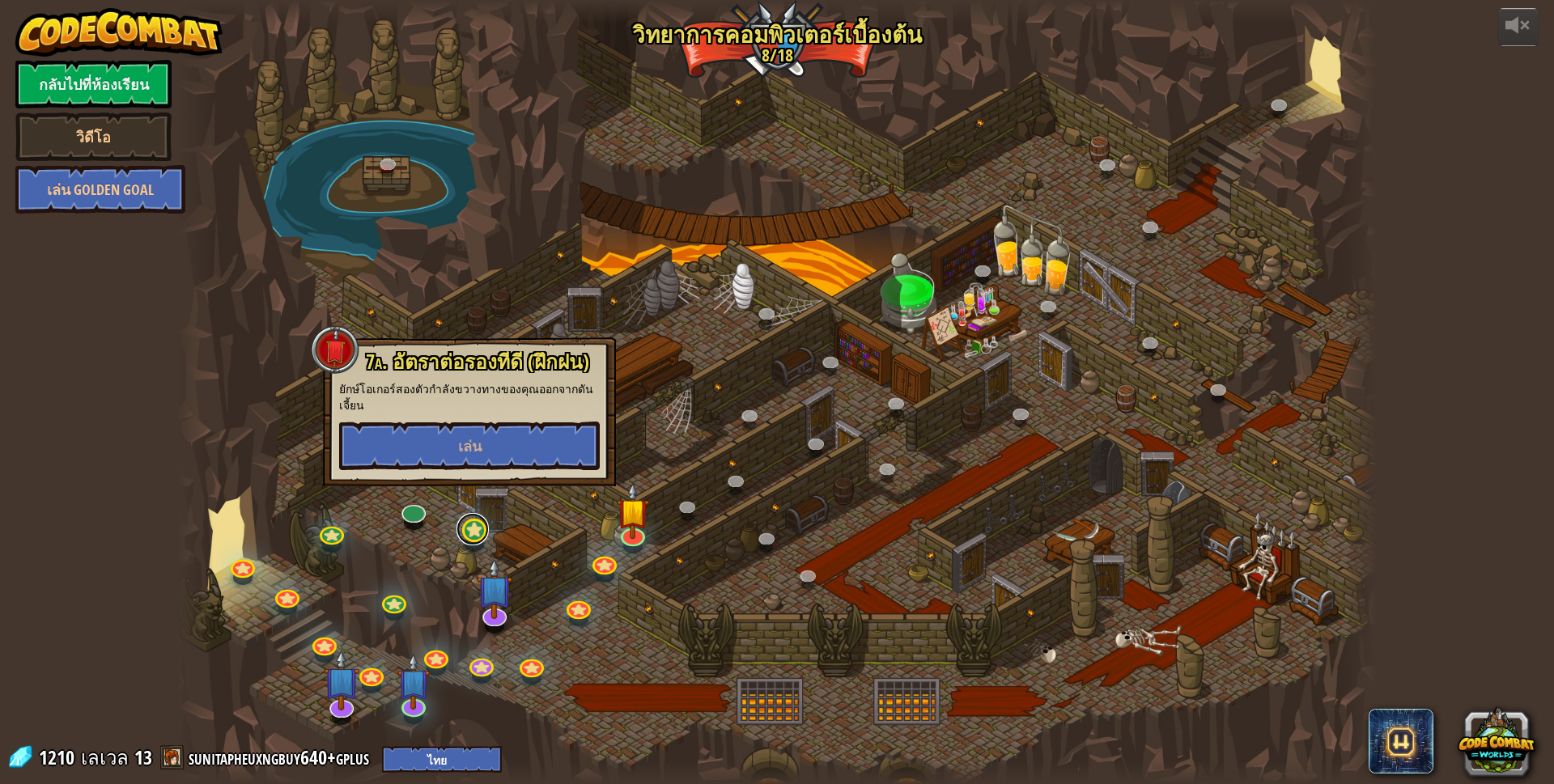
click at [461, 537] on link at bounding box center [472, 529] width 32 height 32
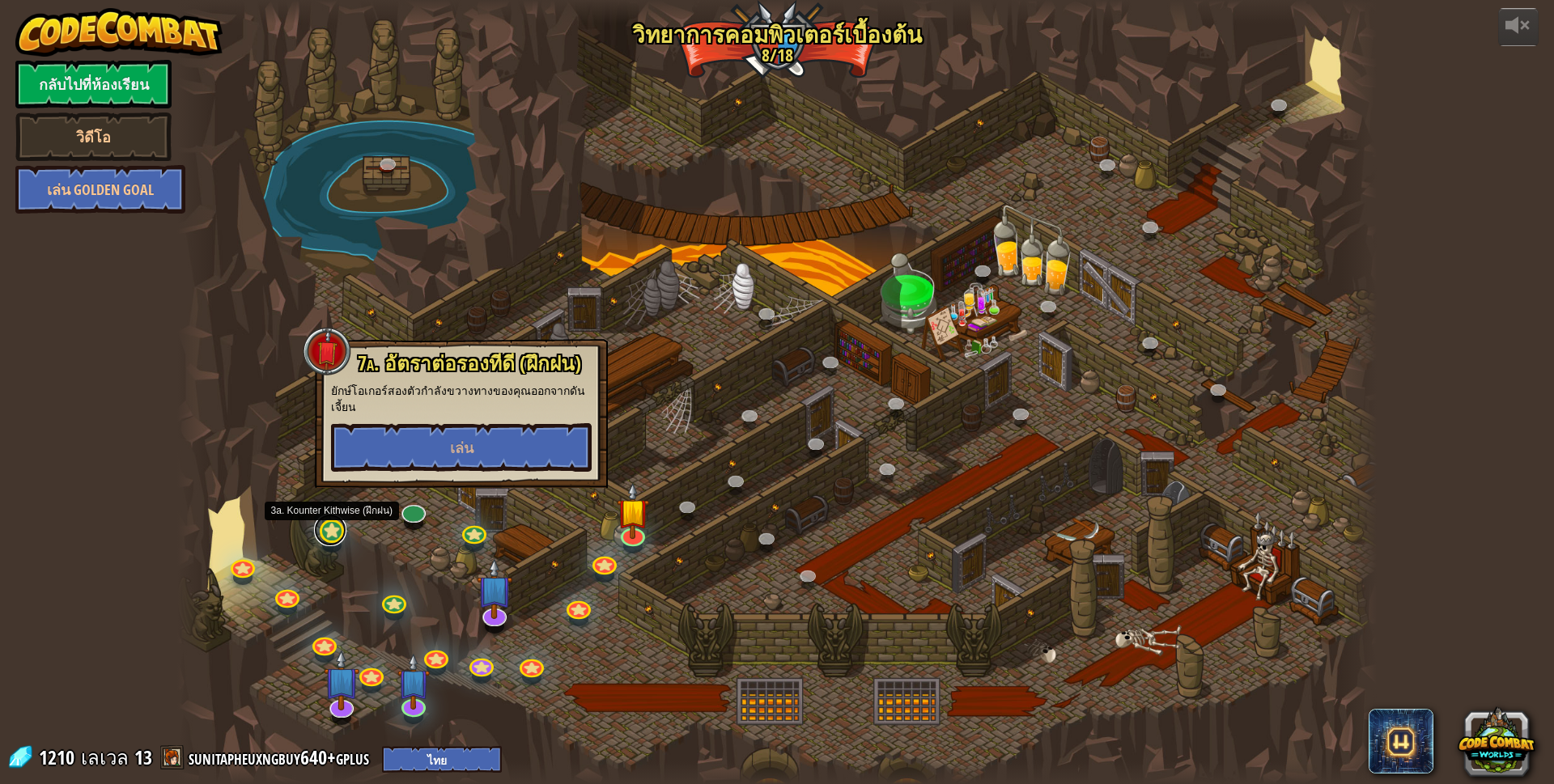
click at [315, 534] on link at bounding box center [330, 530] width 32 height 32
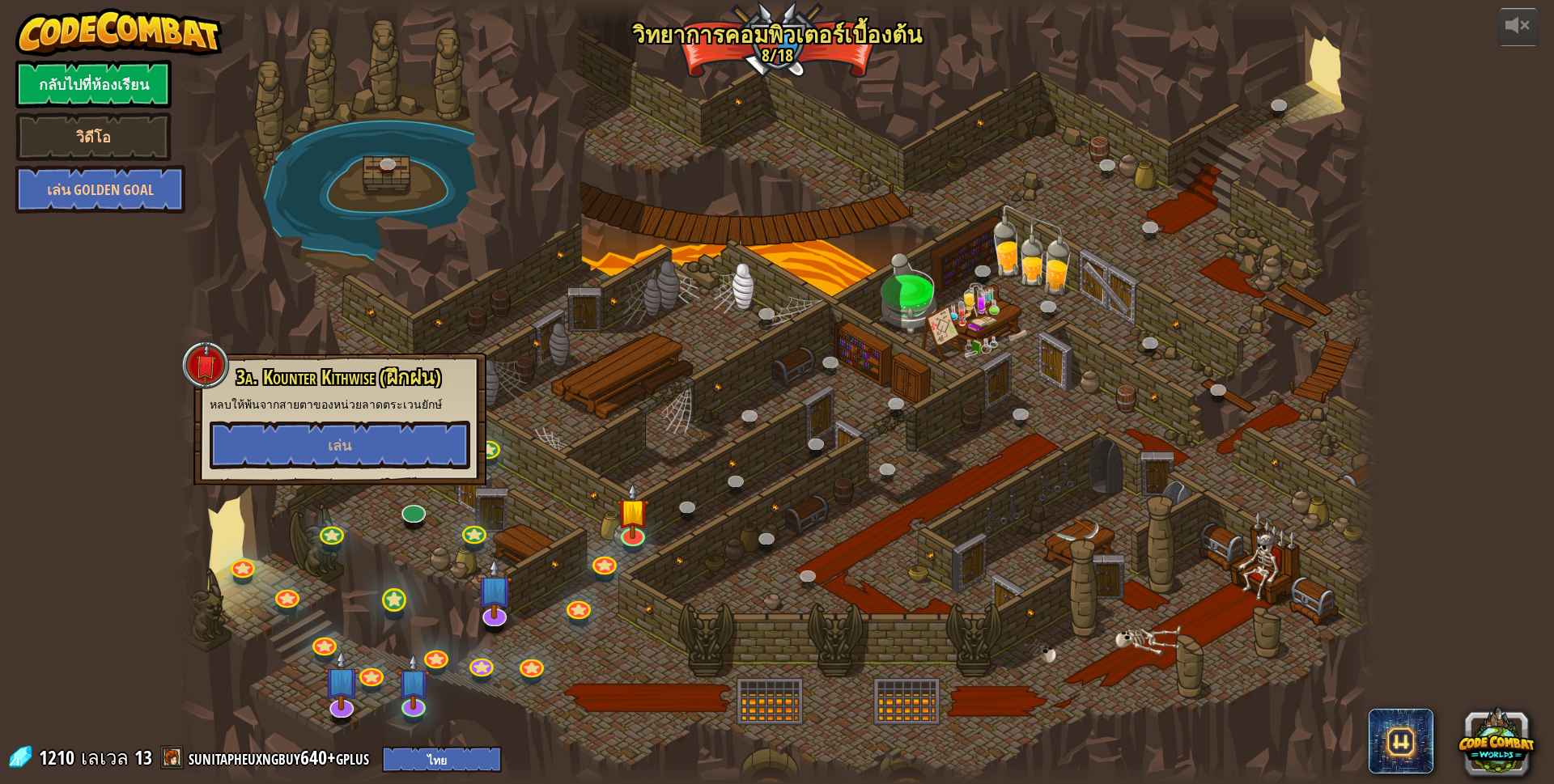
click at [384, 610] on div at bounding box center [777, 392] width 1200 height 784
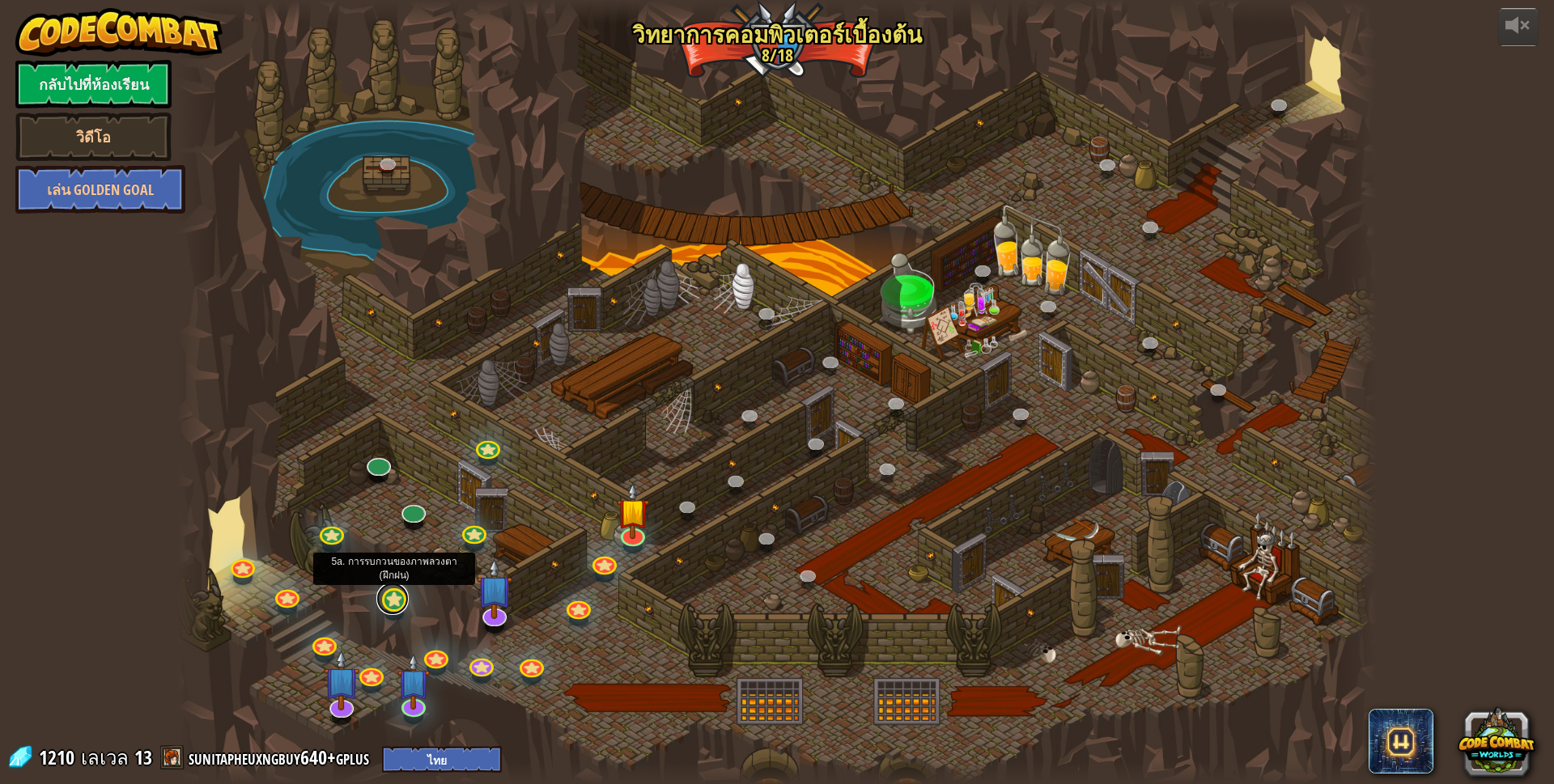
click at [389, 609] on link at bounding box center [392, 598] width 32 height 32
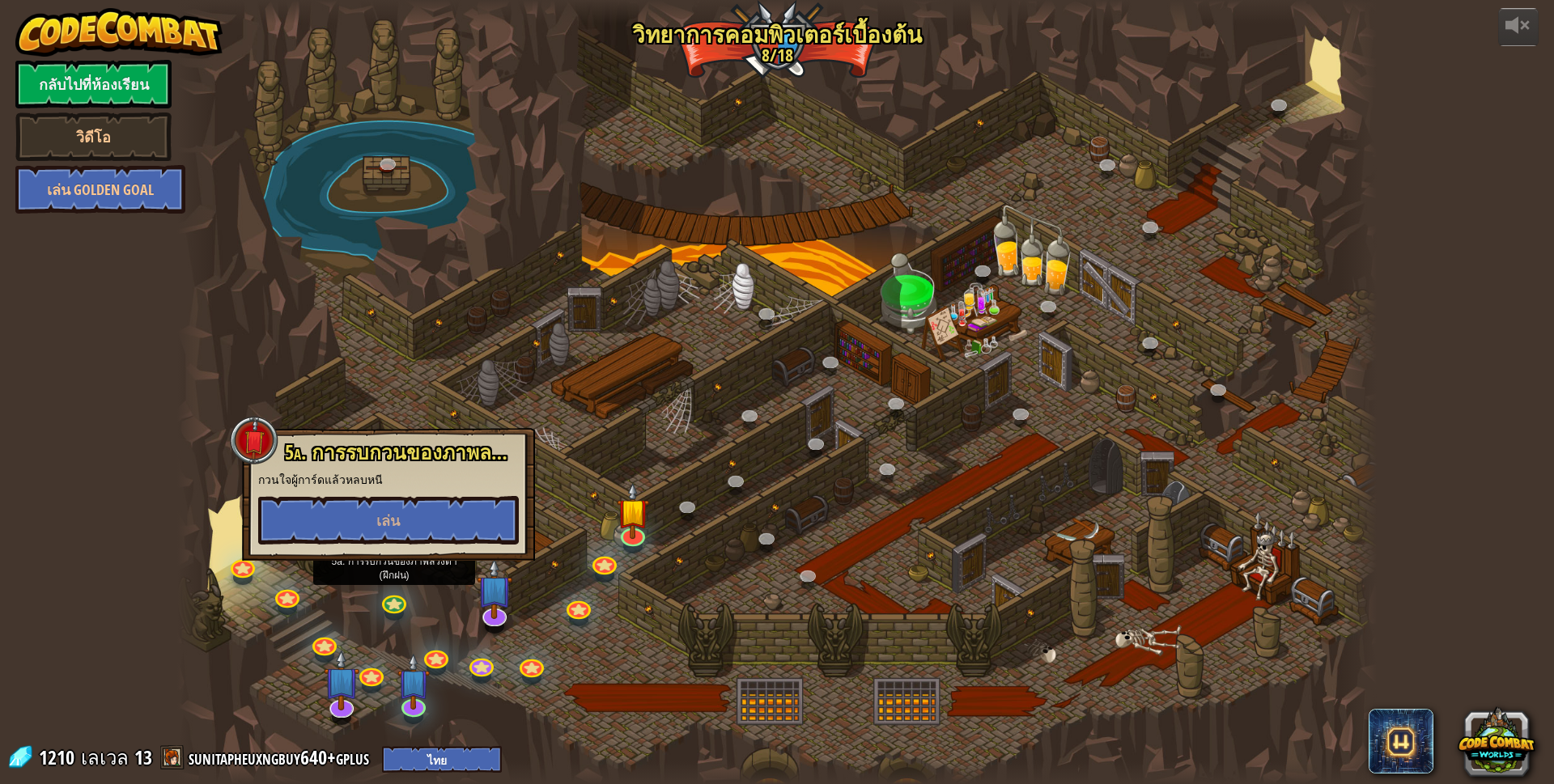
click at [406, 589] on div at bounding box center [777, 392] width 1200 height 784
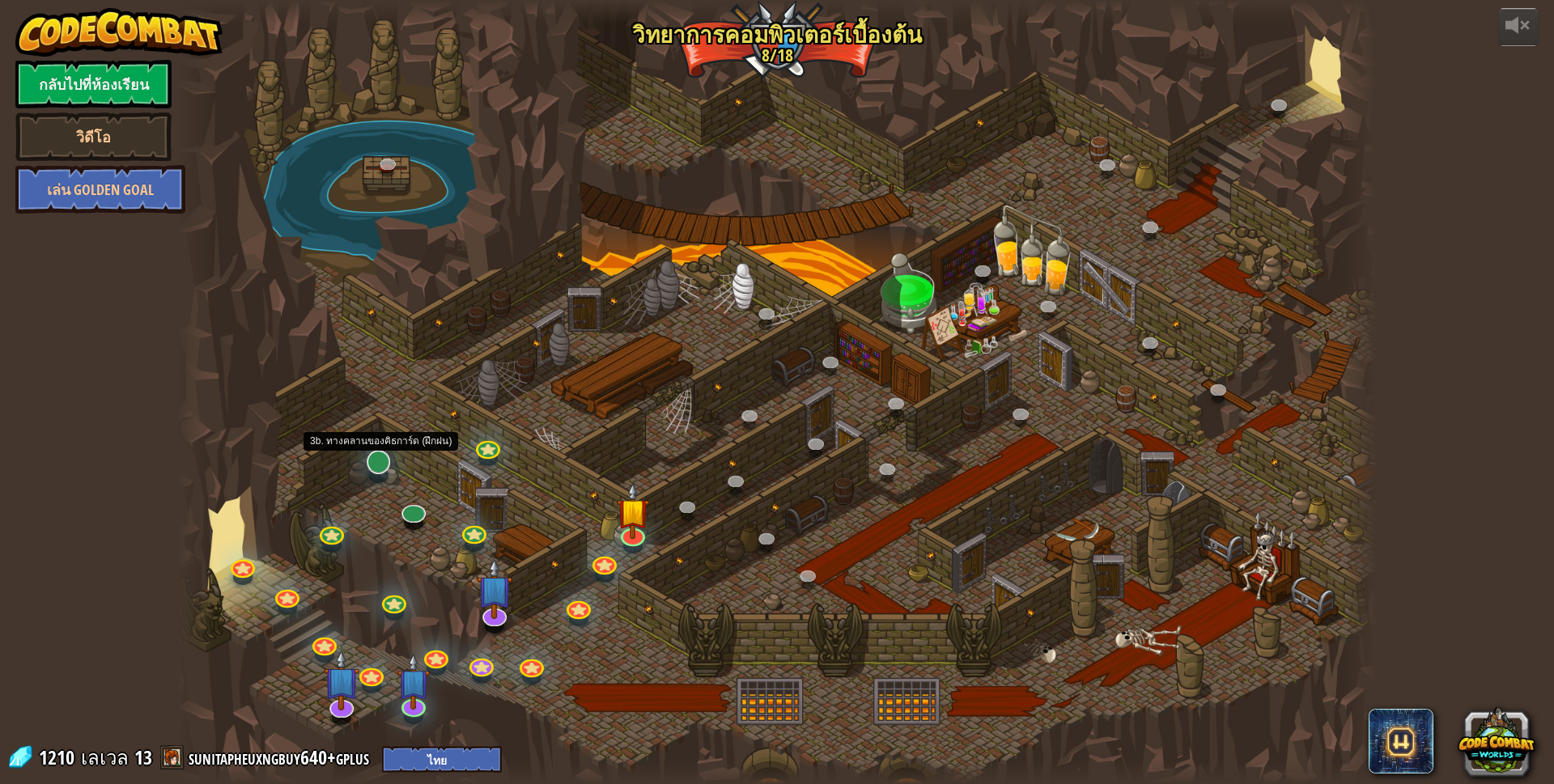
click at [374, 475] on div "25. Kithgard ประตู (ล็อค) หนีออกจากคุกคิธการ์ด และอย่าให้ยามจับได้ 26. Wakka Ma…" at bounding box center [777, 392] width 1200 height 784
click at [381, 462] on link at bounding box center [376, 459] width 32 height 32
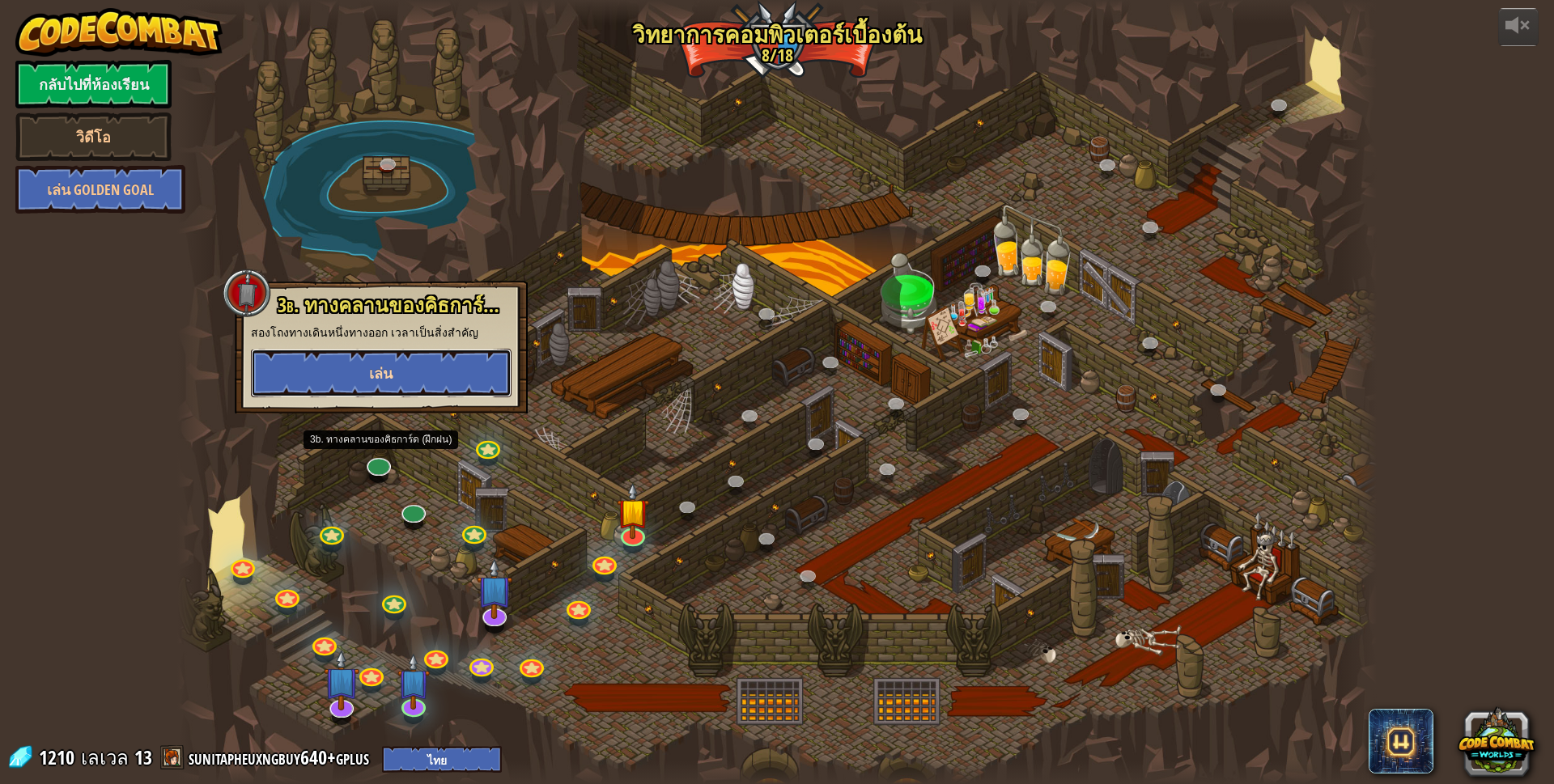
click at [434, 373] on button "เล่น" at bounding box center [381, 373] width 261 height 48
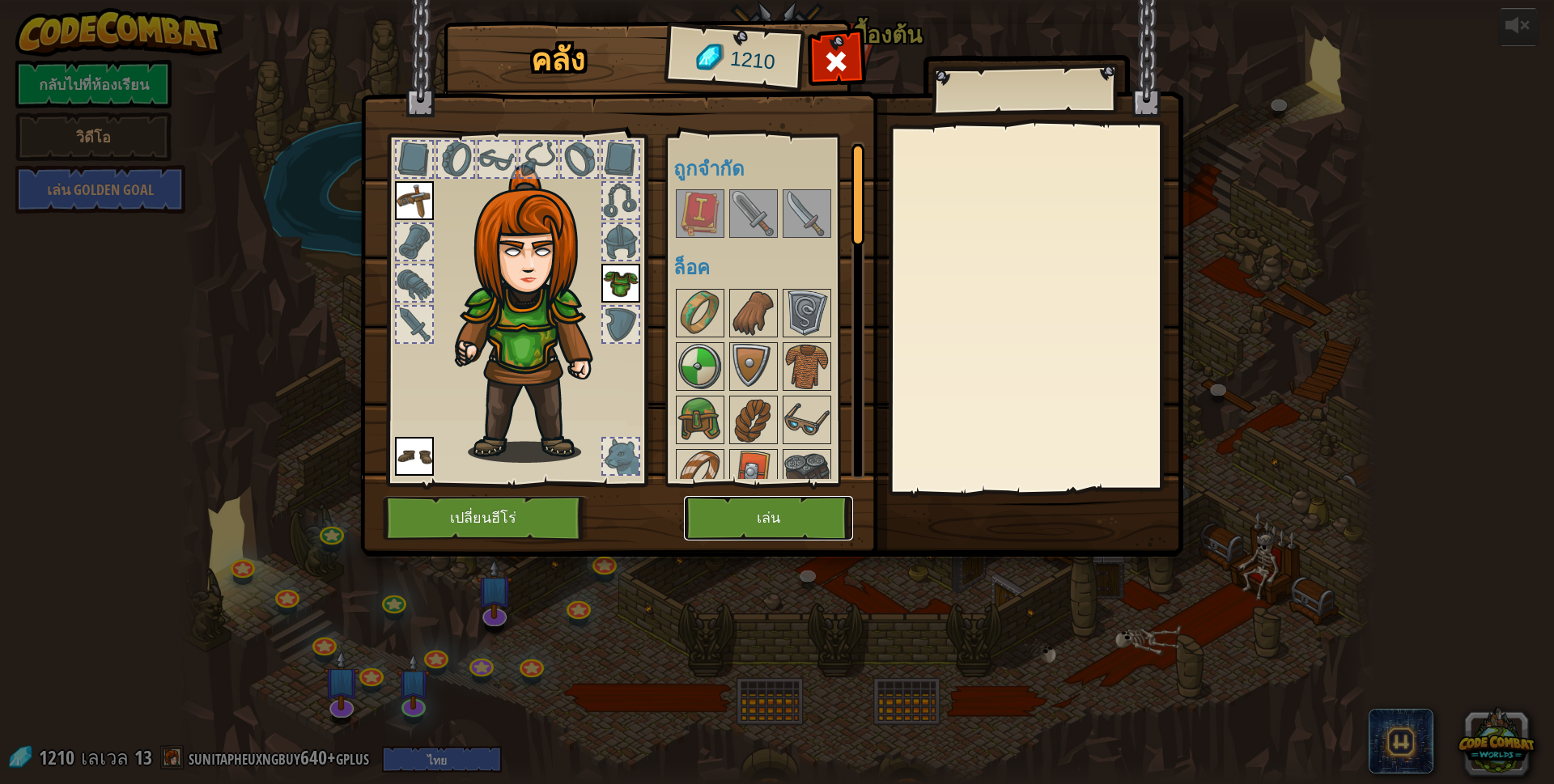
click at [769, 524] on button "เล่น" at bounding box center [768, 517] width 169 height 44
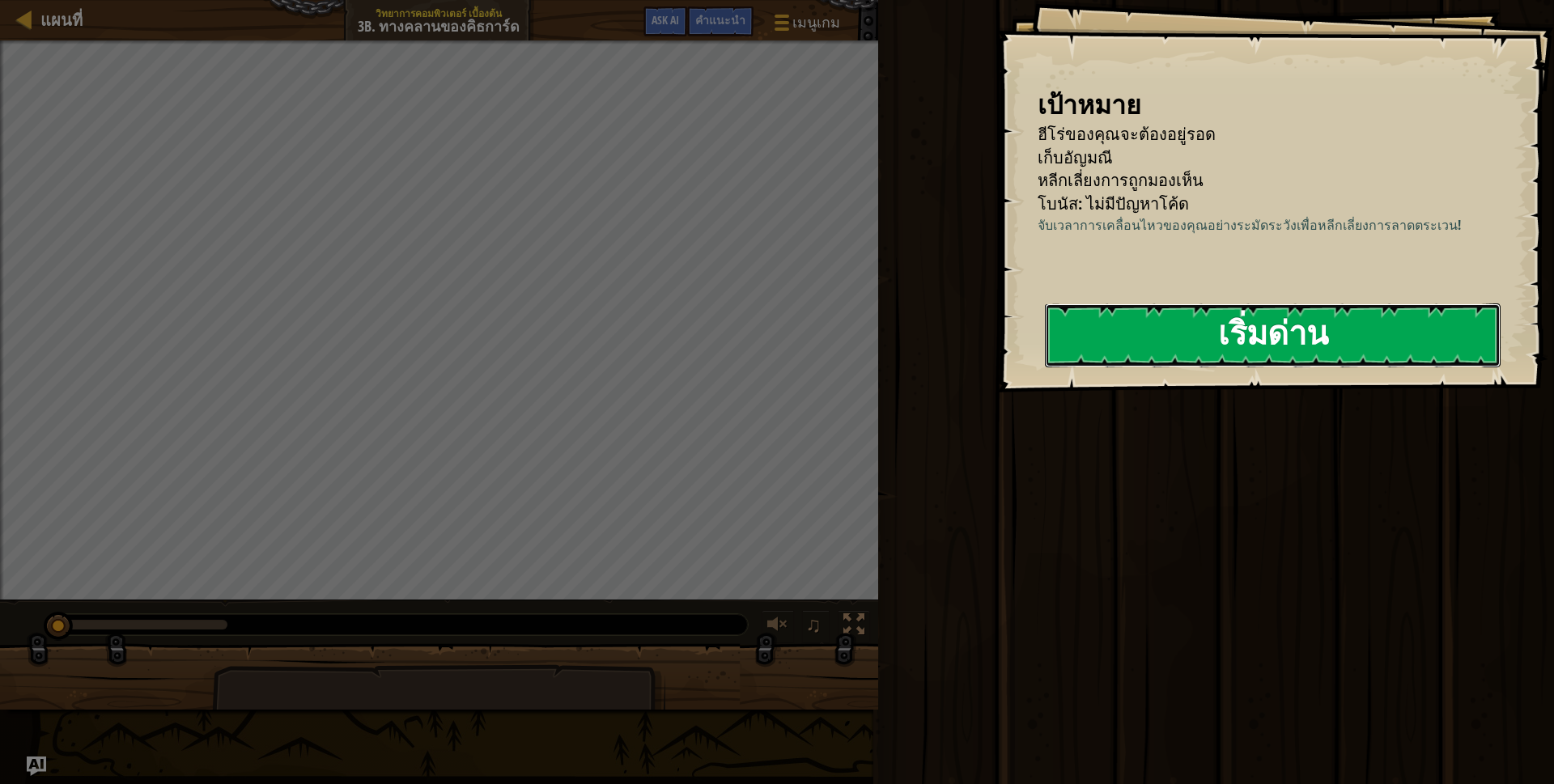
click at [1179, 348] on button "เริ่มด่าน" at bounding box center [1273, 336] width 455 height 64
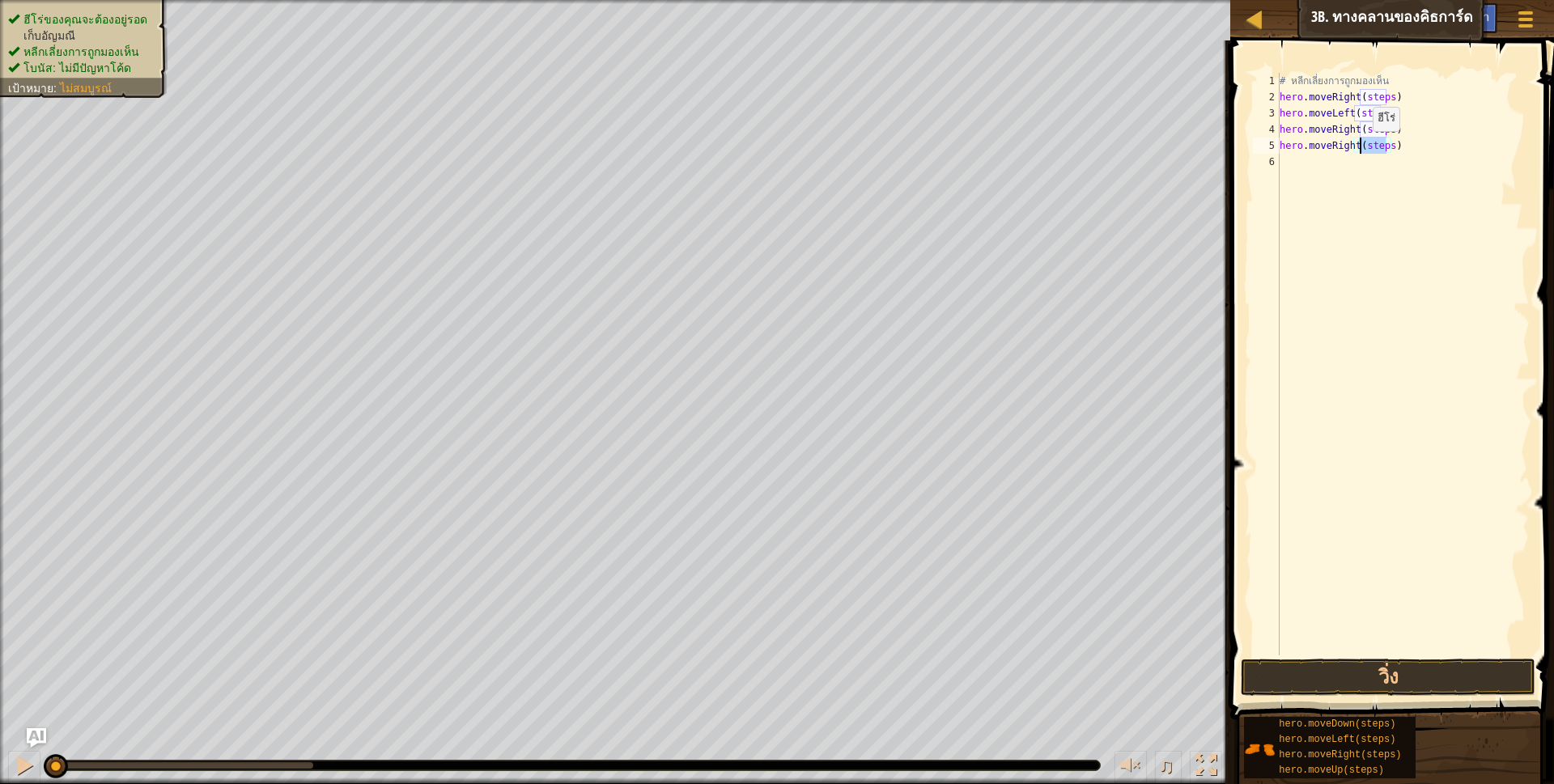
drag, startPoint x: 1386, startPoint y: 146, endPoint x: 1358, endPoint y: 147, distance: 28.0
click at [1358, 147] on div "# หลีกเลี่ยงการถูกมองเห็น hero . moveRight ( steps ) hero . moveLeft ( steps ) …" at bounding box center [1402, 380] width 254 height 614
drag, startPoint x: 1357, startPoint y: 123, endPoint x: 1388, endPoint y: 128, distance: 31.4
click at [1388, 128] on div "# หลีกเลี่ยงการถูกมองเห็น hero . moveRight ( steps ) hero . moveLeft ( steps ) …" at bounding box center [1402, 380] width 254 height 614
drag, startPoint x: 1355, startPoint y: 116, endPoint x: 1382, endPoint y: 111, distance: 27.5
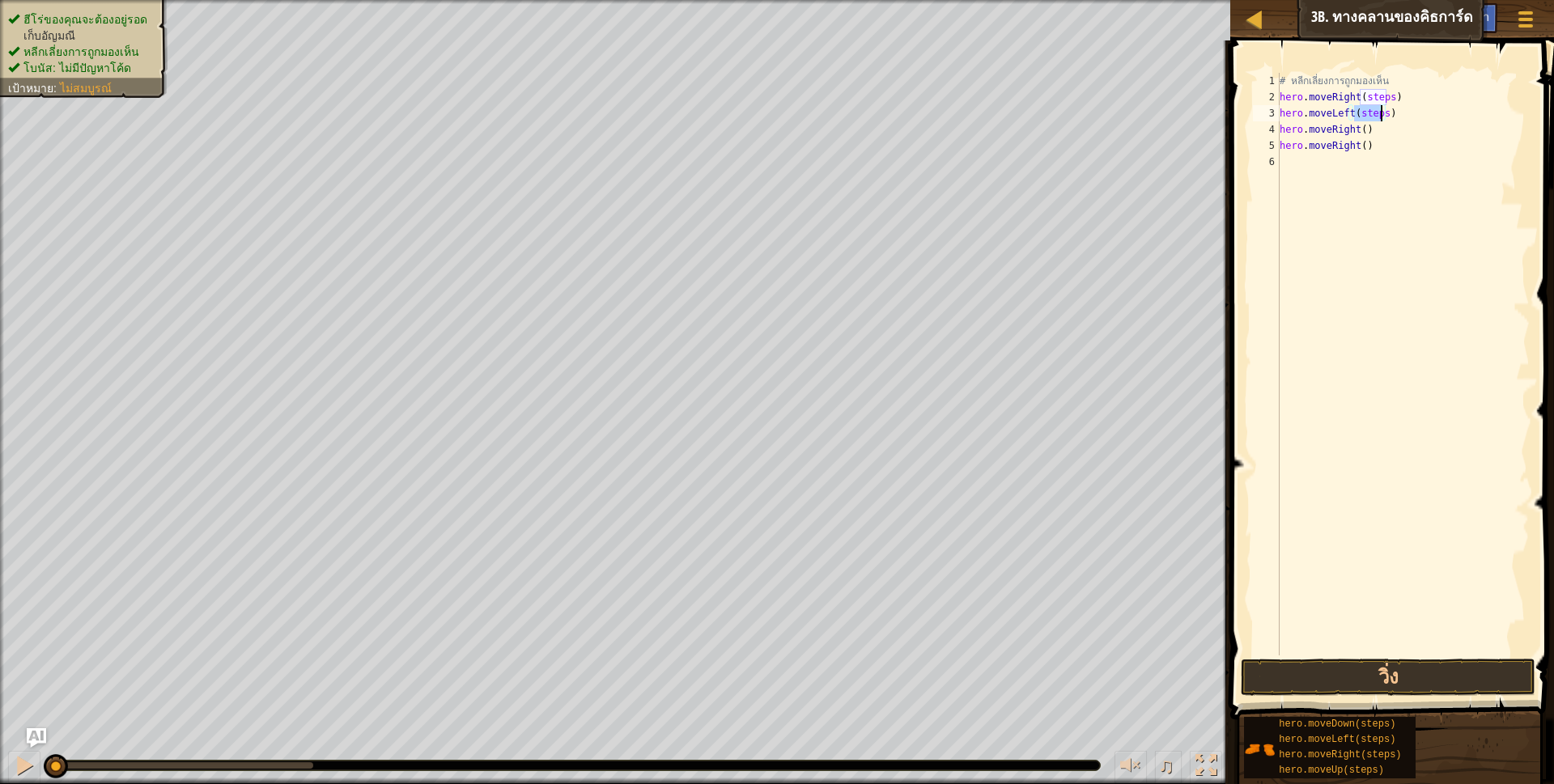
click at [1382, 111] on div "# หลีกเลี่ยงการถูกมองเห็น hero . moveRight ( steps ) hero . moveLeft ( steps ) …" at bounding box center [1402, 380] width 254 height 614
drag, startPoint x: 1361, startPoint y: 100, endPoint x: 1383, endPoint y: 100, distance: 22.0
click at [1383, 100] on div "# หลีกเลี่ยงการถูกมองเห็น hero . moveRight ( steps ) hero . moveLeft ( ) hero .…" at bounding box center [1402, 380] width 254 height 614
type textarea "hero.moveRight()"
click at [1285, 670] on button "วิ่ง" at bounding box center [1388, 677] width 295 height 37
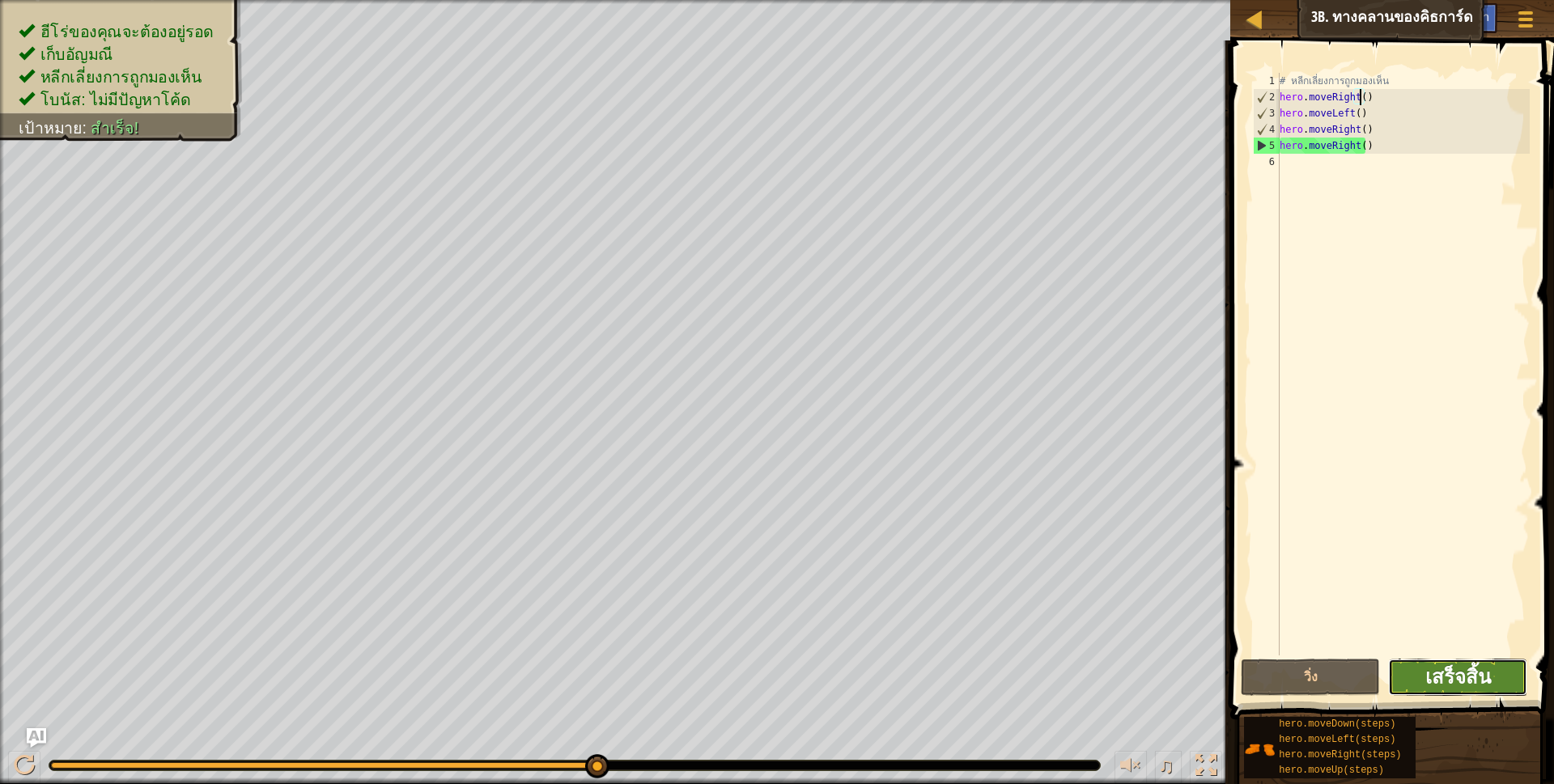
click at [1427, 675] on span "เสร็จสิ้น" at bounding box center [1458, 676] width 66 height 26
